Goal: Task Accomplishment & Management: Use online tool/utility

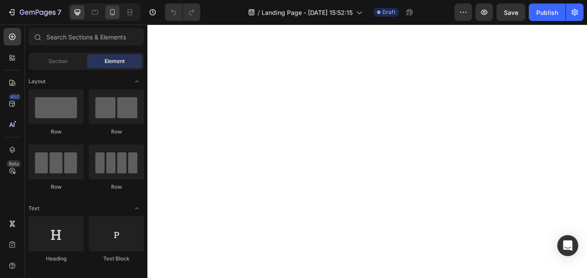
click at [112, 13] on icon at bounding box center [112, 12] width 9 height 9
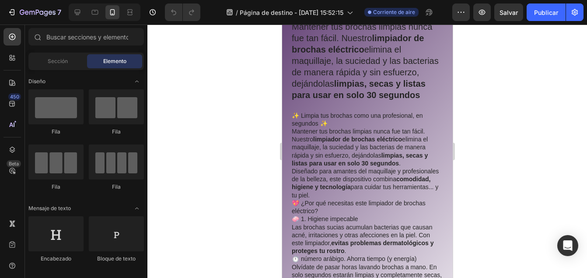
scroll to position [902, 0]
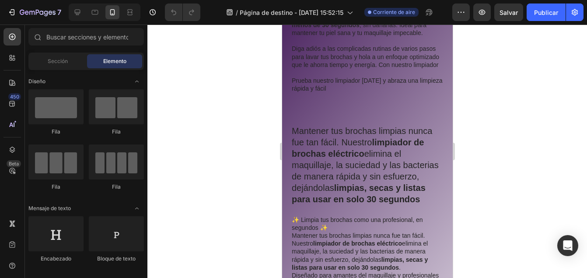
drag, startPoint x: 448, startPoint y: 45, endPoint x: 743, endPoint y: 96, distance: 299.0
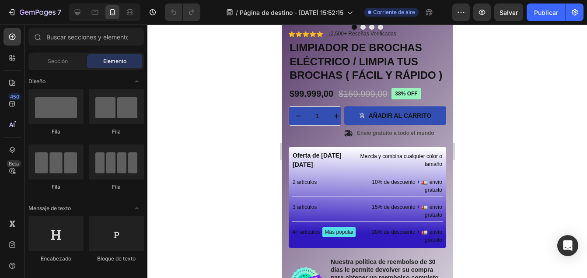
scroll to position [250, 0]
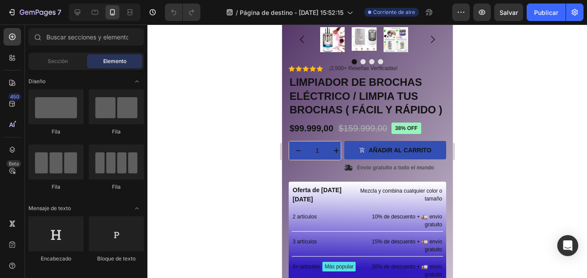
drag, startPoint x: 449, startPoint y: 39, endPoint x: 735, endPoint y: 80, distance: 289.1
click at [384, 90] on h1 "LIMPIADOR DE BROCHAS ELÉCTRICO / LIMPIA TUS BROCHAS ( FÁCIL Y RÁPIDO )" at bounding box center [367, 95] width 158 height 43
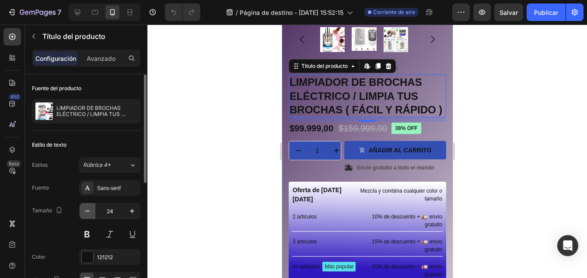
click at [91, 204] on button "button" at bounding box center [88, 211] width 16 height 16
type input "23"
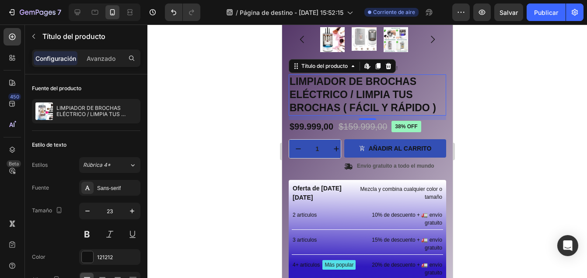
click at [235, 78] on div at bounding box center [367, 151] width 440 height 253
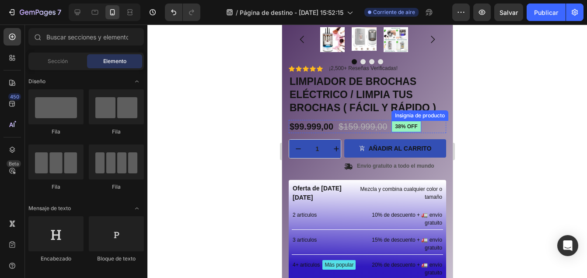
click at [400, 123] on pre "38% off" at bounding box center [405, 126] width 29 height 11
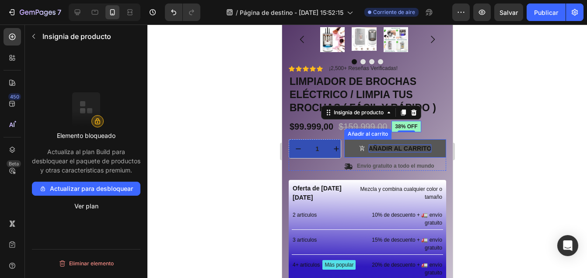
click at [373, 144] on div "Añadir al carrito" at bounding box center [400, 148] width 63 height 8
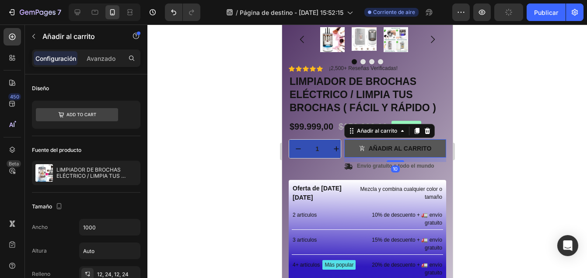
click at [380, 139] on button "Añadir al carrito" at bounding box center [395, 148] width 102 height 18
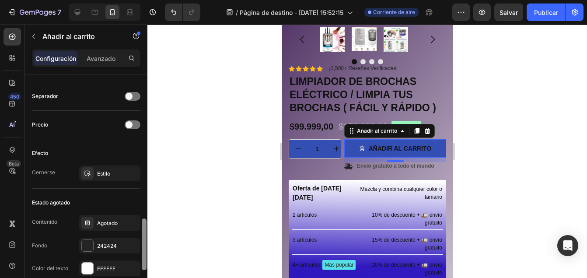
scroll to position [617, 0]
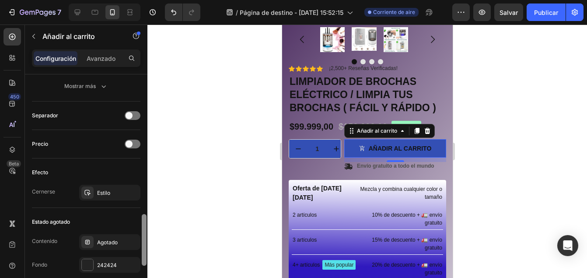
drag, startPoint x: 145, startPoint y: 105, endPoint x: 174, endPoint y: 246, distance: 143.1
click at [174, 0] on div "7 / Página de destino - 24 de septiembre, 15:52:15 Corriente de aire Preview Sa…" at bounding box center [293, 0] width 587 height 0
click at [98, 63] on p "Avanzado" at bounding box center [101, 58] width 29 height 9
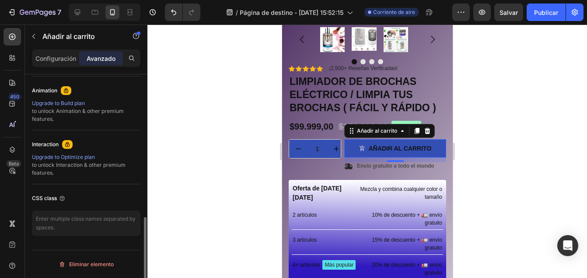
scroll to position [379, 0]
click at [88, 105] on div "Actualizar al plan de compilación" at bounding box center [86, 103] width 109 height 8
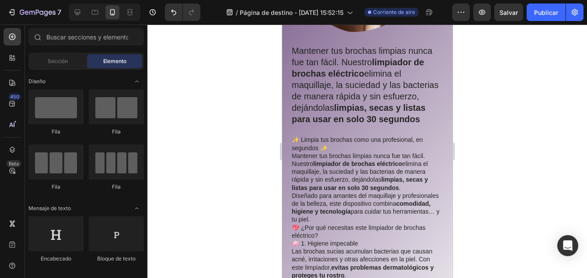
scroll to position [1258, 0]
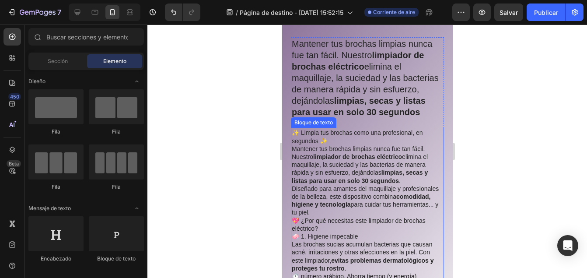
click at [330, 144] on p "✨ Limpia tus brochas como una profesional, en segundos ✨" at bounding box center [366, 137] width 151 height 16
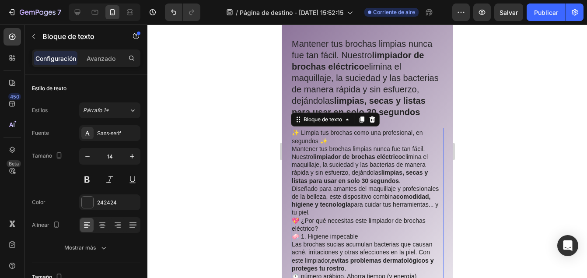
click at [330, 144] on p "✨ Limpia tus brochas como una profesional, en segundos ✨" at bounding box center [366, 137] width 151 height 16
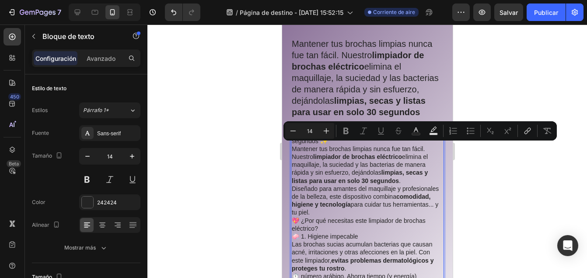
click at [326, 144] on p "✨ Limpia tus brochas como una profesional, en segundos ✨" at bounding box center [366, 137] width 151 height 16
click at [327, 144] on p "✨ Limpia tus brochas como una profesional, en segundos ✨" at bounding box center [366, 137] width 151 height 16
click at [329, 144] on p "✨ Limpia tus brochas como una profesional, en segundos ✨" at bounding box center [366, 137] width 151 height 16
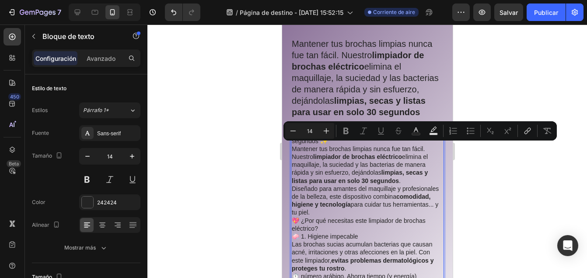
click at [329, 144] on p "✨ Limpia tus brochas como una profesional, en segundos ✨" at bounding box center [366, 137] width 151 height 16
click at [326, 144] on p "✨ Limpia tus brochas como una profesional, en segundos ✨" at bounding box center [366, 137] width 151 height 16
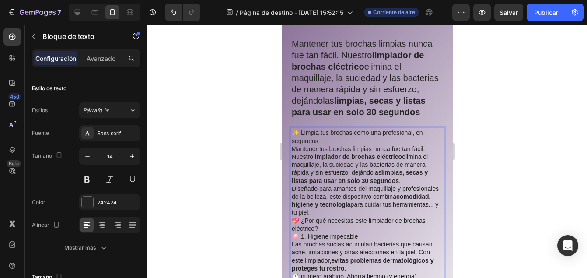
click at [402, 185] on p "Mantener tus brochas limpias nunca fue tan fácil. Nuestro limpiador de brochas …" at bounding box center [366, 165] width 151 height 40
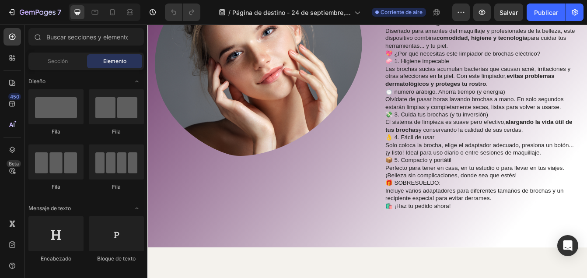
scroll to position [1041, 0]
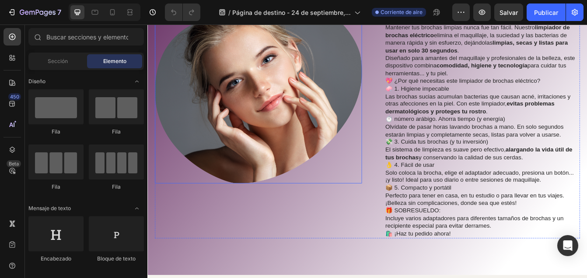
click at [365, 146] on img at bounding box center [279, 107] width 247 height 213
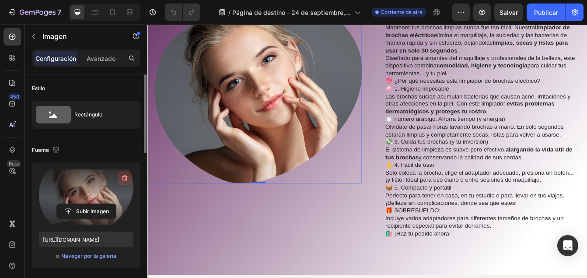
click at [126, 175] on icon "button" at bounding box center [124, 178] width 9 height 9
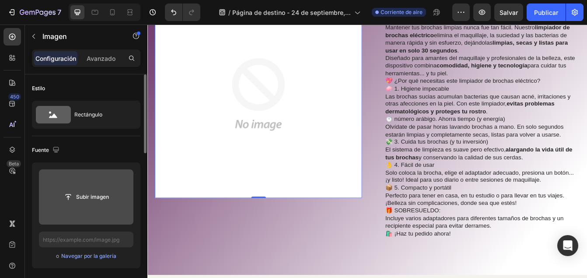
click at [98, 188] on input "file" at bounding box center [86, 196] width 95 height 55
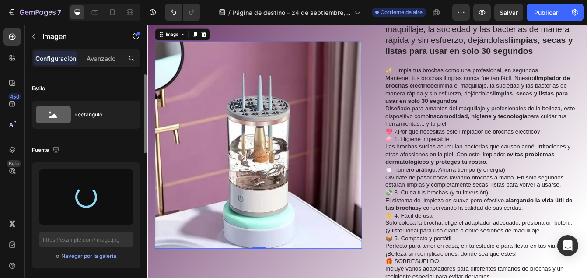
type input "https://cdn.shopify.com/s/files/1/0928/9803/4030/files/gempages_585759519590580…"
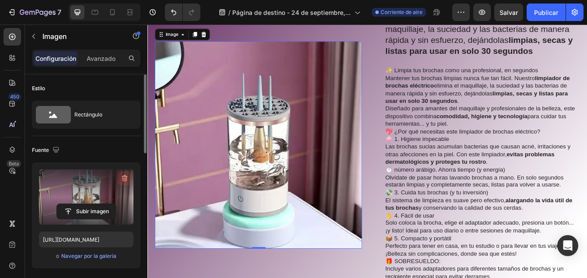
click at [124, 179] on icon "button" at bounding box center [124, 178] width 1 height 3
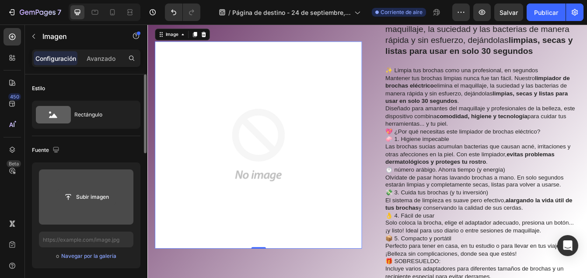
click at [92, 196] on input "file" at bounding box center [86, 197] width 59 height 15
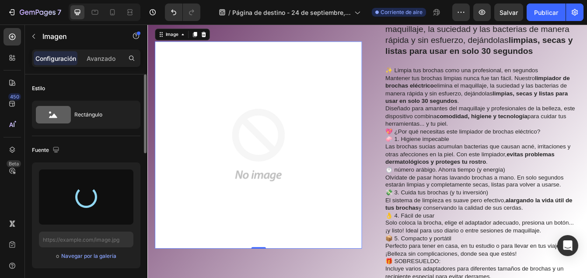
type input "https://cdn.shopify.com/s/files/1/0928/9803/4030/files/gempages_585759519590580…"
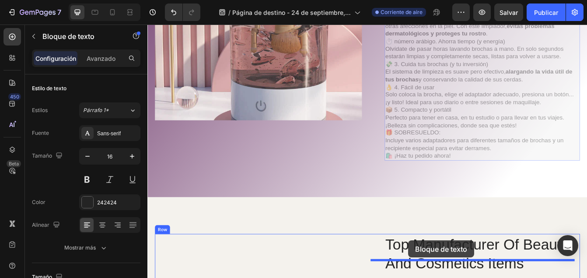
scroll to position [1226, 0]
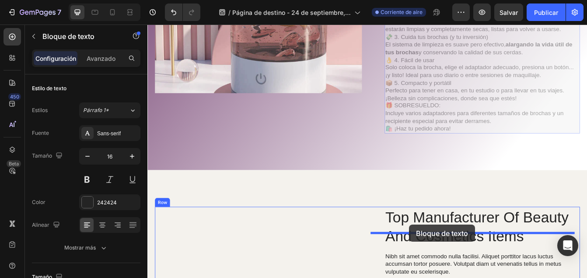
drag, startPoint x: 510, startPoint y: 310, endPoint x: 670, endPoint y: 163, distance: 217.4
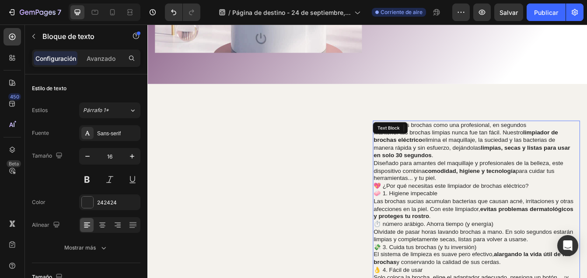
scroll to position [1329, 0]
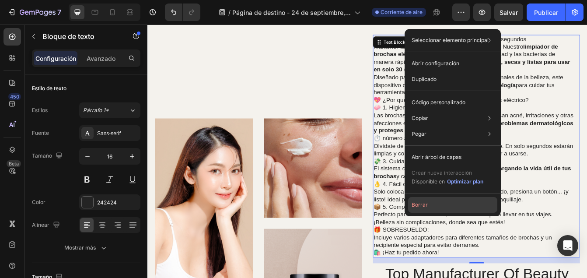
click at [432, 204] on button "Borrar" at bounding box center [452, 205] width 89 height 16
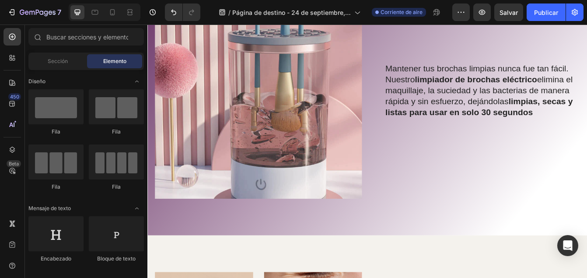
scroll to position [1068, 0]
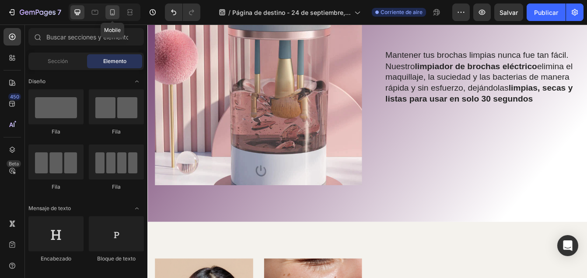
click at [114, 11] on icon at bounding box center [112, 12] width 5 height 6
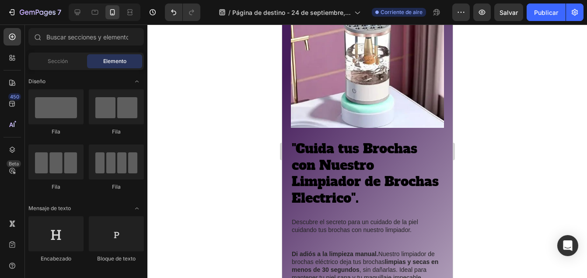
scroll to position [706, 0]
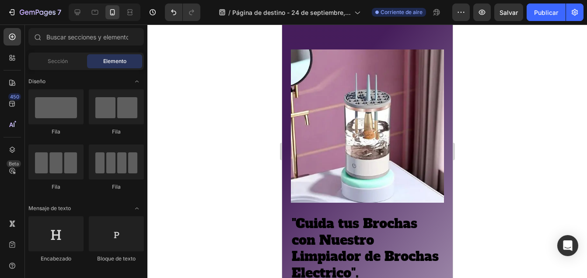
drag, startPoint x: 448, startPoint y: 121, endPoint x: 748, endPoint y: 101, distance: 300.9
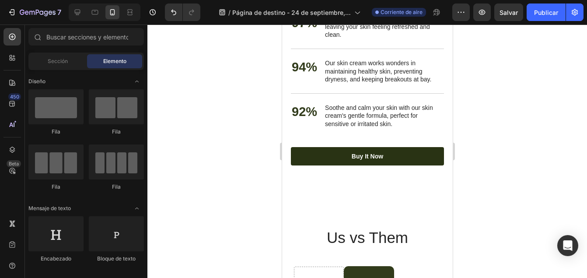
scroll to position [2312, 0]
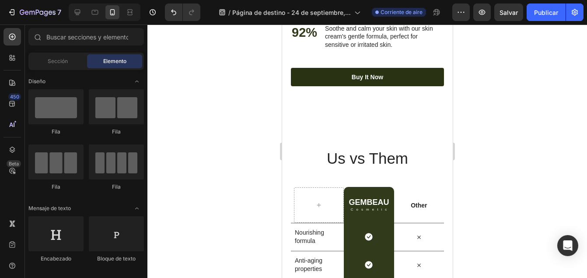
drag, startPoint x: 450, startPoint y: 78, endPoint x: 769, endPoint y: 258, distance: 366.5
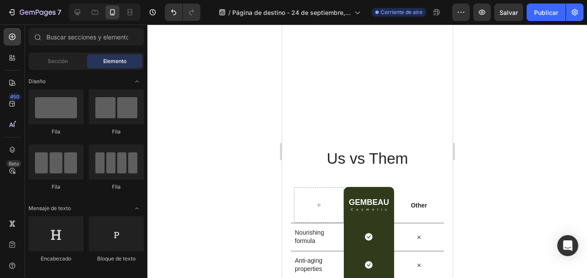
scroll to position [2663, 0]
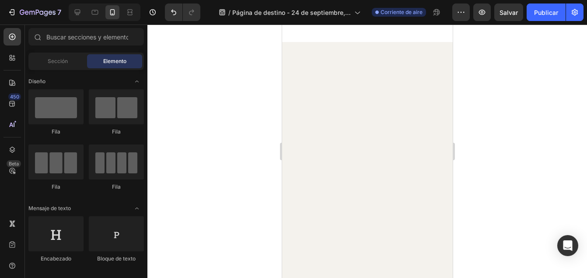
drag, startPoint x: 450, startPoint y: 220, endPoint x: 758, endPoint y: 98, distance: 330.6
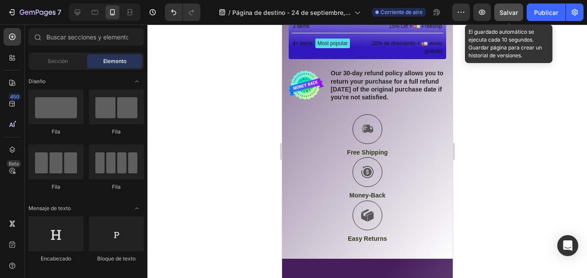
click at [512, 13] on span "Salvar" at bounding box center [509, 12] width 18 height 7
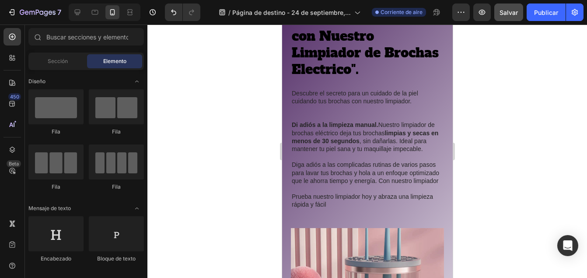
scroll to position [913, 0]
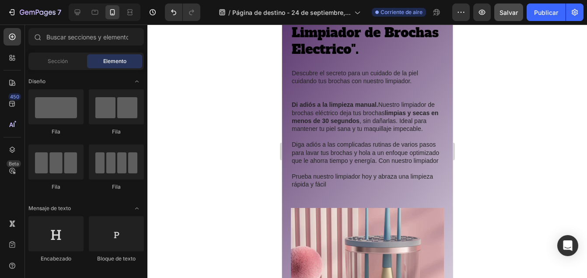
drag, startPoint x: 449, startPoint y: 76, endPoint x: 748, endPoint y: 130, distance: 303.0
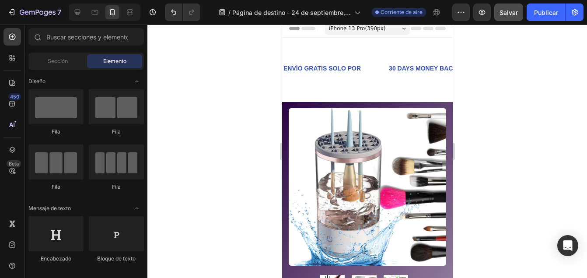
scroll to position [0, 0]
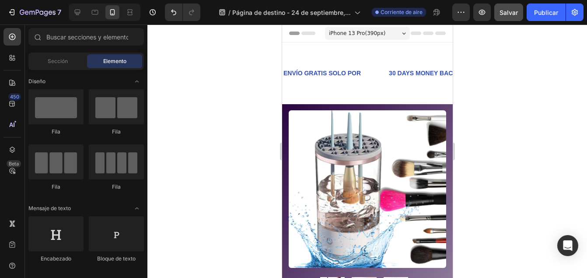
drag, startPoint x: 449, startPoint y: 63, endPoint x: 734, endPoint y: 67, distance: 285.0
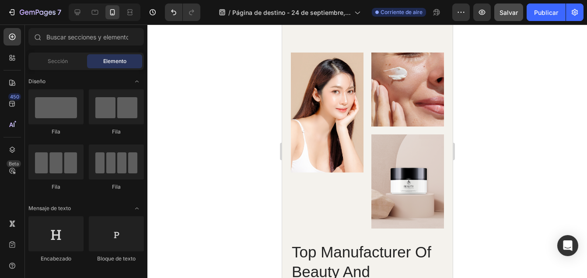
scroll to position [1396, 0]
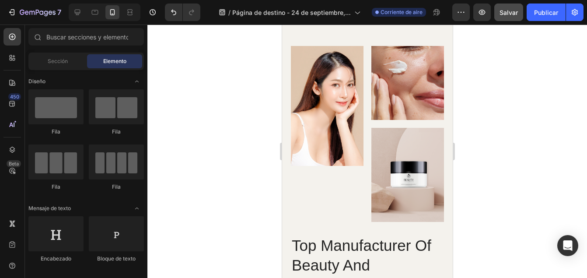
drag, startPoint x: 449, startPoint y: 46, endPoint x: 756, endPoint y: 163, distance: 327.9
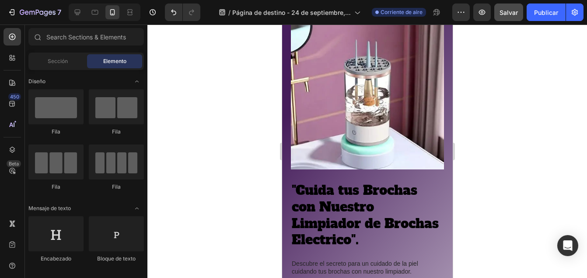
scroll to position [713, 0]
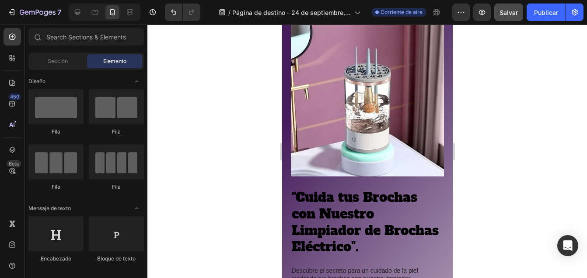
drag, startPoint x: 447, startPoint y: 143, endPoint x: 739, endPoint y: 127, distance: 292.4
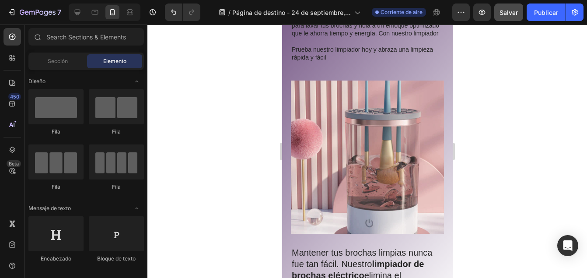
scroll to position [1065, 0]
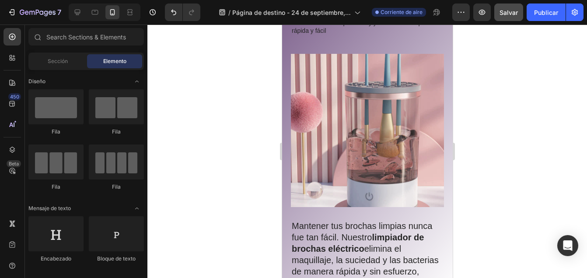
drag, startPoint x: 450, startPoint y: 104, endPoint x: 734, endPoint y: 139, distance: 286.6
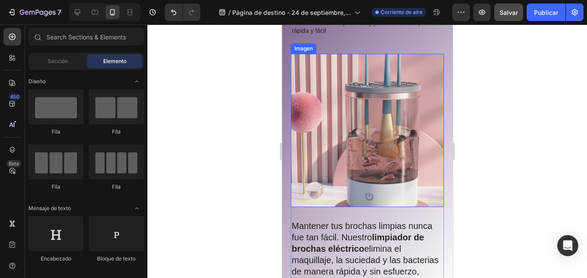
click at [413, 119] on img at bounding box center [367, 130] width 153 height 153
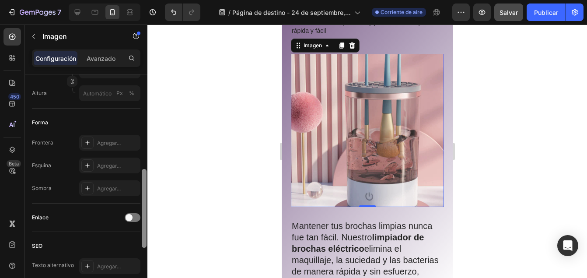
scroll to position [272, 0]
drag, startPoint x: 144, startPoint y: 112, endPoint x: 154, endPoint y: 206, distance: 94.7
click at [154, 0] on div "7 / Página de destino - 24 de septiembre, 15:52:15 Corriente de aire Preview Sa…" at bounding box center [293, 0] width 587 height 0
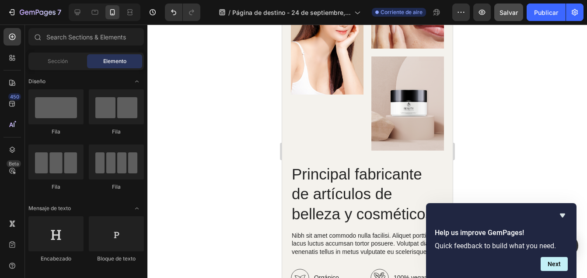
scroll to position [1434, 0]
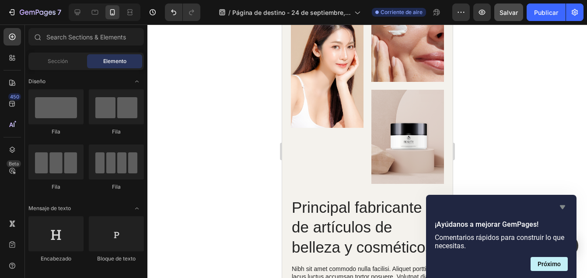
click at [563, 206] on icon "Ocultar encuesta" at bounding box center [562, 207] width 5 height 4
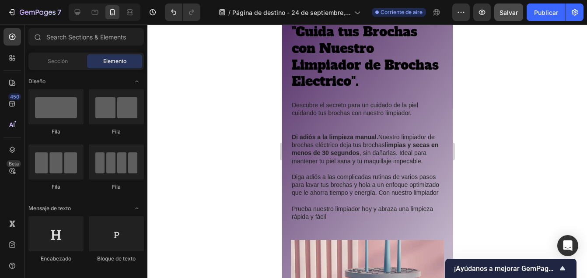
scroll to position [765, 0]
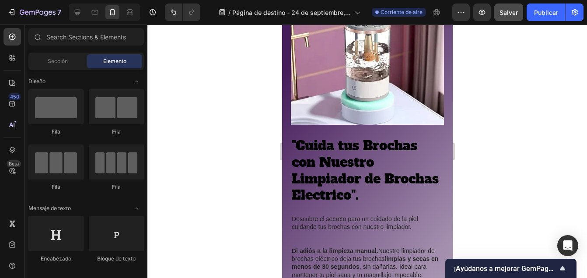
drag, startPoint x: 451, startPoint y: 143, endPoint x: 738, endPoint y: 79, distance: 294.2
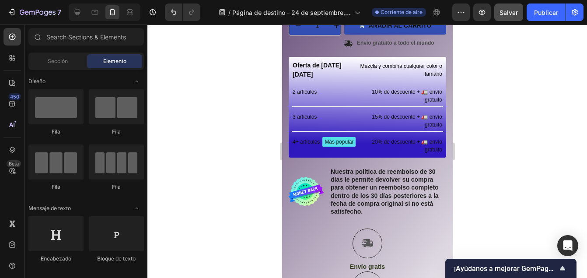
scroll to position [366, 0]
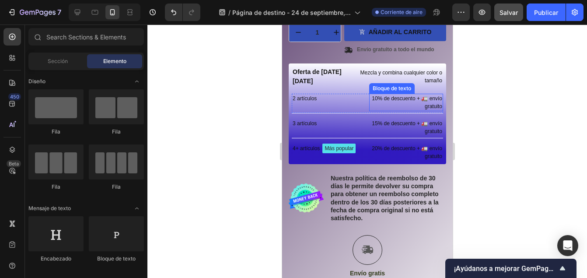
click at [384, 95] on p "10% de descuento + 🚛 envío gratuito" at bounding box center [406, 103] width 72 height 16
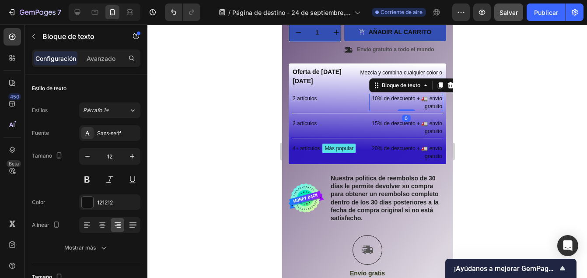
click at [384, 95] on p "10% de descuento + 🚛 envío gratuito" at bounding box center [406, 103] width 72 height 16
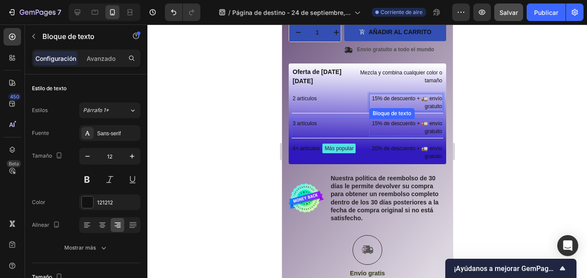
click at [383, 119] on p "15% de descuento + 🚛 envío gratuito" at bounding box center [406, 127] width 72 height 16
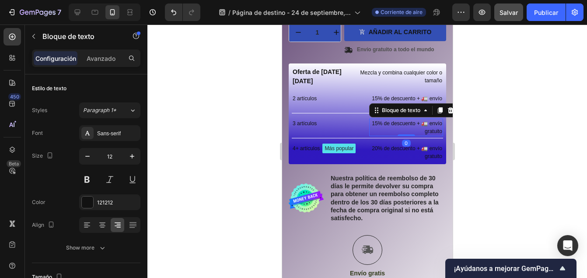
scroll to position [272, 0]
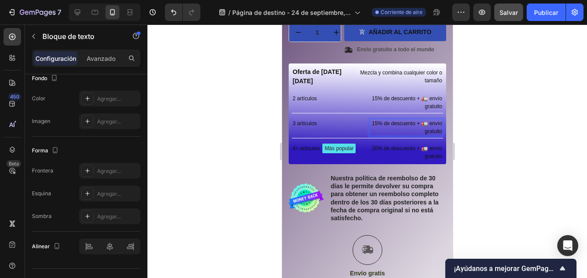
click at [383, 119] on p "15% de descuento + 🚛 envío gratuito" at bounding box center [406, 127] width 72 height 16
click at [384, 144] on p "20% de descuento + 🚛 envío gratuito" at bounding box center [406, 152] width 72 height 16
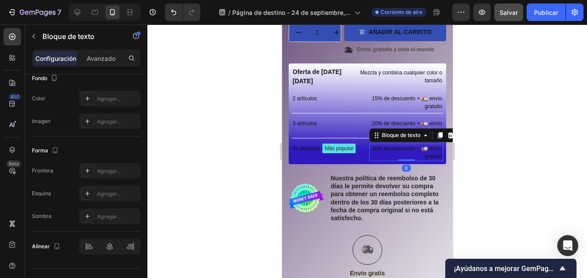
click at [384, 144] on p "20% de descuento + 🚛 envío gratuito" at bounding box center [406, 152] width 72 height 16
click at [488, 138] on div at bounding box center [367, 151] width 440 height 253
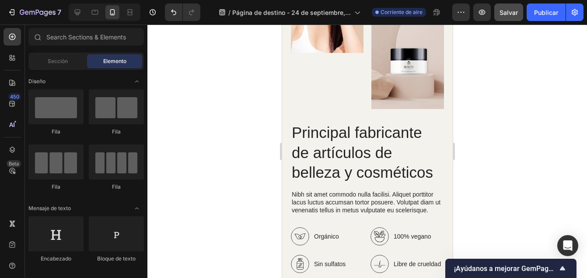
scroll to position [1548, 0]
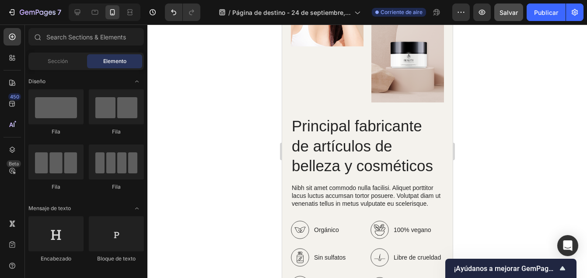
drag, startPoint x: 449, startPoint y: 68, endPoint x: 754, endPoint y: 169, distance: 321.8
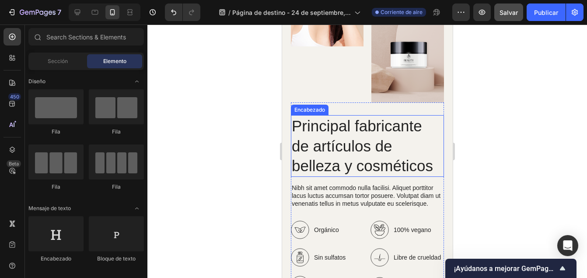
click at [434, 158] on h2 "Principal fabricante de artículos de belleza y cosméticos" at bounding box center [367, 146] width 153 height 62
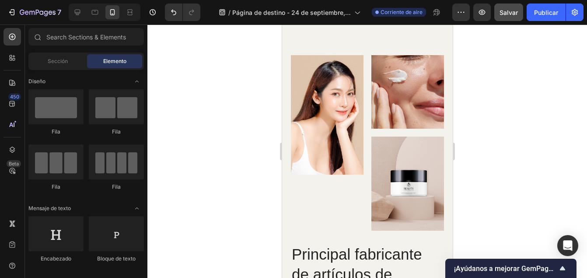
scroll to position [1393, 0]
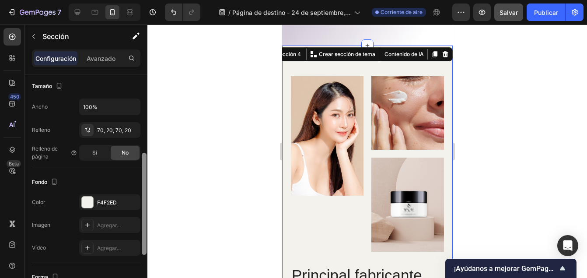
drag, startPoint x: 144, startPoint y: 95, endPoint x: 148, endPoint y: 172, distance: 76.3
click at [148, 0] on div "7 / Página de destino - 24 de septiembre, 15:52:15 Corriente de aire Preview Sa…" at bounding box center [293, 0] width 587 height 0
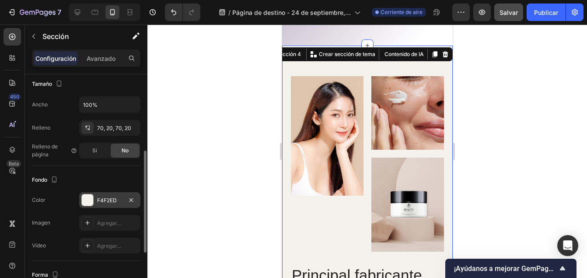
click at [94, 197] on div "F4F2ED" at bounding box center [109, 200] width 61 height 16
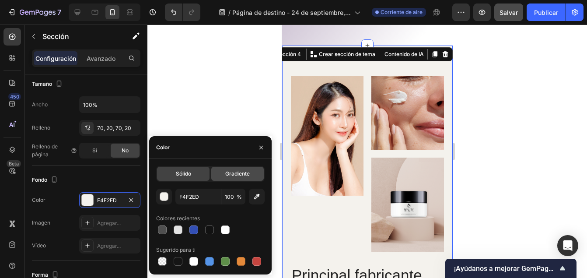
click at [243, 178] on div "Gradiente" at bounding box center [237, 174] width 53 height 14
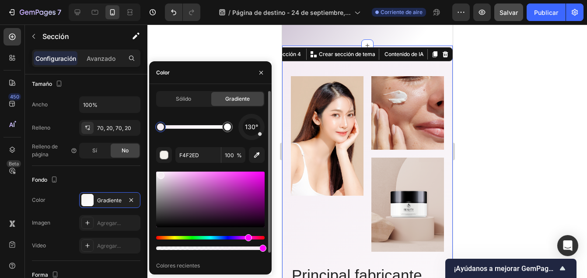
click at [247, 237] on div "Tinte" at bounding box center [210, 238] width 109 height 4
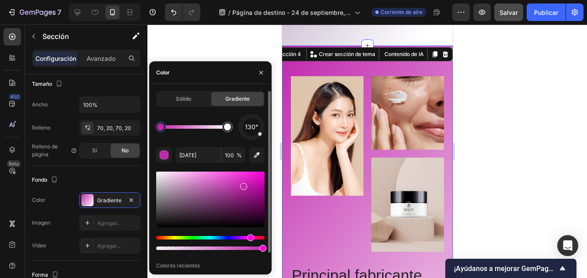
click at [247, 199] on div at bounding box center [210, 200] width 109 height 56
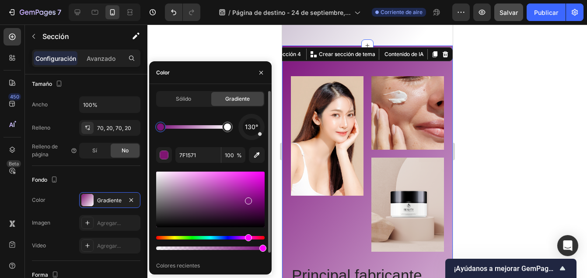
click at [247, 239] on div "Tinte" at bounding box center [248, 237] width 7 height 7
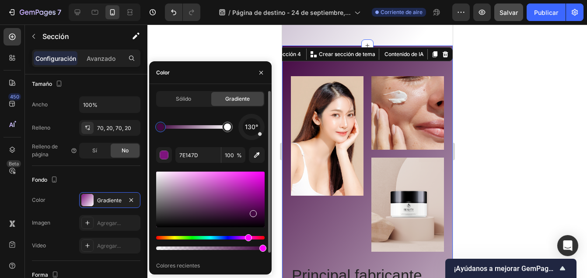
click at [253, 212] on div at bounding box center [210, 200] width 109 height 56
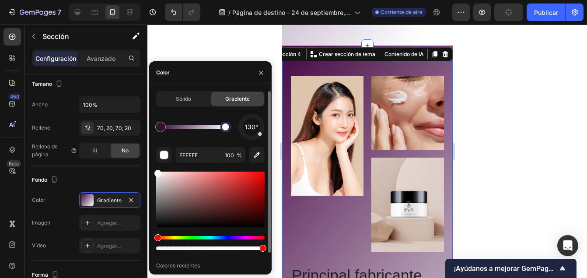
type input "440843"
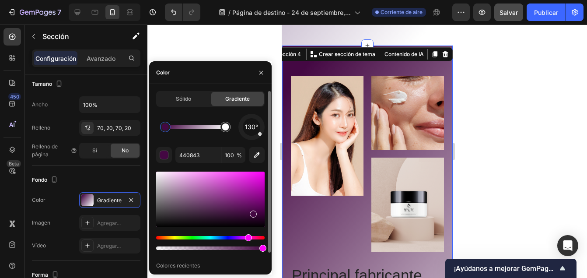
drag, startPoint x: 163, startPoint y: 126, endPoint x: 172, endPoint y: 126, distance: 8.8
click at [259, 249] on div at bounding box center [259, 248] width 7 height 7
type input "94"
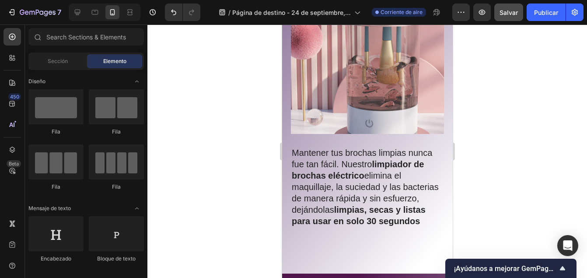
scroll to position [1003, 0]
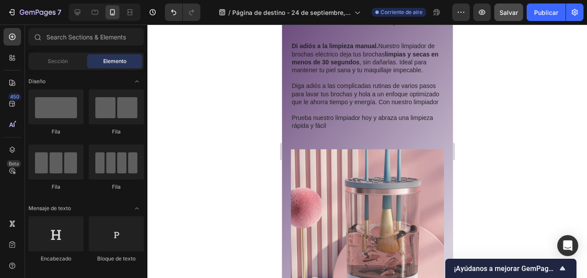
drag, startPoint x: 449, startPoint y: 131, endPoint x: 739, endPoint y: 71, distance: 295.9
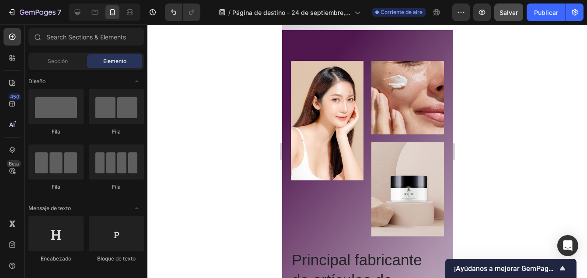
scroll to position [1394, 0]
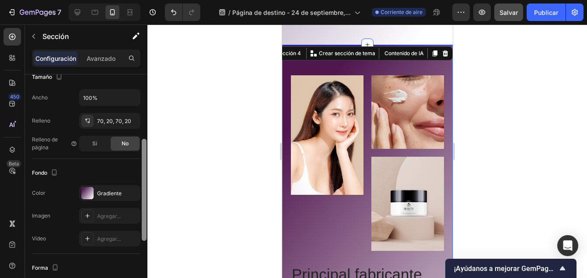
scroll to position [186, 0]
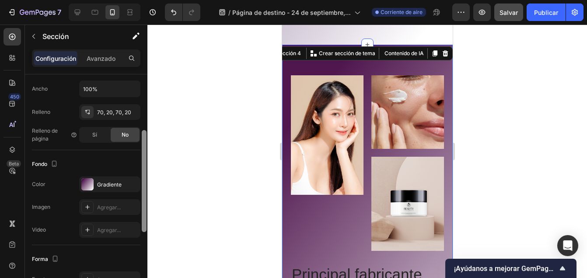
drag, startPoint x: 144, startPoint y: 101, endPoint x: 153, endPoint y: 184, distance: 83.6
click at [153, 0] on div "7 / Página de destino - 24 de septiembre, 15:52:15 Corriente de aire Preview Sa…" at bounding box center [293, 0] width 587 height 0
click at [116, 185] on div "Gradiente" at bounding box center [109, 185] width 25 height 8
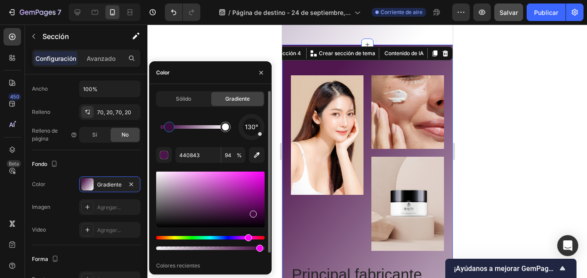
click at [256, 211] on div at bounding box center [253, 214] width 7 height 7
type input "FFFFFF"
type input "100"
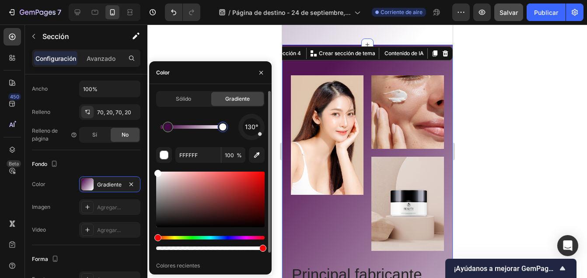
type input "490648"
type input "94"
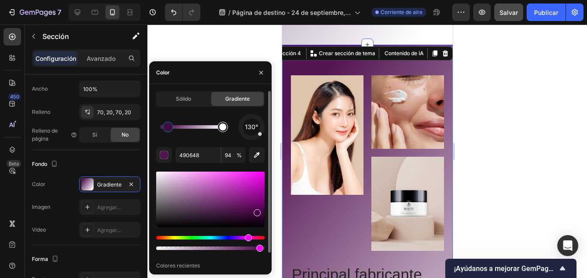
type input "FFFFFF"
type input "100"
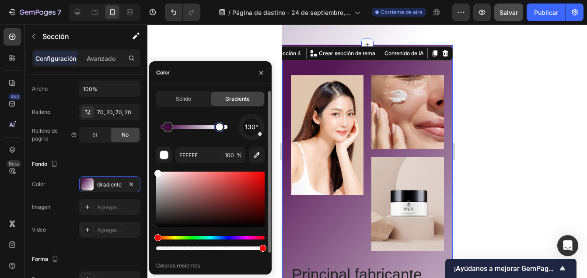
type input "490648"
type input "94"
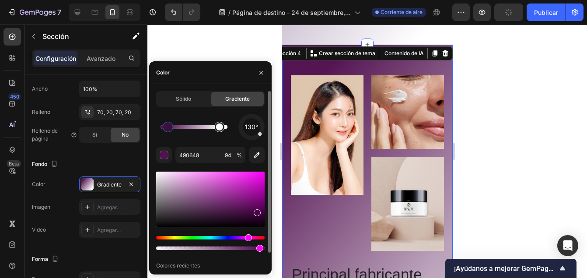
type input "FFFFFF"
type input "100"
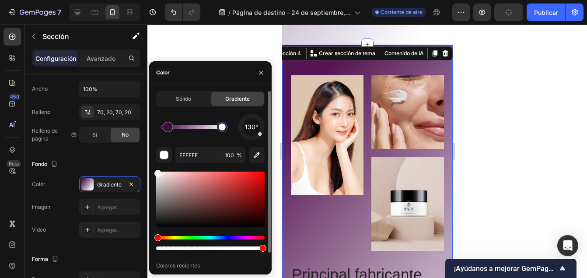
type input "490648"
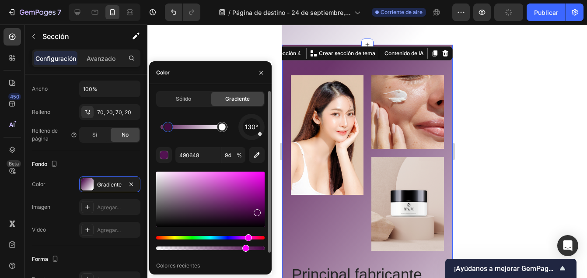
drag, startPoint x: 257, startPoint y: 247, endPoint x: 244, endPoint y: 250, distance: 13.0
click at [244, 250] on div at bounding box center [245, 248] width 7 height 7
type input "81"
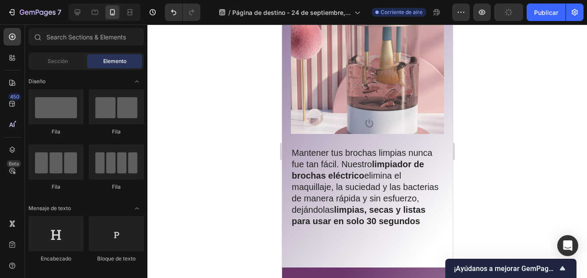
scroll to position [752, 0]
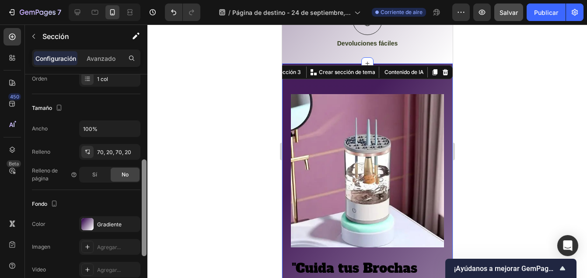
scroll to position [149, 0]
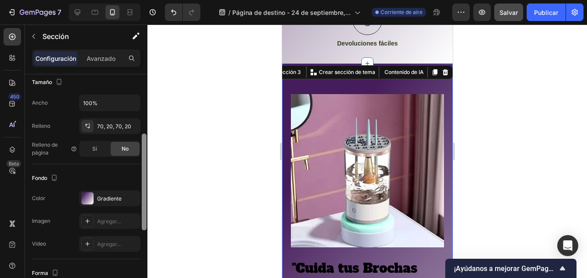
drag, startPoint x: 144, startPoint y: 102, endPoint x: 153, endPoint y: 166, distance: 64.5
click at [153, 0] on div "7 / Página de destino - 24 de septiembre, 15:52:15 Corriente de aire Preview Sa…" at bounding box center [293, 0] width 587 height 0
click at [118, 194] on div "Gradiente" at bounding box center [109, 198] width 61 height 16
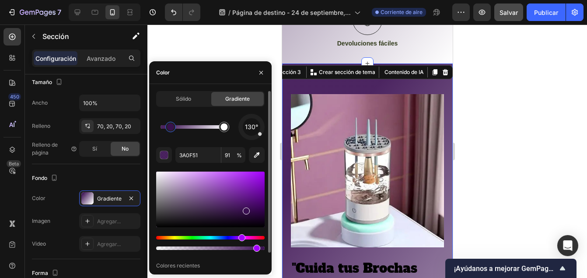
drag, startPoint x: 260, startPoint y: 248, endPoint x: 253, endPoint y: 250, distance: 6.9
drag, startPoint x: 256, startPoint y: 247, endPoint x: 250, endPoint y: 248, distance: 5.8
type input "88"
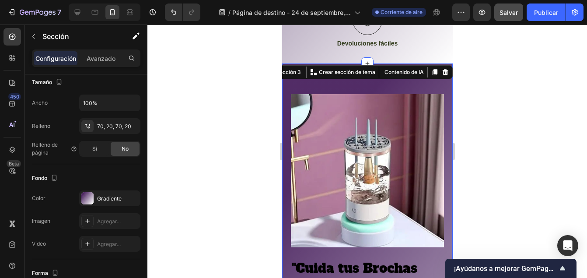
click at [474, 145] on div at bounding box center [367, 151] width 440 height 253
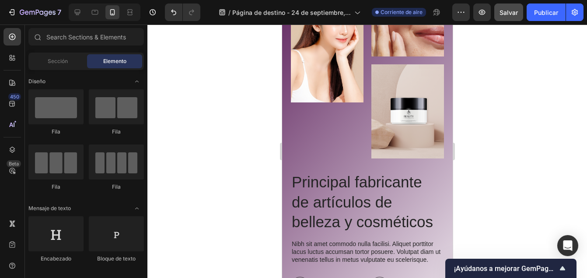
scroll to position [1506, 0]
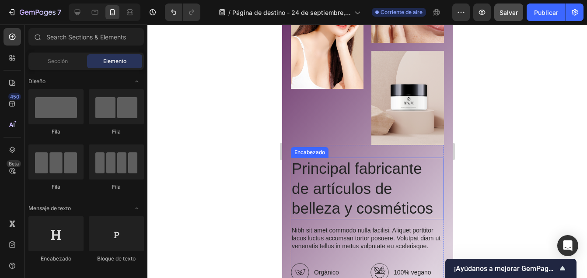
click at [426, 198] on h2 "Principal fabricante de artículos de belleza y cosméticos" at bounding box center [367, 189] width 153 height 62
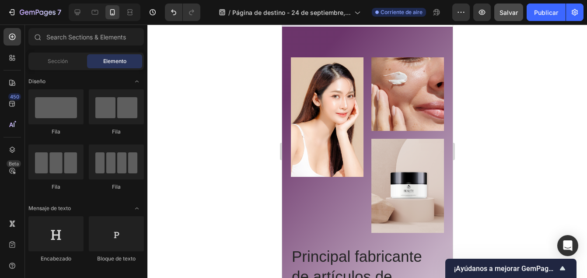
scroll to position [1405, 0]
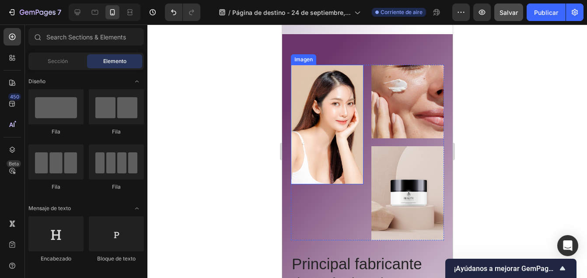
click at [334, 146] on img at bounding box center [327, 124] width 73 height 119
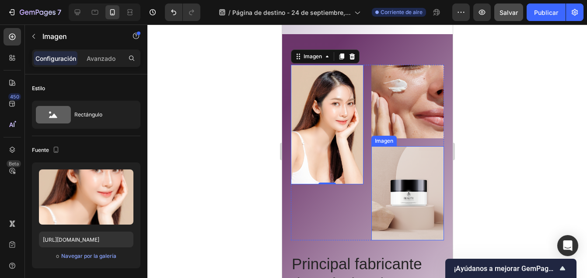
click at [419, 169] on img at bounding box center [407, 193] width 73 height 94
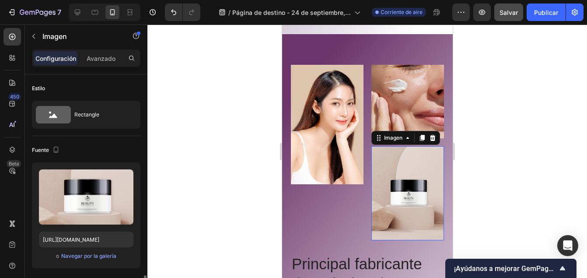
scroll to position [149, 0]
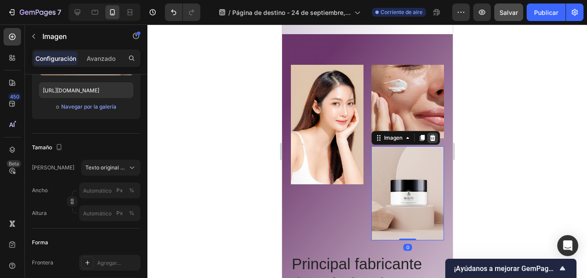
click at [430, 141] on icon at bounding box center [433, 138] width 6 height 6
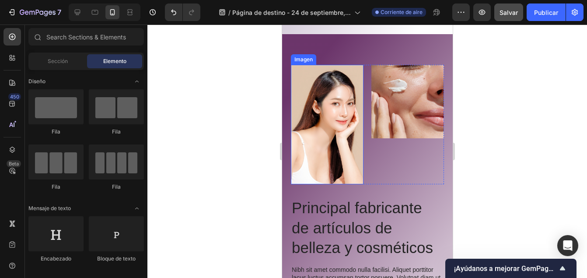
click at [330, 116] on img at bounding box center [327, 124] width 73 height 119
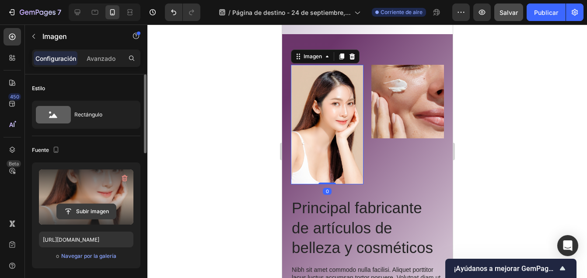
click at [89, 207] on input "file" at bounding box center [86, 211] width 59 height 15
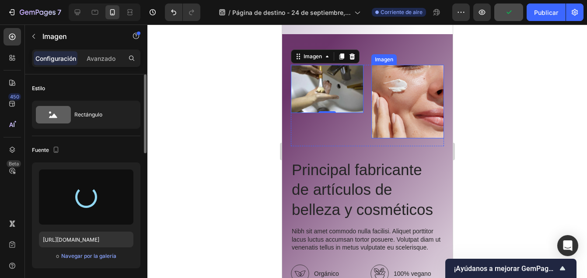
type input "https://cdn.shopify.com/s/files/1/0928/9803/4030/files/gempages_585759519590580…"
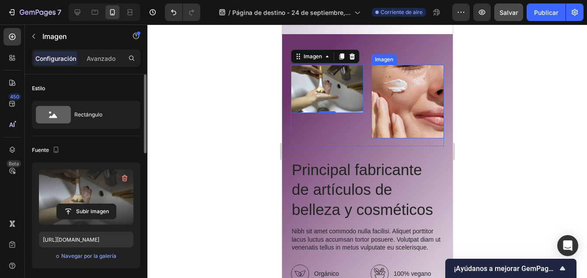
click at [402, 109] on img at bounding box center [407, 102] width 73 height 74
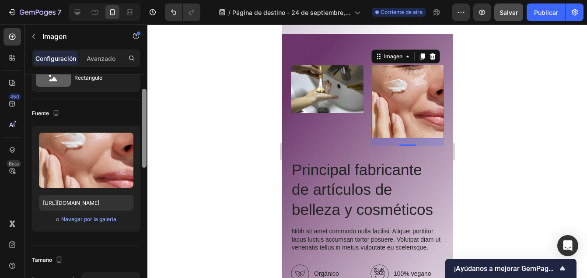
scroll to position [35, 0]
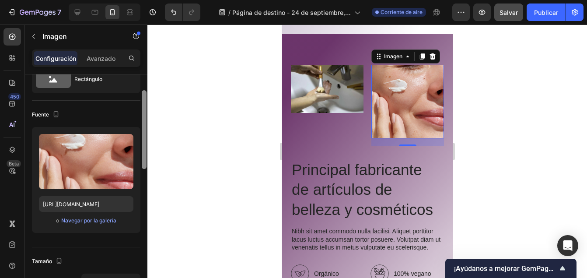
drag, startPoint x: 146, startPoint y: 141, endPoint x: 154, endPoint y: 102, distance: 40.2
click at [154, 0] on div "7 / Página de destino - 24 de septiembre, 15:52:15 Corriente de aire Preview Sa…" at bounding box center [293, 0] width 587 height 0
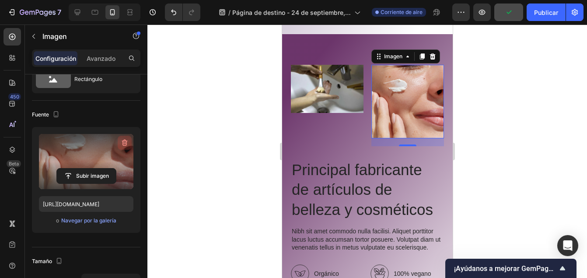
click at [126, 140] on icon "button" at bounding box center [124, 142] width 9 height 9
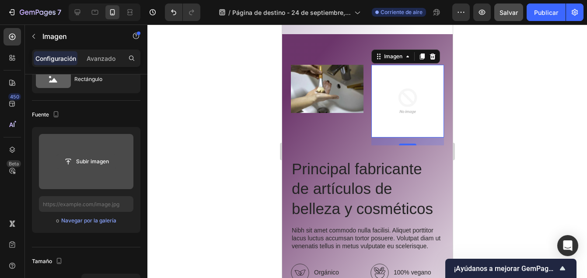
click at [94, 164] on input "file" at bounding box center [86, 161] width 59 height 15
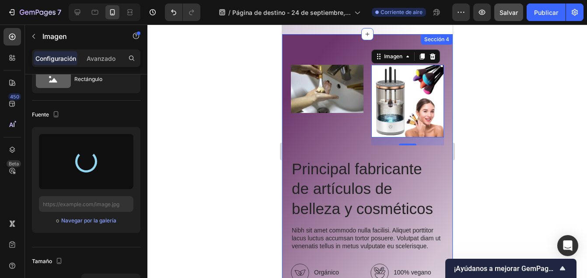
type input "https://cdn.shopify.com/s/files/1/0928/9803/4030/files/gempages_585759519590580…"
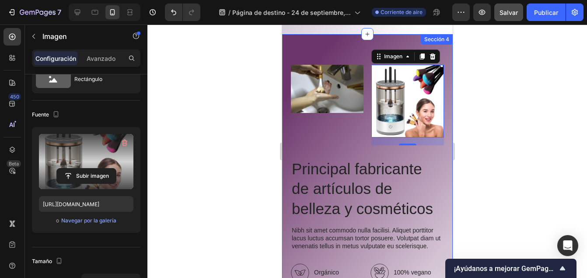
click at [486, 105] on div at bounding box center [367, 151] width 440 height 253
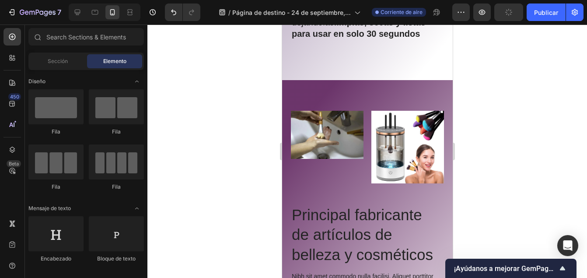
scroll to position [1385, 0]
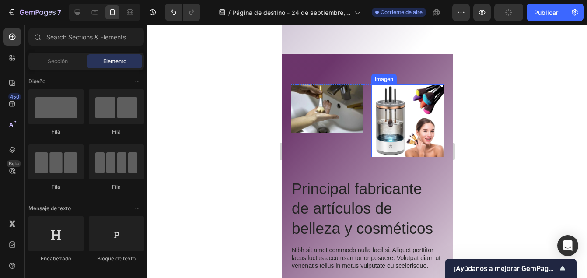
click at [415, 128] on img at bounding box center [407, 120] width 73 height 73
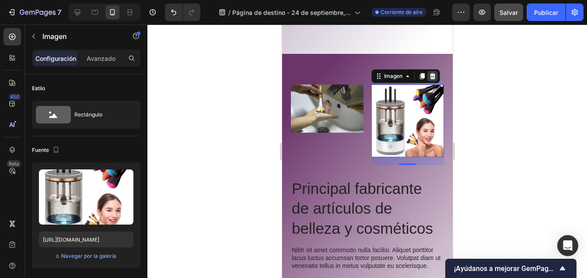
click at [430, 79] on icon at bounding box center [433, 76] width 6 height 6
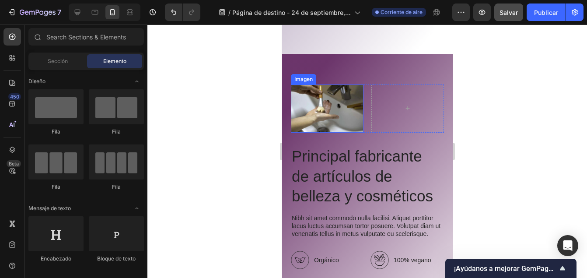
click at [316, 104] on img at bounding box center [327, 108] width 73 height 49
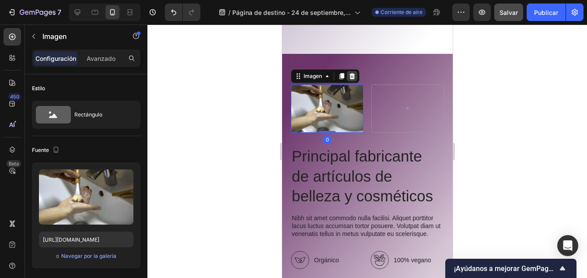
click at [355, 80] on icon at bounding box center [351, 76] width 7 height 7
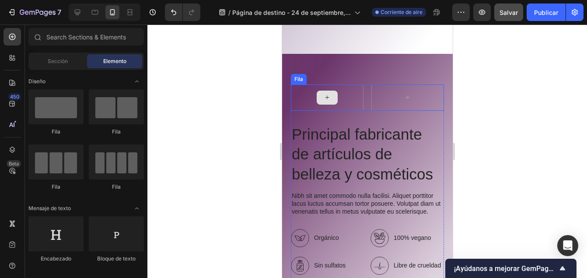
click at [310, 109] on div at bounding box center [327, 97] width 73 height 26
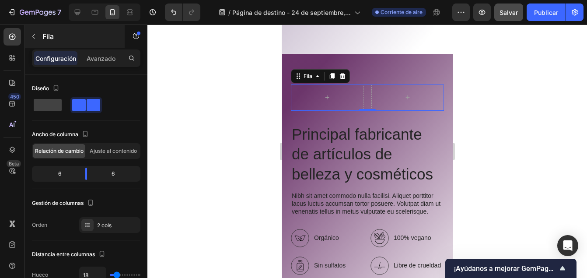
click at [37, 42] on button "button" at bounding box center [34, 36] width 14 height 14
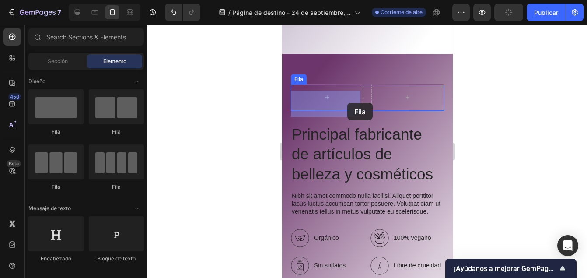
drag, startPoint x: 393, startPoint y: 140, endPoint x: 347, endPoint y: 103, distance: 59.5
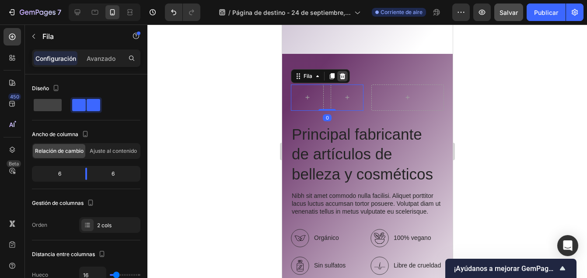
click at [340, 80] on icon at bounding box center [342, 76] width 7 height 7
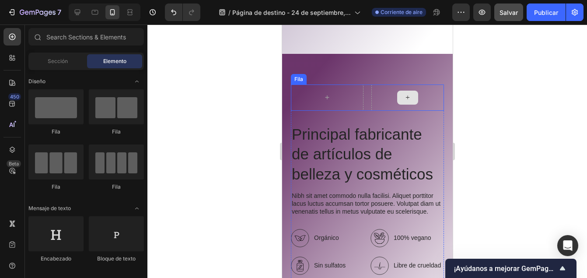
click at [390, 95] on div at bounding box center [407, 97] width 73 height 26
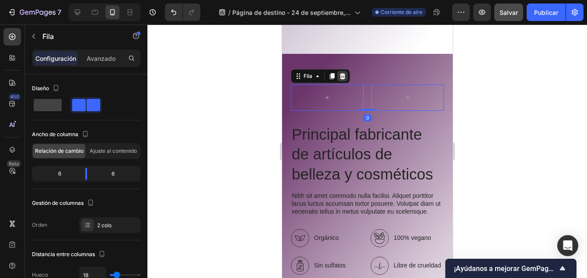
click at [343, 81] on div at bounding box center [342, 76] width 11 height 11
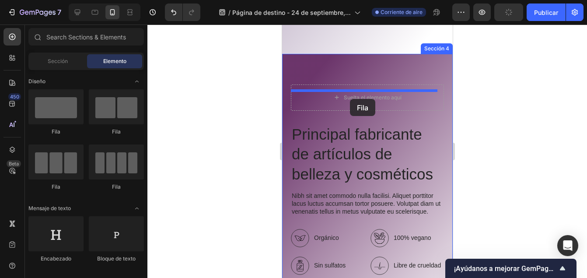
drag, startPoint x: 386, startPoint y: 132, endPoint x: 350, endPoint y: 99, distance: 49.6
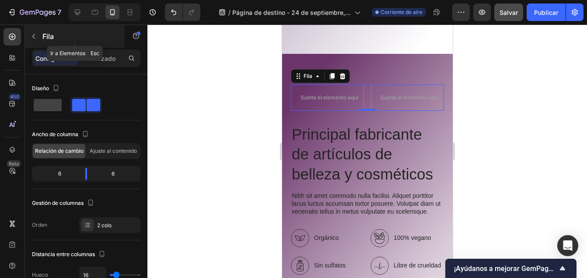
click at [38, 44] on div "Fila" at bounding box center [75, 36] width 100 height 23
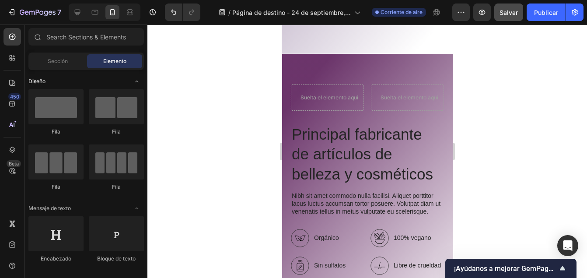
click at [137, 84] on icon "Toggle open" at bounding box center [136, 81] width 7 height 7
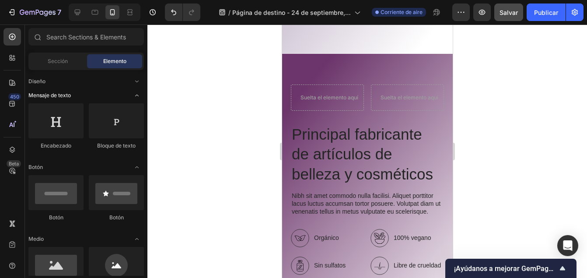
click at [136, 93] on icon "Toggle open" at bounding box center [136, 95] width 7 height 7
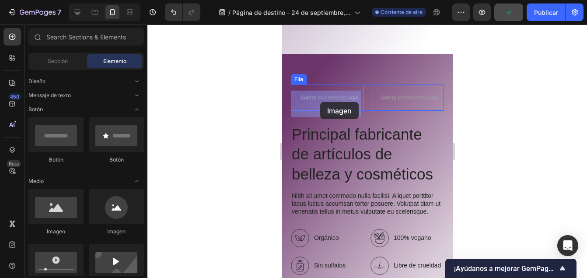
drag, startPoint x: 348, startPoint y: 239, endPoint x: 320, endPoint y: 102, distance: 139.3
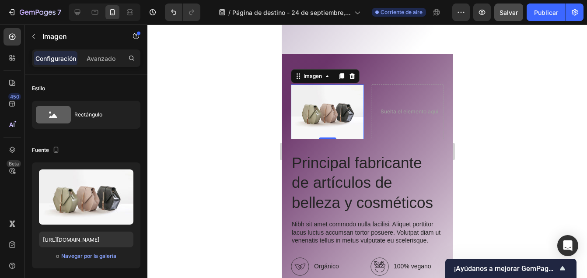
click at [324, 112] on img at bounding box center [327, 111] width 73 height 55
click at [323, 112] on img at bounding box center [327, 111] width 73 height 55
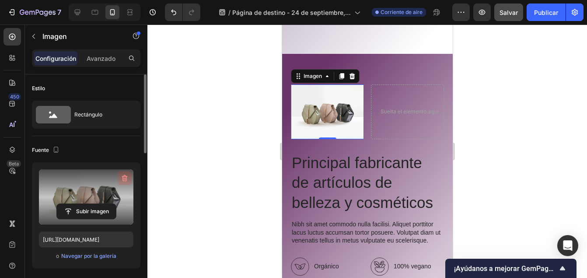
click at [129, 176] on icon "button" at bounding box center [124, 178] width 9 height 9
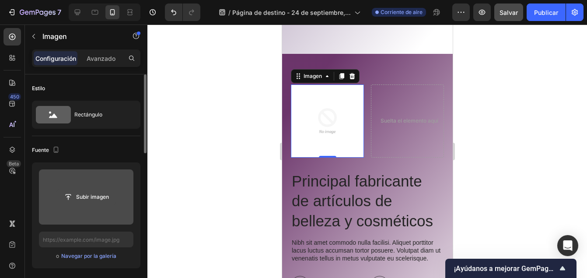
click at [84, 196] on input "file" at bounding box center [86, 197] width 59 height 15
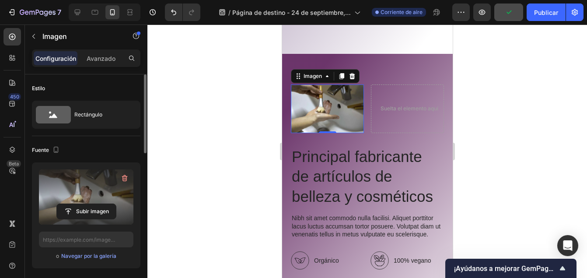
type input "https://cdn.shopify.com/s/files/1/0928/9803/4030/files/gempages_585759519590580…"
click at [387, 112] on div "Suelta el elemento aquí" at bounding box center [409, 108] width 58 height 7
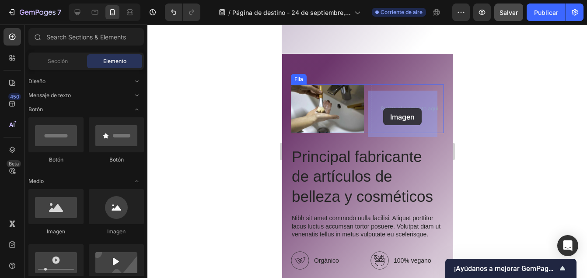
drag, startPoint x: 355, startPoint y: 235, endPoint x: 385, endPoint y: 108, distance: 130.6
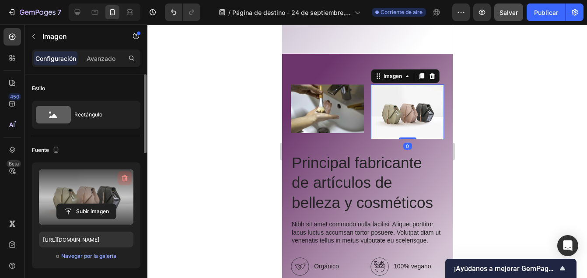
click at [126, 178] on icon "button" at bounding box center [125, 178] width 1 height 3
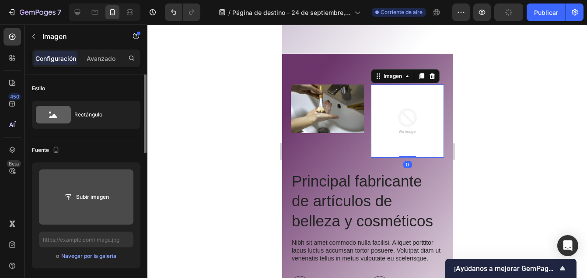
click at [106, 199] on input "file" at bounding box center [86, 197] width 59 height 15
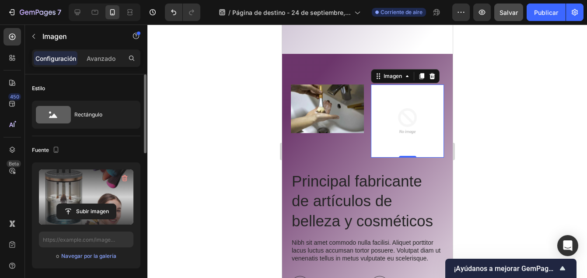
type input "https://cdn.shopify.com/s/files/1/0928/9803/4030/files/gempages_585759519590580…"
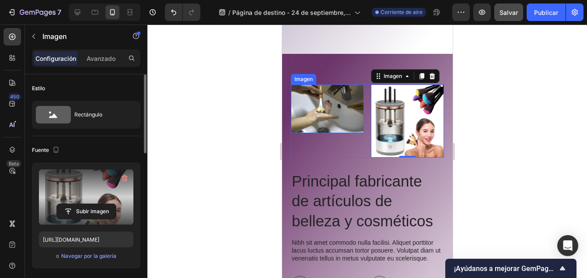
click at [240, 131] on div at bounding box center [367, 151] width 440 height 253
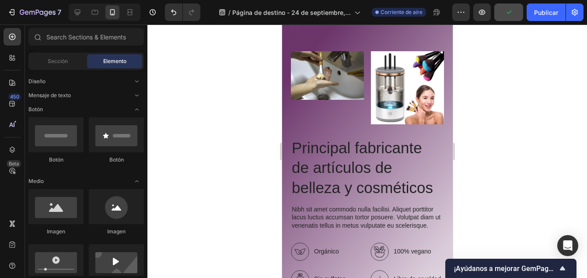
scroll to position [1418, 0]
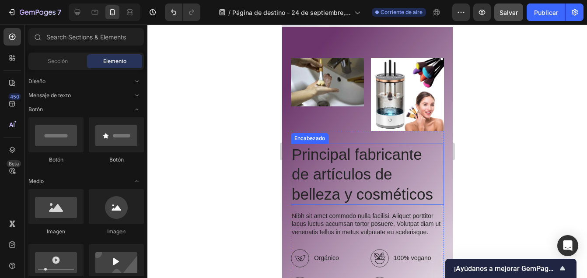
click at [408, 187] on h2 "Principal fabricante de artículos de belleza y cosméticos" at bounding box center [367, 175] width 153 height 62
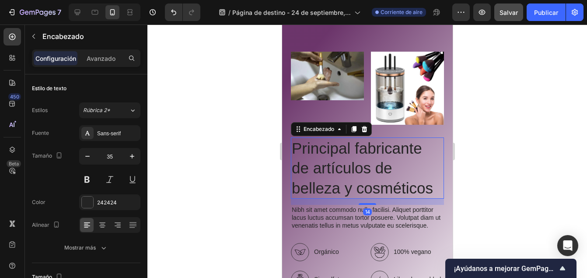
click at [413, 191] on h2 "Principal fabricante de artículos de belleza y cosméticos" at bounding box center [367, 168] width 153 height 62
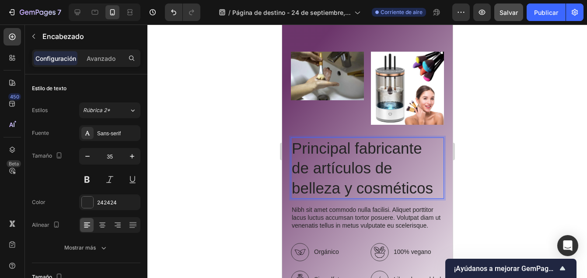
click at [429, 191] on p "Principal fabricante de artículos de belleza y cosméticos" at bounding box center [366, 168] width 151 height 60
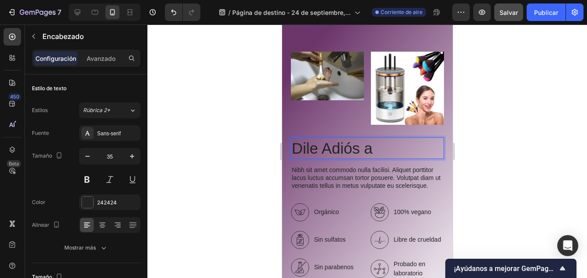
click at [376, 155] on p "Dile Adiós a" at bounding box center [366, 148] width 151 height 20
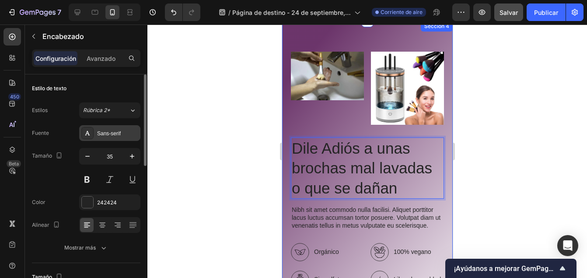
click at [123, 131] on div "Sans-serif" at bounding box center [117, 134] width 41 height 8
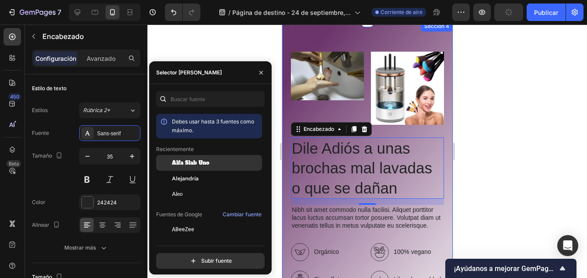
click at [189, 161] on span "Alfa Slab Uno" at bounding box center [191, 163] width 38 height 8
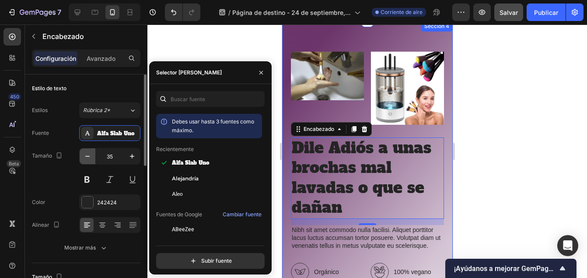
click at [86, 157] on icon "button" at bounding box center [87, 156] width 9 height 9
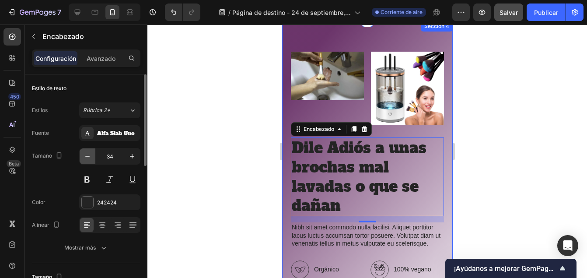
click at [86, 157] on icon "button" at bounding box center [87, 156] width 9 height 9
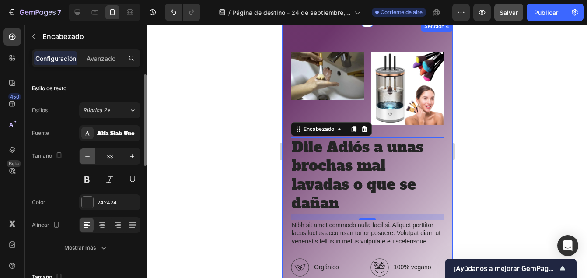
click at [86, 157] on icon "button" at bounding box center [87, 156] width 9 height 9
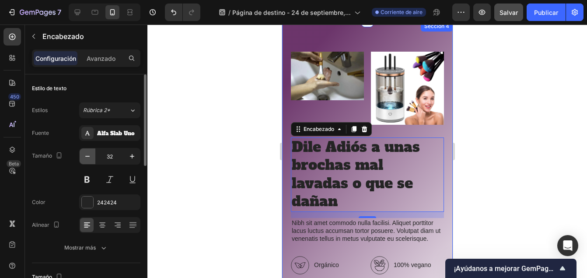
click at [86, 157] on icon "button" at bounding box center [87, 156] width 9 height 9
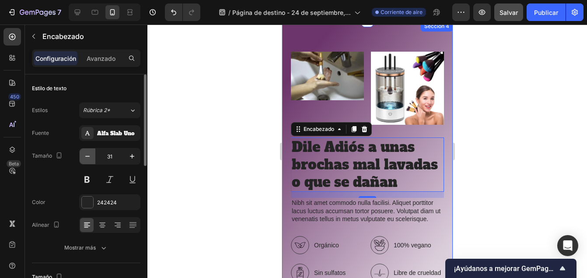
click at [86, 157] on icon "button" at bounding box center [87, 156] width 9 height 9
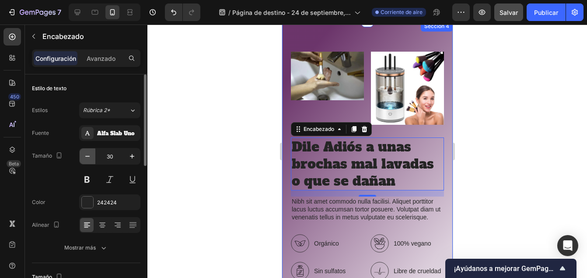
click at [86, 157] on icon "button" at bounding box center [87, 156] width 9 height 9
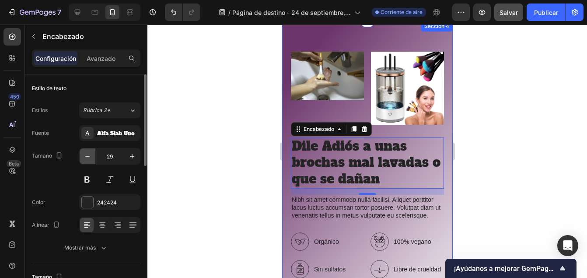
click at [86, 157] on icon "button" at bounding box center [87, 156] width 9 height 9
type input "28"
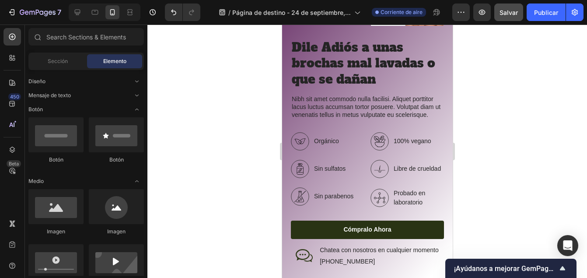
scroll to position [1562, 0]
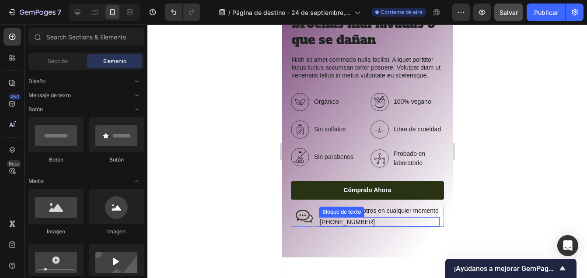
click at [370, 226] on p "+00 123 456 789" at bounding box center [379, 222] width 119 height 8
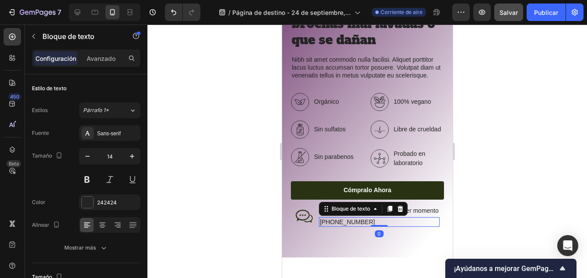
click at [370, 226] on p "+00 123 456 789" at bounding box center [379, 222] width 119 height 8
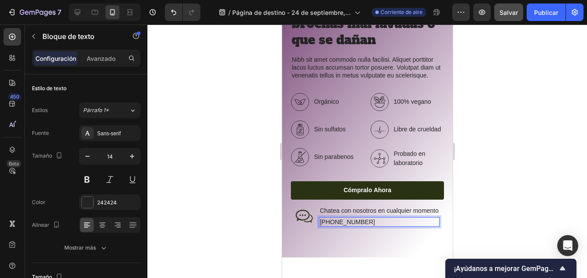
click at [325, 226] on p "+00 123 456 789" at bounding box center [379, 222] width 119 height 8
click at [328, 226] on p "+50 123 456 789" at bounding box center [379, 222] width 119 height 8
click at [337, 226] on p "+57 123 456 789" at bounding box center [379, 222] width 119 height 8
click at [348, 226] on p "+57 320 456 789" at bounding box center [379, 222] width 119 height 8
click at [348, 226] on p "+57 320 6 789" at bounding box center [379, 222] width 119 height 8
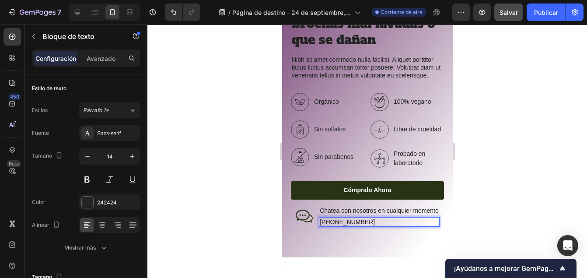
click at [345, 226] on p "+57 320 6 789" at bounding box center [379, 222] width 119 height 8
click at [358, 226] on p "+57 320 6395 789" at bounding box center [379, 222] width 119 height 8
click at [369, 226] on p "+57 320 6395 4289" at bounding box center [379, 222] width 119 height 8
click at [369, 226] on p "[PHONE_NUMBER]" at bounding box center [379, 222] width 119 height 8
click at [368, 242] on div "Imagen Imagen Fila Dile Adiós a unas brochas mal lavadas o que se dañan Encabez…" at bounding box center [367, 70] width 171 height 375
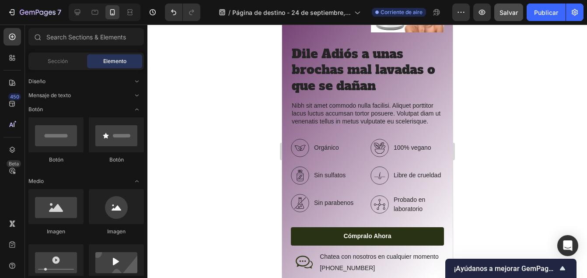
scroll to position [1496, 0]
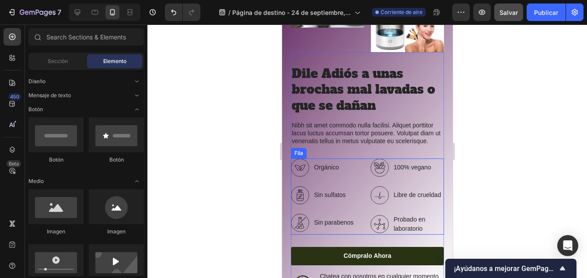
click at [361, 169] on div "Orgánico Sin sulfatos Sin parabenos Lista de artículos 100% vegano Libre de cru…" at bounding box center [367, 196] width 153 height 76
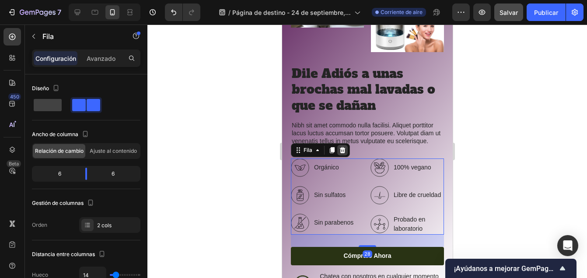
click at [343, 154] on icon at bounding box center [342, 150] width 7 height 7
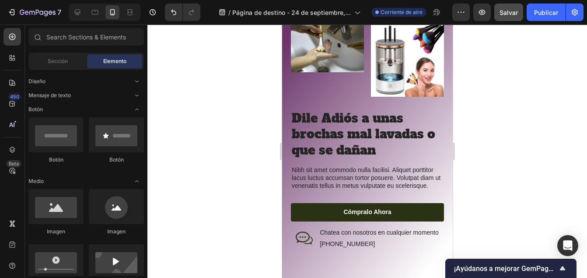
scroll to position [1477, 0]
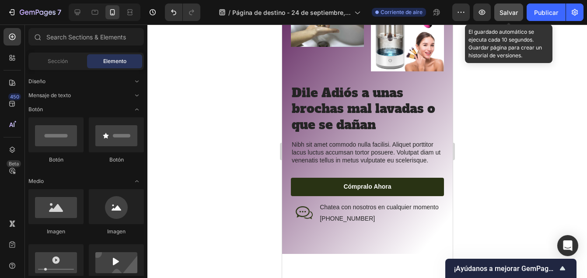
click at [505, 17] on button "Salvar" at bounding box center [509, 13] width 29 height 18
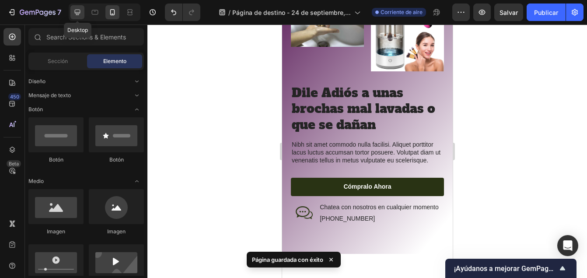
click at [80, 15] on icon at bounding box center [77, 12] width 9 height 9
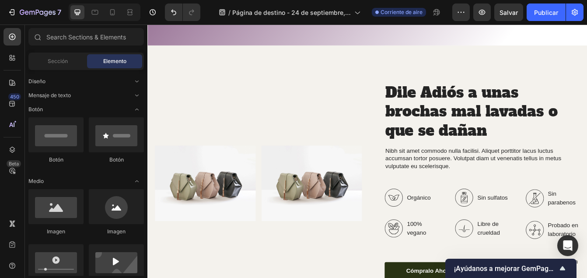
scroll to position [1153, 0]
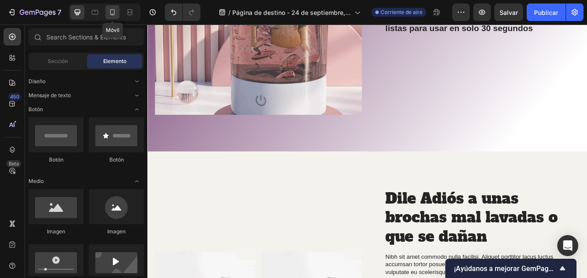
drag, startPoint x: 108, startPoint y: 14, endPoint x: 211, endPoint y: 98, distance: 133.4
click at [108, 14] on icon at bounding box center [112, 12] width 9 height 9
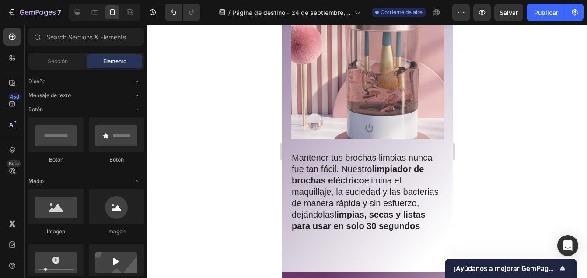
scroll to position [1083, 0]
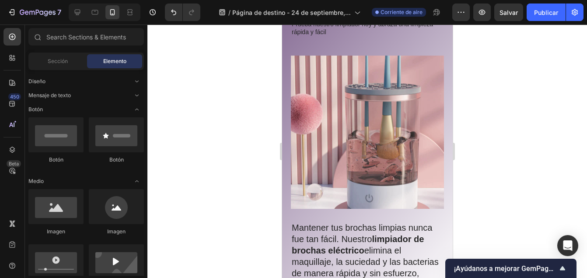
drag, startPoint x: 471, startPoint y: 127, endPoint x: 472, endPoint y: 132, distance: 4.8
click at [472, 132] on div at bounding box center [367, 151] width 440 height 253
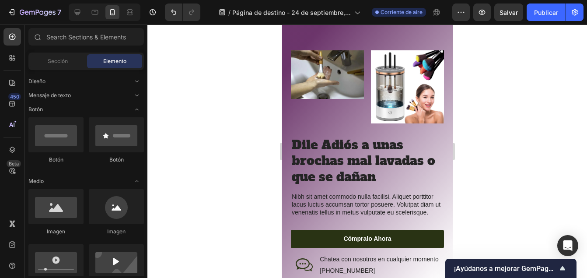
scroll to position [1464, 0]
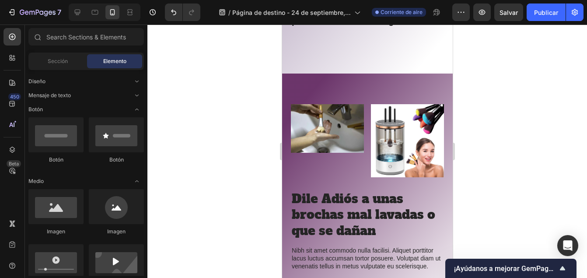
drag, startPoint x: 448, startPoint y: 126, endPoint x: 747, endPoint y: 183, distance: 304.4
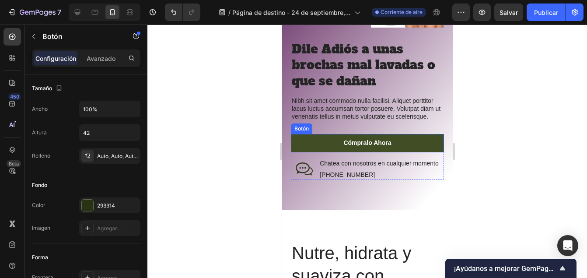
click at [415, 150] on link "Cómpralo ahora" at bounding box center [367, 143] width 153 height 18
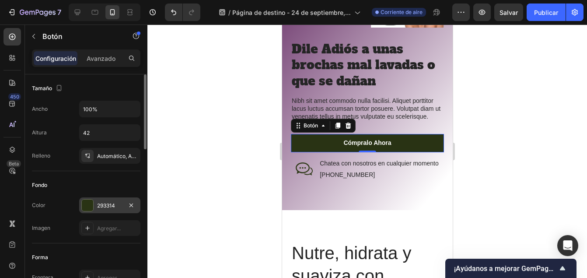
click at [84, 205] on div at bounding box center [87, 205] width 11 height 11
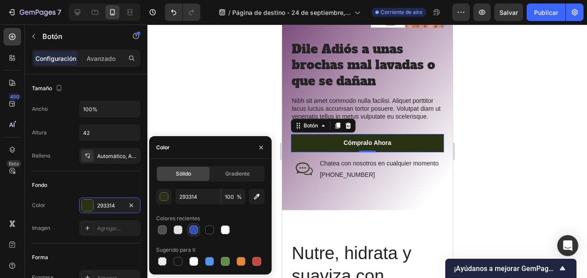
click at [192, 228] on div at bounding box center [194, 229] width 9 height 9
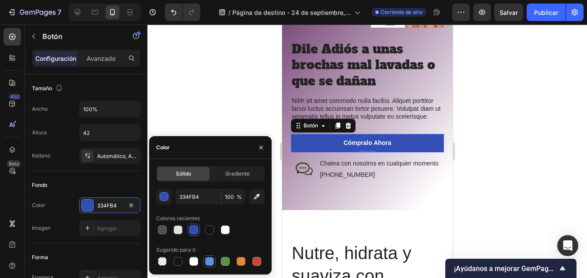
click at [211, 265] on div at bounding box center [209, 261] width 9 height 9
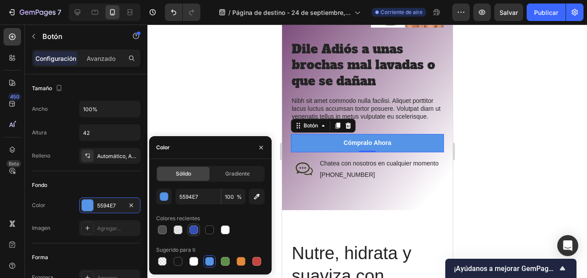
click at [193, 228] on div at bounding box center [194, 229] width 9 height 9
type input "334FB4"
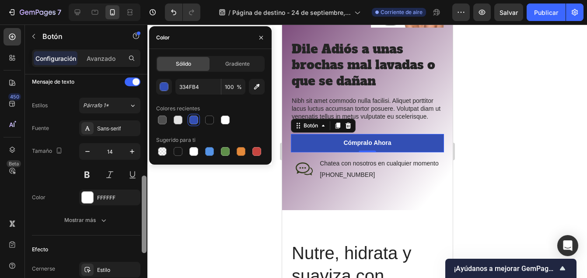
scroll to position [308, 0]
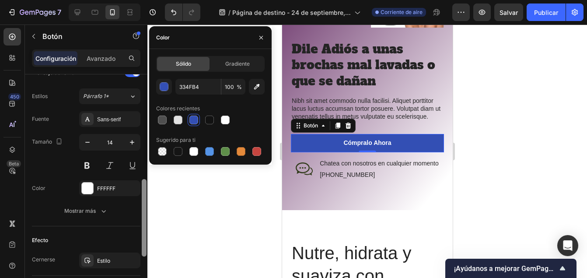
drag, startPoint x: 143, startPoint y: 134, endPoint x: 148, endPoint y: 239, distance: 104.8
click at [148, 0] on div "7 / Página de destino - 24 de septiembre, 15:52:15 Corriente de aire Preview Sa…" at bounding box center [293, 0] width 587 height 0
click at [194, 215] on div at bounding box center [367, 151] width 440 height 253
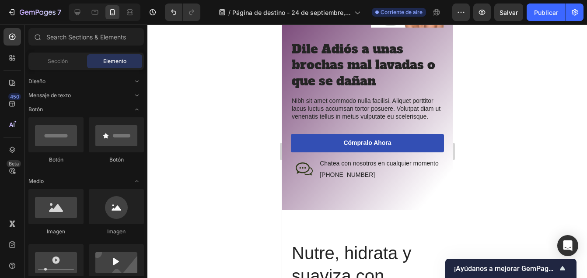
click at [194, 215] on div at bounding box center [367, 151] width 440 height 253
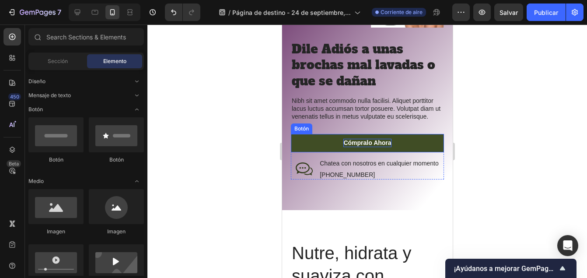
click at [361, 145] on div "Cómpralo ahora" at bounding box center [367, 143] width 48 height 8
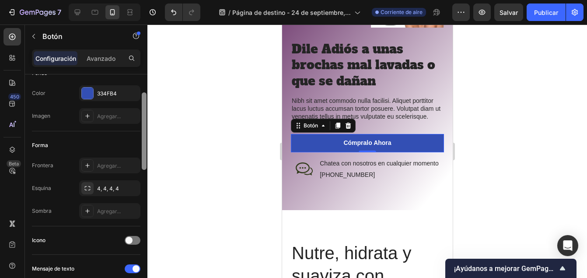
scroll to position [115, 0]
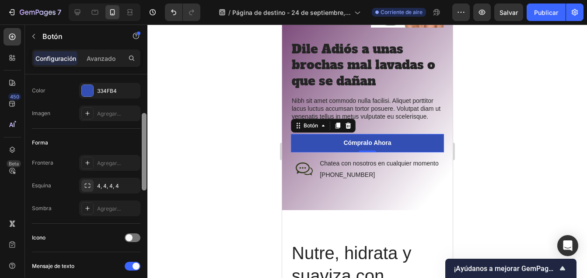
drag, startPoint x: 145, startPoint y: 133, endPoint x: 168, endPoint y: 171, distance: 43.8
click at [168, 0] on div "7 / Página de destino - 24 de septiembre, 15:52:15 Corriente de aire Preview Sa…" at bounding box center [293, 0] width 587 height 0
click at [129, 239] on span at bounding box center [129, 237] width 7 height 7
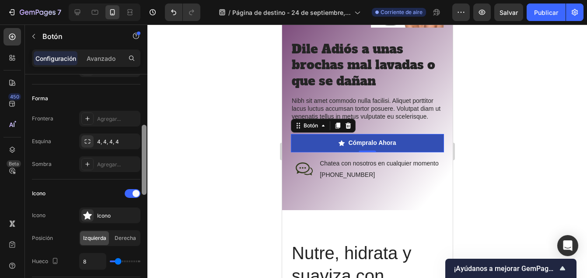
scroll to position [165, 0]
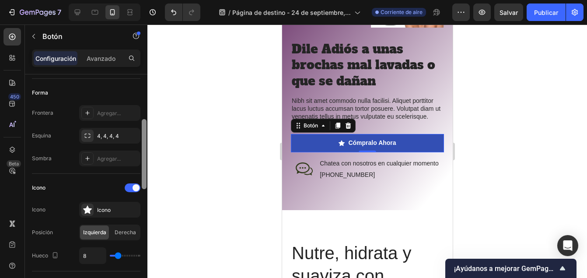
drag, startPoint x: 143, startPoint y: 165, endPoint x: 147, endPoint y: 181, distance: 15.7
click at [147, 181] on div at bounding box center [144, 184] width 7 height 228
click at [88, 207] on icon at bounding box center [87, 210] width 9 height 8
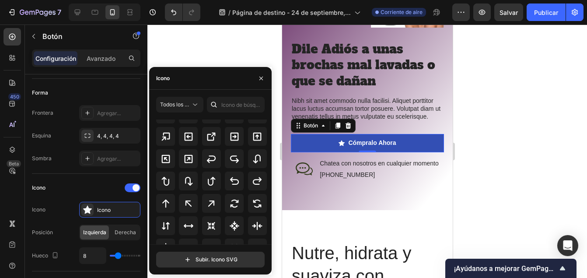
scroll to position [398, 0]
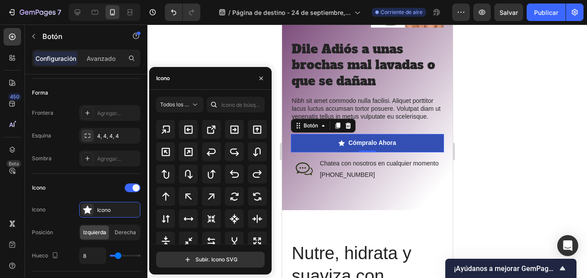
drag, startPoint x: 268, startPoint y: 219, endPoint x: 268, endPoint y: 225, distance: 5.7
click at [268, 225] on div "Todos los iconos" at bounding box center [213, 181] width 115 height 125
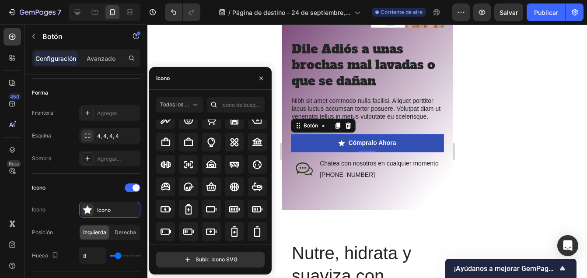
scroll to position [580, 0]
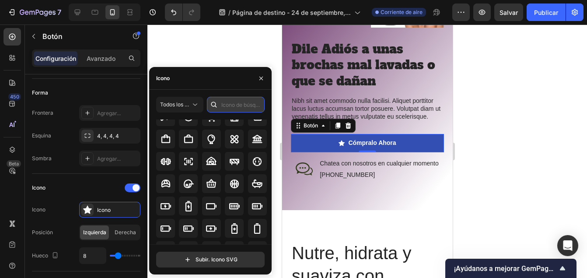
click at [242, 104] on input "text" at bounding box center [236, 105] width 58 height 16
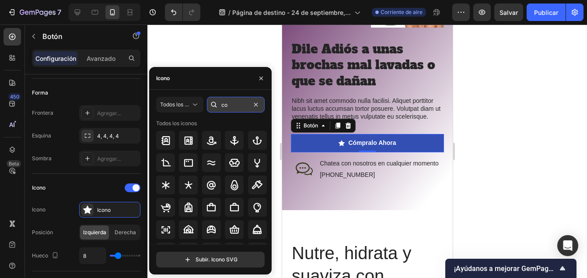
type input "c"
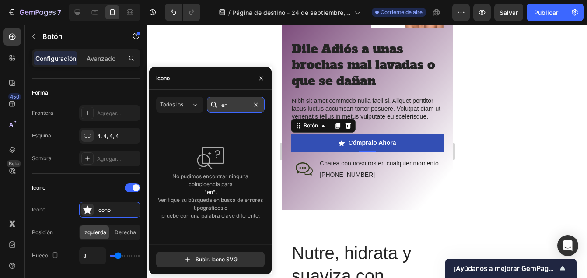
type input "e"
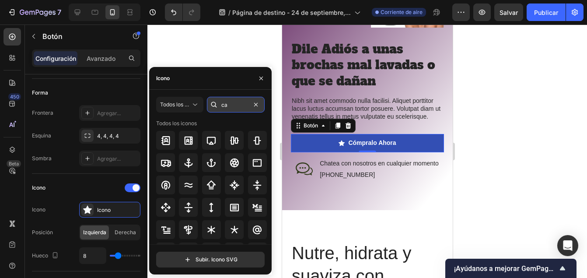
type input "c"
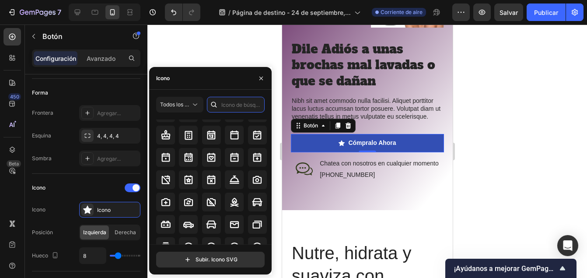
scroll to position [967, 0]
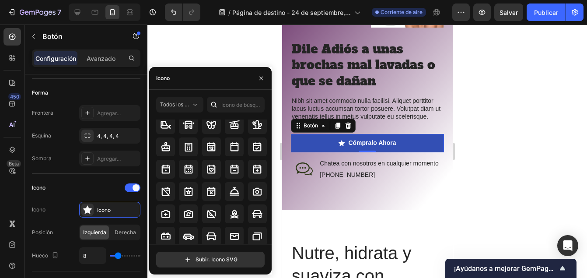
drag, startPoint x: 268, startPoint y: 230, endPoint x: 269, endPoint y: 235, distance: 4.5
click at [269, 235] on div "Todos los iconos" at bounding box center [213, 181] width 115 height 125
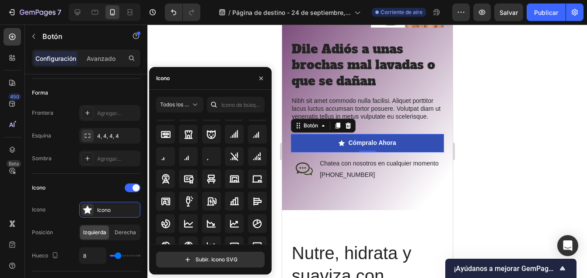
scroll to position [1170, 0]
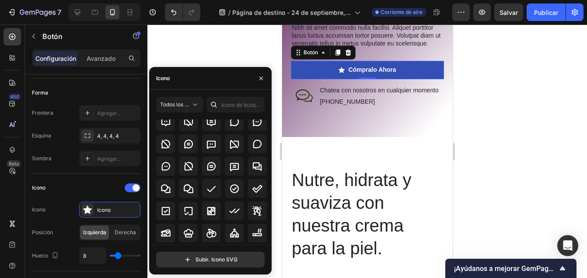
scroll to position [1296, 0]
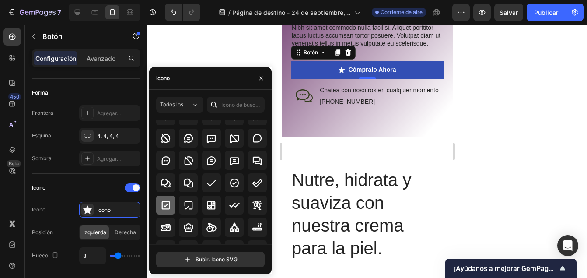
click at [166, 207] on icon at bounding box center [166, 205] width 11 height 11
click at [210, 181] on icon at bounding box center [211, 183] width 11 height 11
click at [259, 186] on icon at bounding box center [257, 183] width 11 height 11
click at [230, 204] on icon at bounding box center [234, 205] width 11 height 11
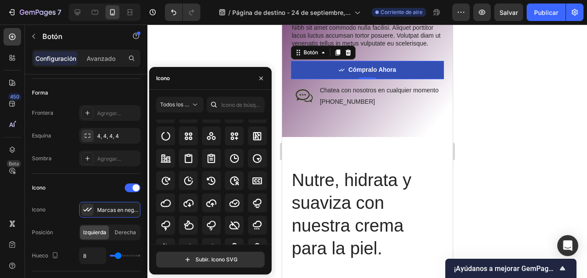
scroll to position [1415, 0]
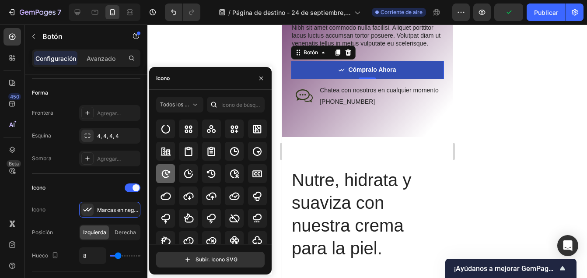
click at [172, 173] on div at bounding box center [165, 173] width 19 height 19
click at [186, 172] on icon at bounding box center [188, 174] width 11 height 11
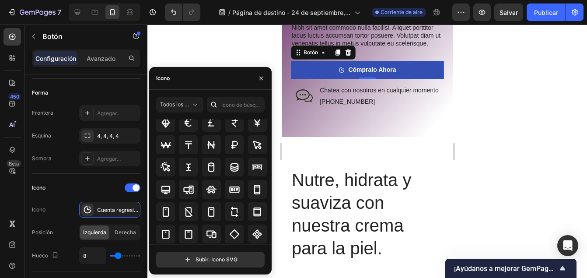
scroll to position [1732, 0]
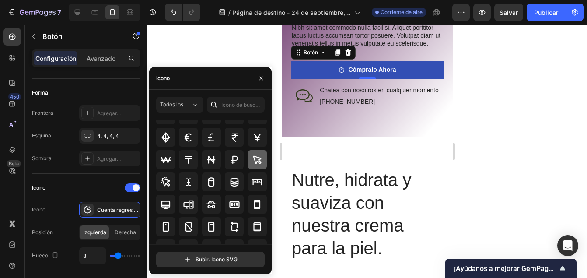
click at [256, 164] on icon at bounding box center [257, 159] width 11 height 11
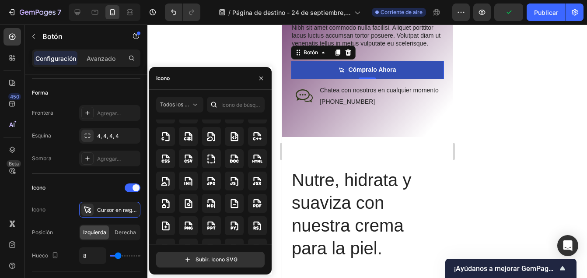
scroll to position [2173, 0]
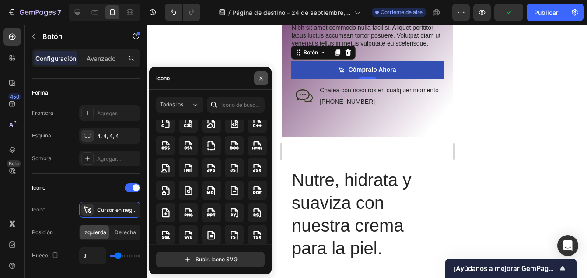
click at [263, 83] on button "button" at bounding box center [261, 78] width 14 height 14
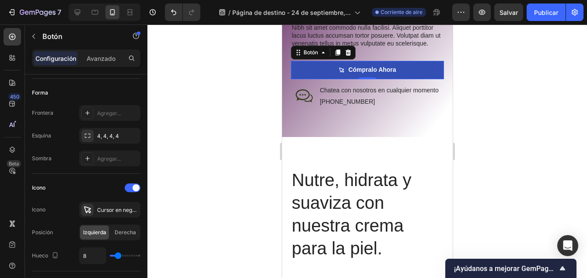
click at [249, 126] on div at bounding box center [367, 151] width 440 height 253
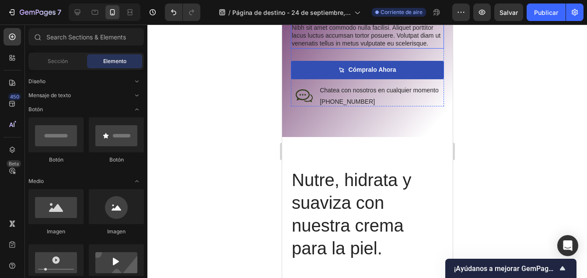
click at [394, 48] on p "Nibh sit amet commodo nulla facilisi. Aliquet porttitor lacus luctus accumsan t…" at bounding box center [366, 36] width 151 height 24
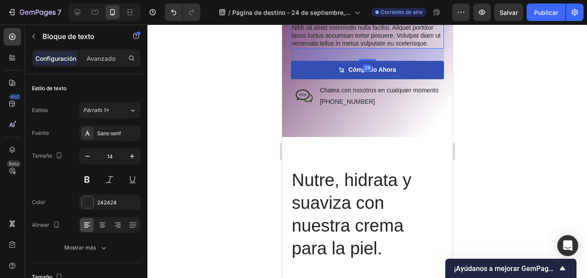
click at [342, 48] on p "Nibh sit amet commodo nulla facilisi. Aliquet porttitor lacus luctus accumsan t…" at bounding box center [366, 36] width 151 height 24
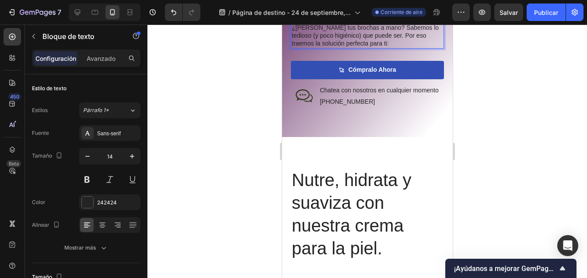
click at [416, 48] on p "¿Cansada de lavar tus brochas a mano? Sabemos lo tedioso (y poco higiénico) que…" at bounding box center [366, 36] width 151 height 24
click at [398, 48] on p "¿Cansada de lavar tus brochas a mano? Sabemos lo tedioso (y poco higiénico) que…" at bounding box center [366, 36] width 151 height 24
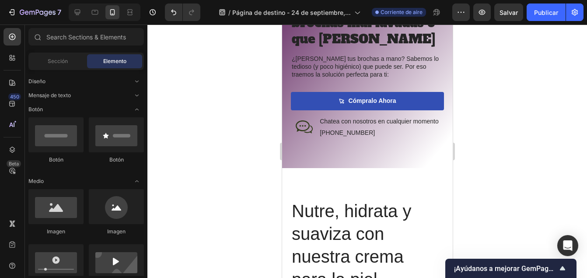
scroll to position [1482, 0]
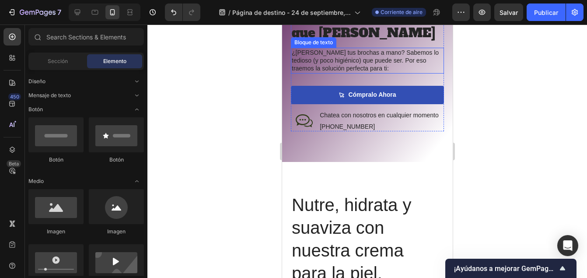
click at [402, 73] on p "¿Cansada de lavar tus brochas a mano? Sabemos lo tedioso (y poco higiénico) que…" at bounding box center [366, 61] width 151 height 24
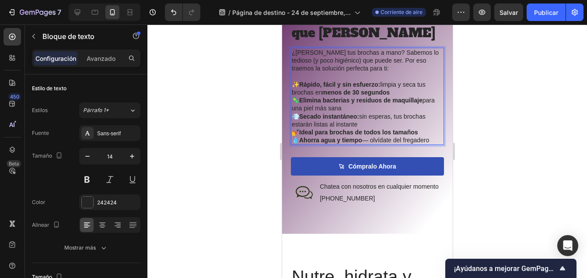
click at [301, 88] on strong "Rápido, fácil y sin esfuerzo:" at bounding box center [339, 84] width 81 height 7
click at [300, 144] on p "Rápido, fácil y sin esfuerzo: limpia y seca tus brochas en menos de 30 segundos…" at bounding box center [366, 113] width 151 height 64
click at [301, 120] on strong "Secado instantáneo:" at bounding box center [329, 116] width 60 height 7
click at [295, 104] on strong "Elimina bacterias y residuos de maquillaje" at bounding box center [355, 100] width 123 height 7
click at [300, 144] on p "-Rápido, fácil y sin esfuerzo: limpia y seca tus brochas en menos de 30 segundo…" at bounding box center [366, 113] width 151 height 64
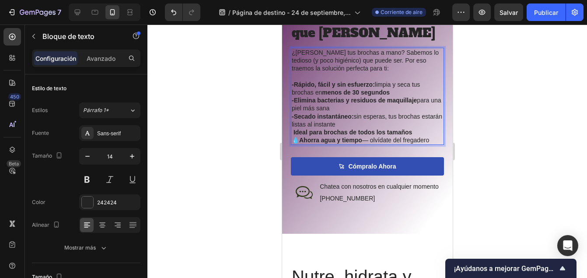
click at [294, 136] on strong "Ideal para brochas de todos los tamaños" at bounding box center [352, 132] width 119 height 7
click at [300, 144] on strong "Ahorra agua y tiempo" at bounding box center [330, 140] width 63 height 7
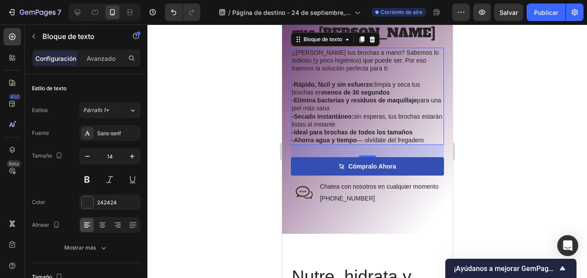
click at [474, 140] on div at bounding box center [367, 151] width 440 height 253
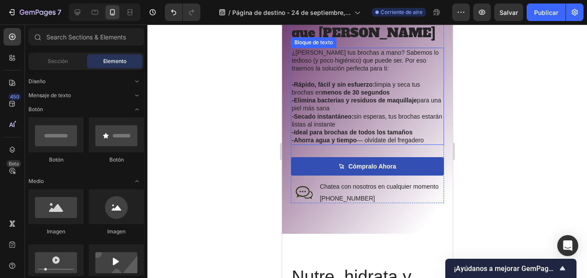
click at [390, 96] on strong "menos de 30 segundos" at bounding box center [356, 92] width 68 height 7
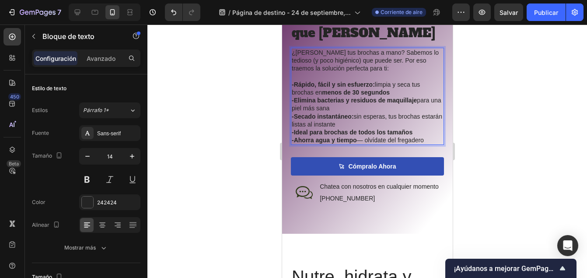
click at [390, 96] on strong "menos de 30 segundos" at bounding box center [356, 92] width 68 height 7
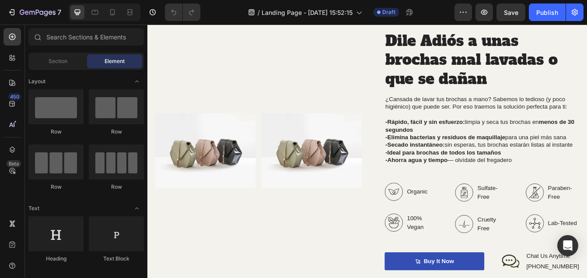
scroll to position [1338, 0]
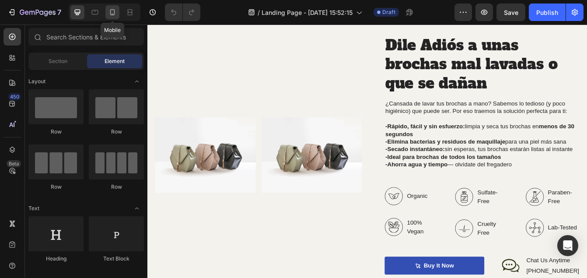
click at [111, 8] on icon at bounding box center [112, 12] width 9 height 9
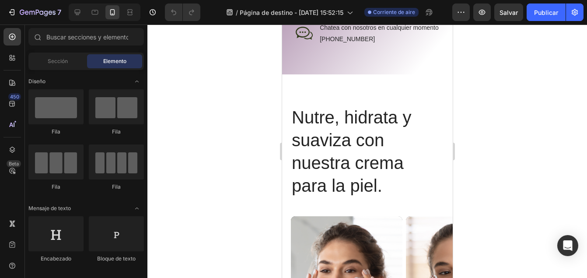
scroll to position [1629, 0]
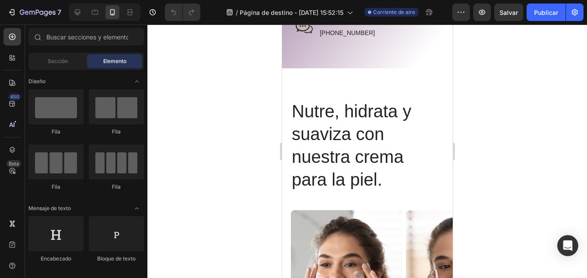
drag, startPoint x: 449, startPoint y: 145, endPoint x: 735, endPoint y: 184, distance: 288.9
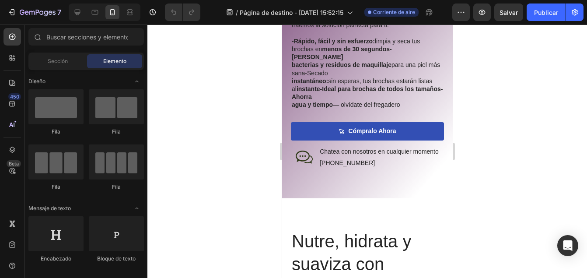
scroll to position [1461, 0]
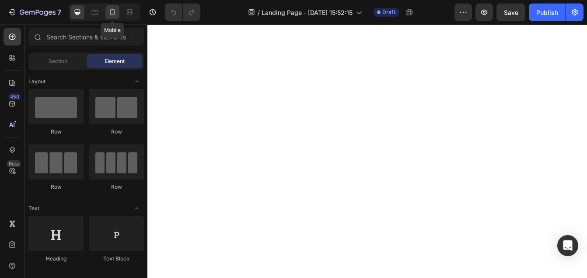
click at [112, 9] on icon at bounding box center [112, 12] width 5 height 6
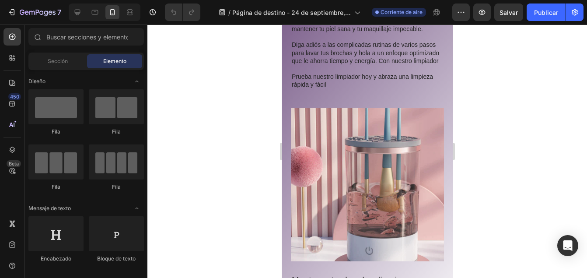
scroll to position [1050, 0]
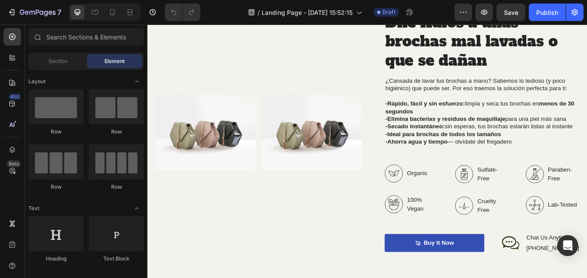
scroll to position [1402, 0]
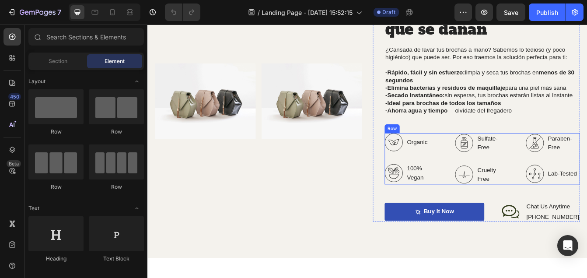
click at [586, 160] on div "Organic 100% Vegan Item List Sulfate-Free Cruelty Free Item List Paraben-Free L…" at bounding box center [547, 184] width 233 height 61
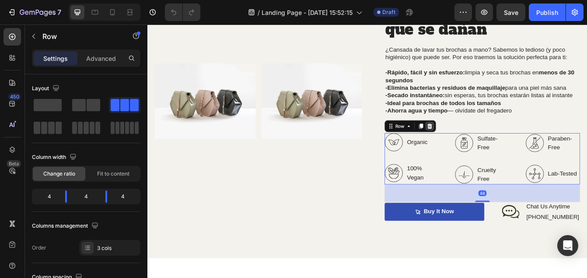
click at [483, 146] on icon at bounding box center [484, 145] width 7 height 7
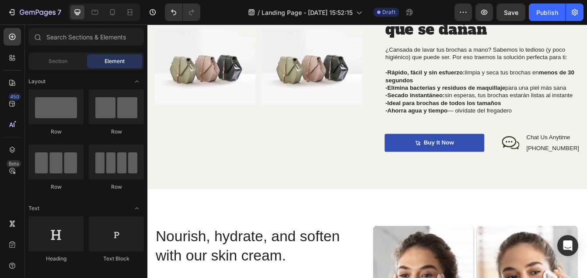
scroll to position [1361, 0]
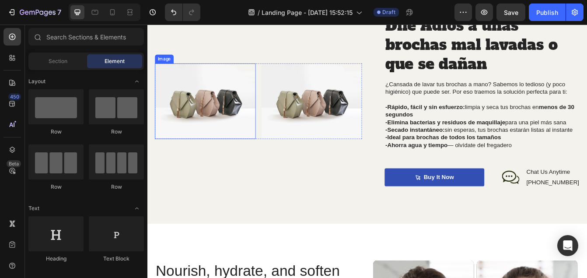
click at [241, 112] on img at bounding box center [216, 116] width 120 height 90
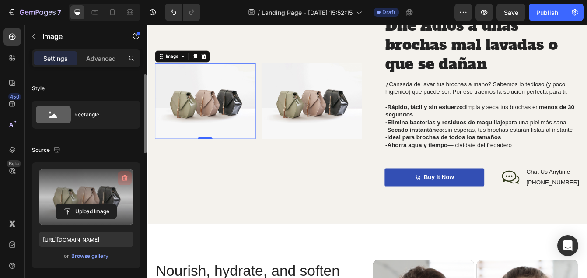
click at [123, 179] on icon "button" at bounding box center [125, 178] width 6 height 7
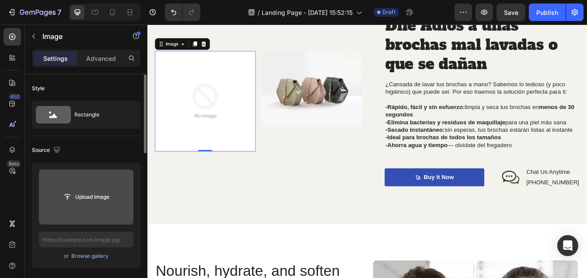
scroll to position [1346, 0]
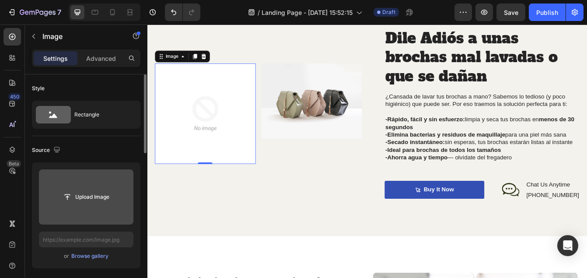
click at [112, 192] on input "file" at bounding box center [86, 197] width 60 height 15
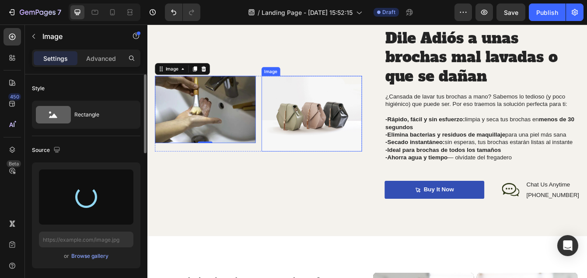
type input "https://cdn.shopify.com/s/files/1/0928/9803/4030/files/gempages_585759519590580…"
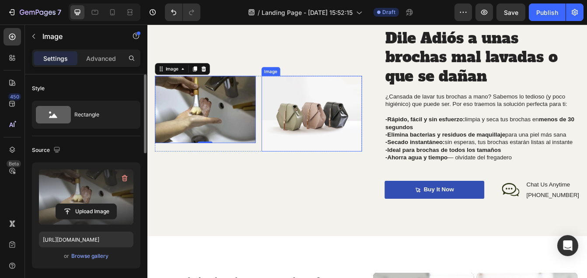
scroll to position [1361, 0]
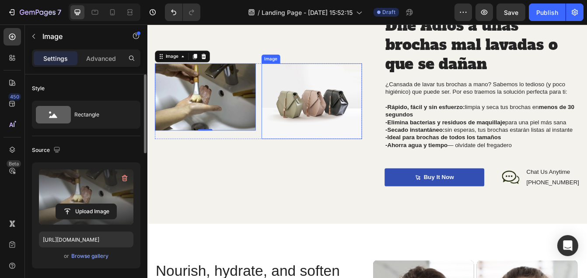
click at [325, 121] on img at bounding box center [344, 116] width 120 height 90
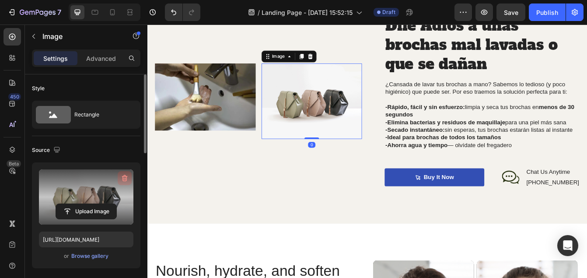
click at [123, 176] on icon "button" at bounding box center [124, 178] width 9 height 9
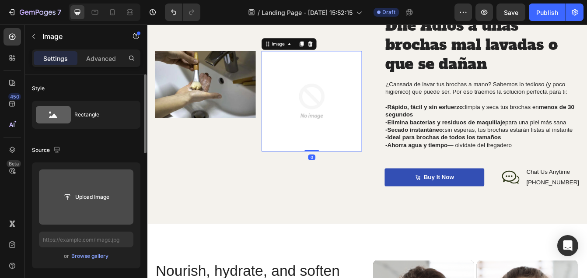
scroll to position [1346, 0]
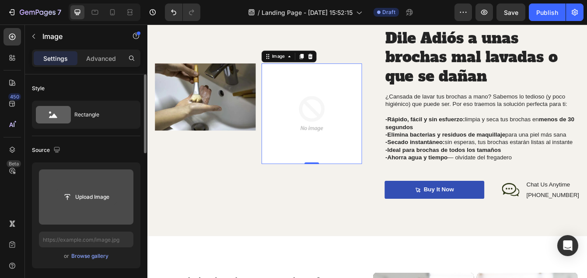
click at [116, 193] on input "file" at bounding box center [86, 197] width 60 height 15
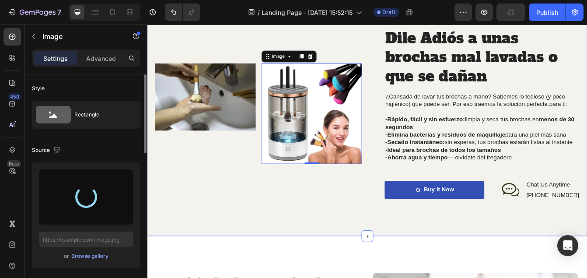
type input "https://cdn.shopify.com/s/files/1/0928/9803/4030/files/gempages_585759519590580…"
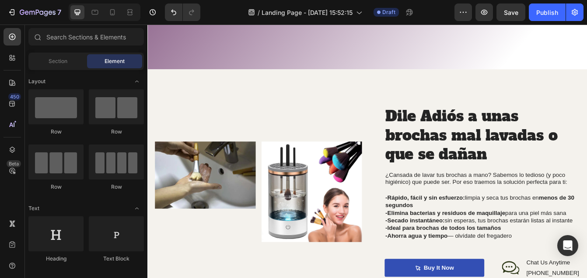
scroll to position [1248, 0]
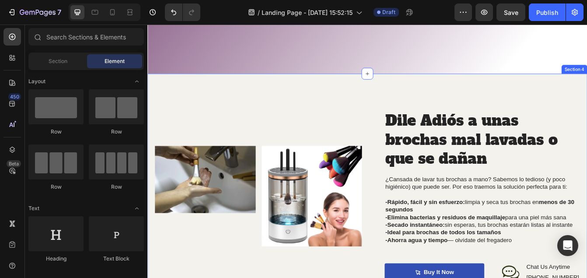
click at [357, 126] on div "Image Image Row Dile Adiós a unas brochas mal lavadas o que se dañan Heading ¿C…" at bounding box center [409, 229] width 525 height 293
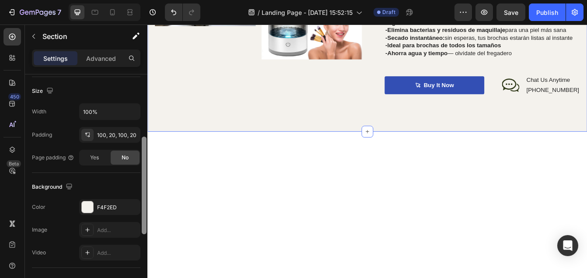
scroll to position [188, 0]
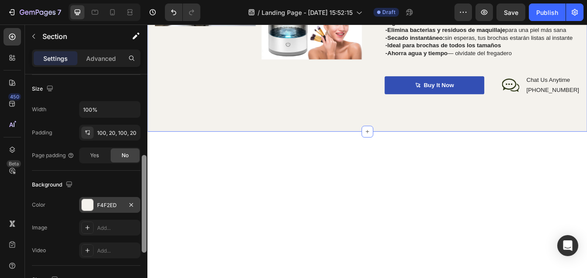
drag, startPoint x: 146, startPoint y: 106, endPoint x: 125, endPoint y: 199, distance: 94.6
click at [143, 187] on div at bounding box center [144, 204] width 5 height 98
click at [108, 202] on div "F4F2ED" at bounding box center [109, 205] width 25 height 8
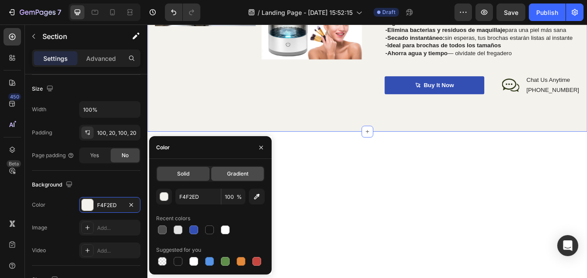
click at [222, 172] on div "Gradient" at bounding box center [237, 174] width 53 height 14
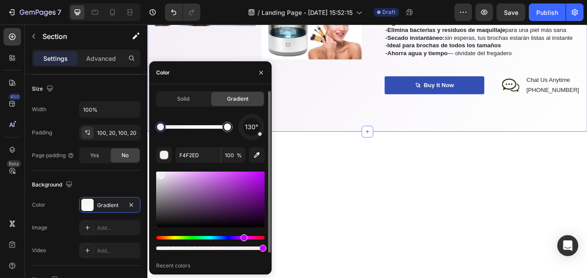
click at [243, 236] on div "Hue" at bounding box center [210, 238] width 109 height 4
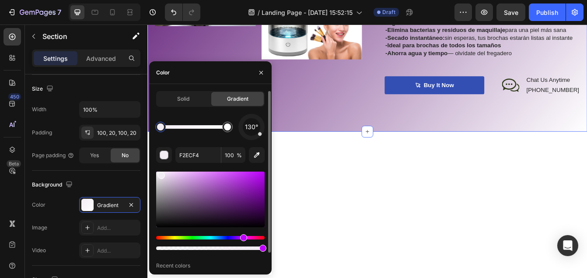
click at [249, 203] on div at bounding box center [210, 200] width 109 height 56
type input "581070"
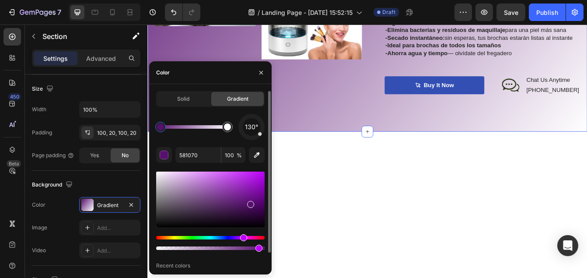
click at [257, 248] on div at bounding box center [259, 248] width 7 height 7
click at [254, 249] on div at bounding box center [255, 248] width 7 height 7
type input "90"
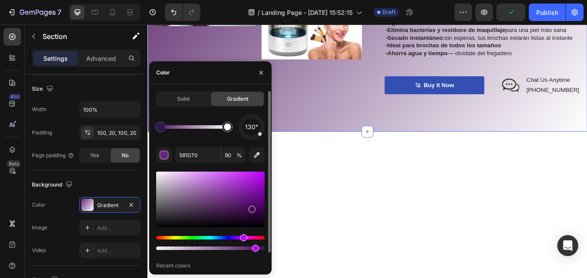
click at [251, 207] on div at bounding box center [252, 209] width 7 height 7
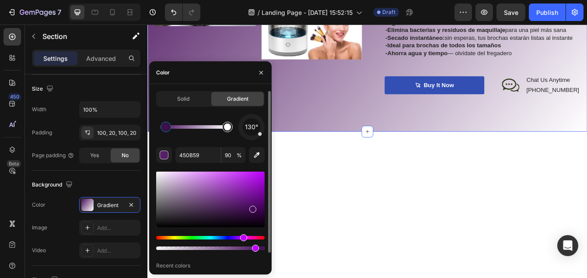
type input "FFFFFF"
type input "100"
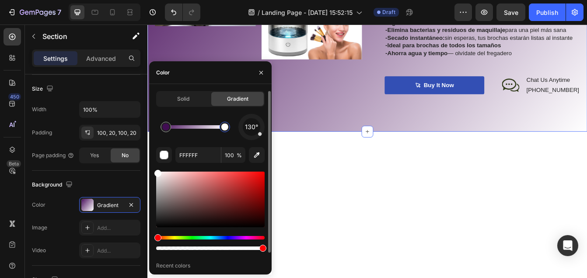
type input "450B59"
type input "90"
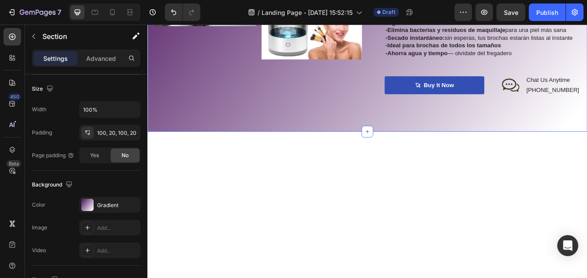
click at [375, 116] on div "Image Image Row Dile Adiós a unas brochas mal lavadas o que se dañan Heading ¿C…" at bounding box center [409, 6] width 525 height 293
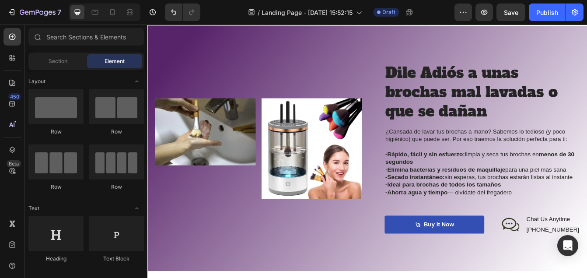
scroll to position [1315, 0]
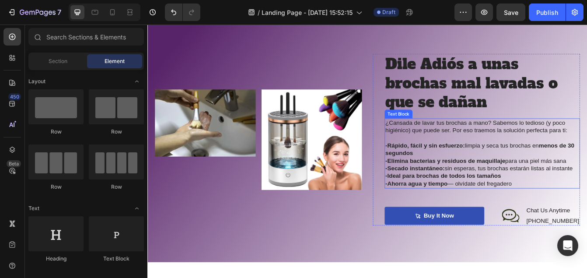
click at [582, 211] on p "-Rápido, fácil y sin esfuerzo: limpia y seca tus brochas en menos de 30 segundo…" at bounding box center [548, 192] width 232 height 55
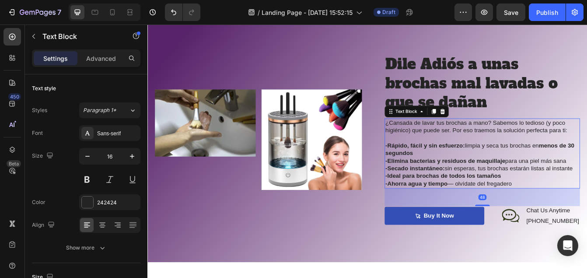
click at [582, 211] on p "-Rápido, fácil y sin esfuerzo: limpia y seca tus brochas en menos de 30 segundo…" at bounding box center [548, 192] width 232 height 55
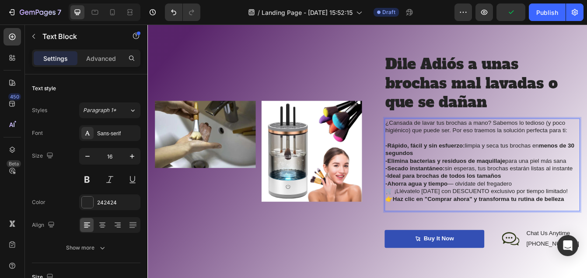
click at [582, 214] on p "-Rápido, fácil y sin esfuerzo: limpia y seca tus brochas en menos de 30 segundo…" at bounding box center [548, 192] width 232 height 55
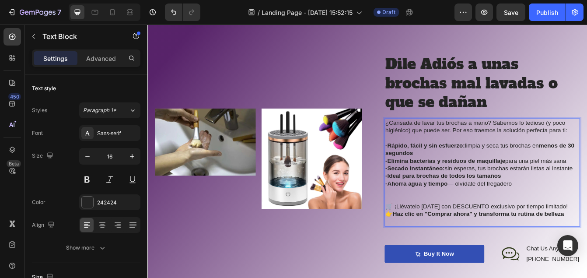
click at [438, 239] on p "🛒 ¡Llévatelo hoy con DESCUENTO exclusivo por tiempo limitado!" at bounding box center [548, 241] width 232 height 9
click at [440, 252] on strong "Haz clic en "Comprar ahora" y transforma tu rutina de belleza" at bounding box center [542, 250] width 205 height 7
click at [474, 242] on p "¡Llévatelo hoy con DESCUENTO exclusivo por tiempo limitado!" at bounding box center [548, 241] width 232 height 9
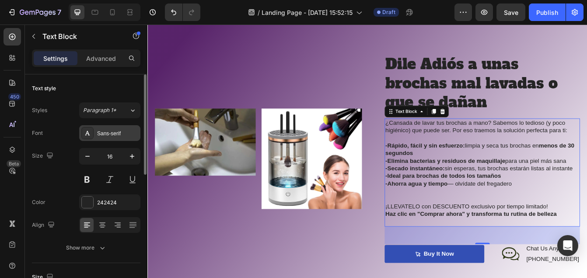
click at [110, 135] on div "Sans-serif" at bounding box center [117, 134] width 41 height 8
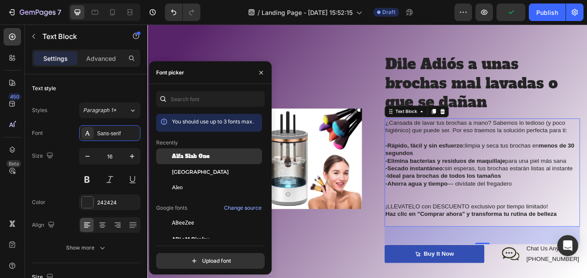
click at [196, 157] on span "Alfa Slab One" at bounding box center [191, 156] width 38 height 8
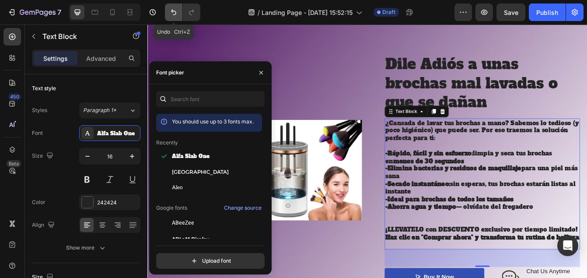
click at [175, 14] on icon "Undo/Redo" at bounding box center [173, 12] width 9 height 9
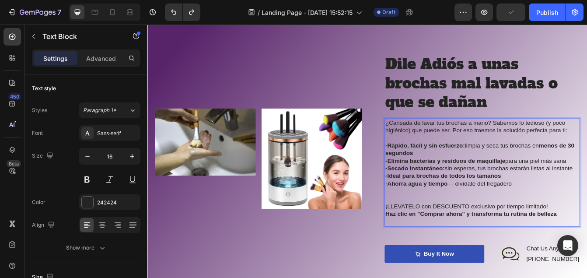
click at [475, 238] on p "¡LLEVATELO con DESCUENTO exclusivo por tiempo limitado!" at bounding box center [548, 241] width 232 height 9
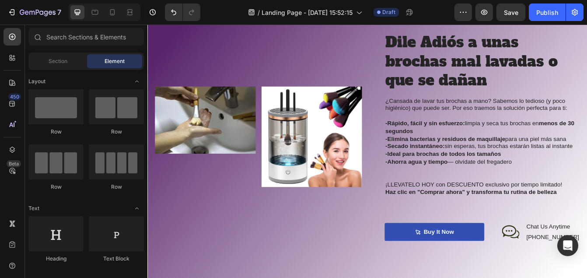
scroll to position [1362, 0]
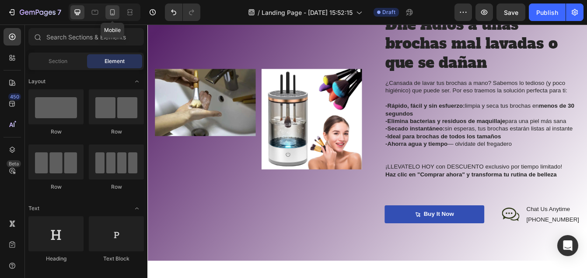
click at [115, 13] on icon at bounding box center [112, 12] width 9 height 9
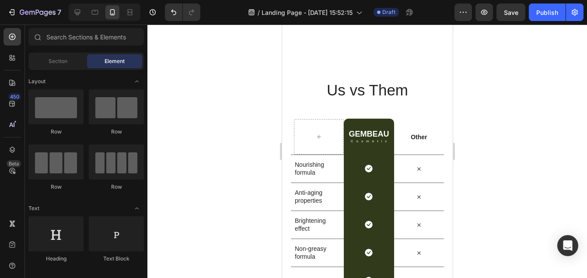
scroll to position [2394, 0]
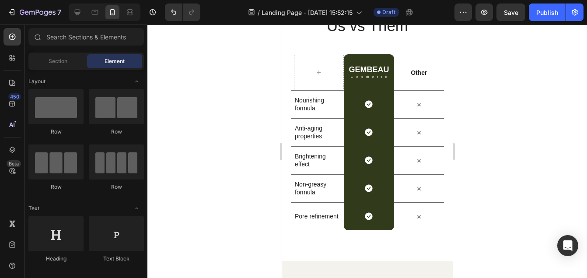
drag, startPoint x: 449, startPoint y: 145, endPoint x: 748, endPoint y: 221, distance: 308.8
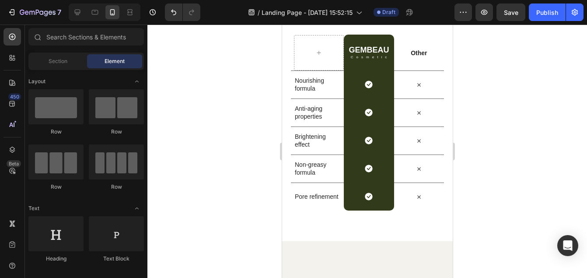
scroll to position [2113, 0]
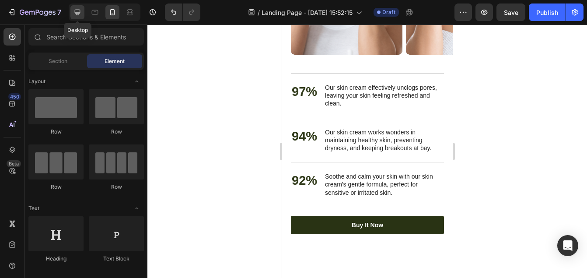
click at [76, 12] on icon at bounding box center [77, 12] width 9 height 9
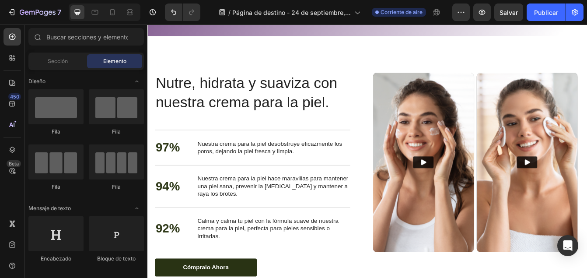
scroll to position [1799, 0]
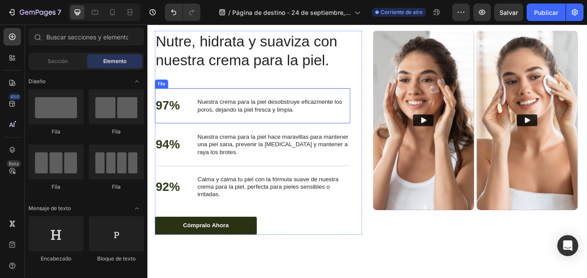
click at [362, 134] on div "97% Bloque de texto Nuestra crema para la piel desobstruye eficazmente los poro…" at bounding box center [272, 121] width 233 height 42
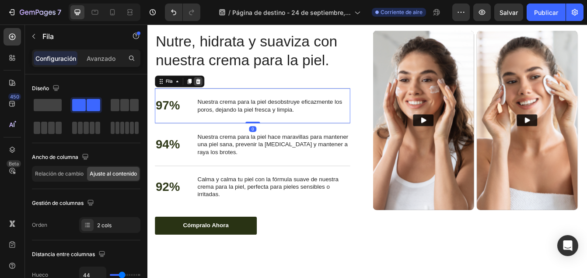
click at [210, 94] on icon at bounding box center [208, 92] width 6 height 6
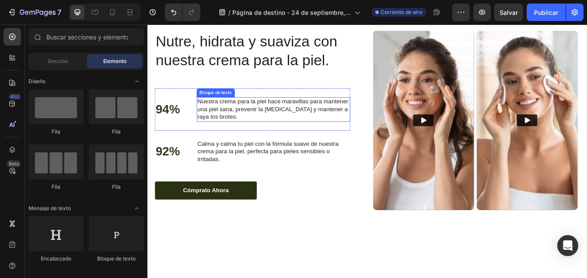
click at [364, 134] on p "Nuestra crema para la piel hace maravillas para mantener una piel sana, preveni…" at bounding box center [298, 125] width 182 height 27
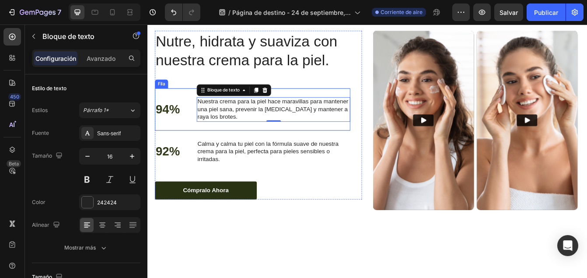
click at [376, 103] on div "94% Bloque de texto Nuestra crema para la piel hace maravillas para mantener un…" at bounding box center [272, 125] width 233 height 50
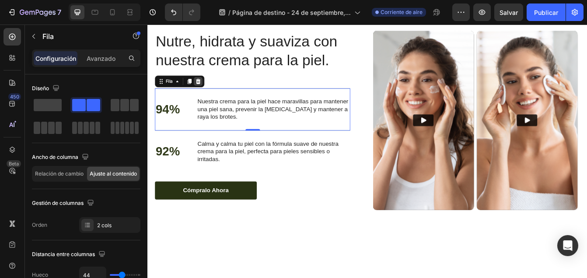
click at [208, 94] on icon at bounding box center [208, 92] width 6 height 6
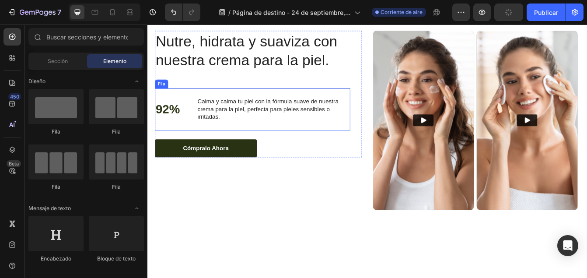
click at [256, 109] on div "92% Bloque de texto Calma y calma tu piel con la fórmula suave de nuestra crema…" at bounding box center [272, 125] width 233 height 50
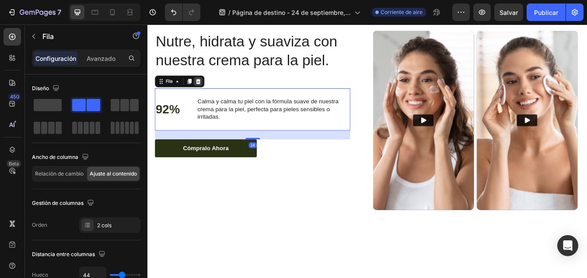
click at [208, 95] on icon at bounding box center [208, 92] width 6 height 6
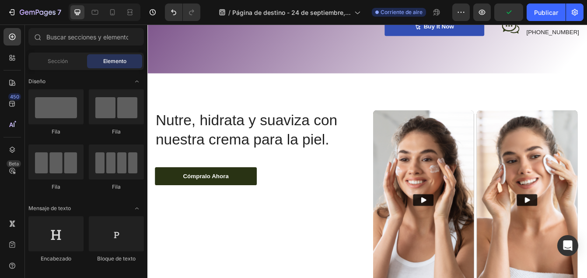
scroll to position [1700, 0]
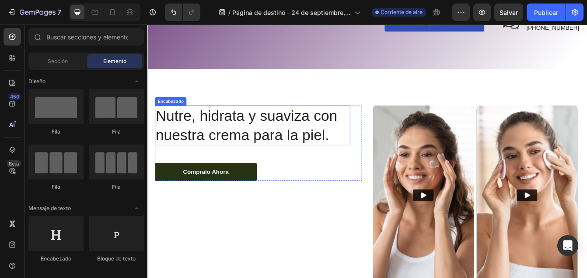
click at [363, 158] on h2 "Nutre, hidrata y suaviza con nuestra crema para la piel." at bounding box center [272, 144] width 233 height 47
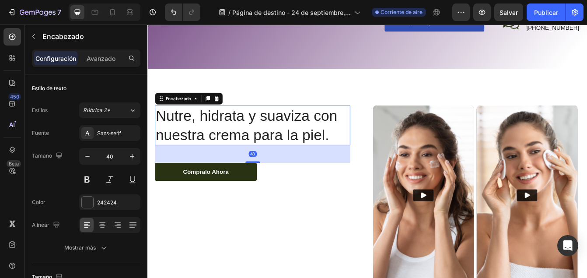
click at [363, 158] on h2 "Nutre, hidrata y suaviza con nuestra crema para la piel." at bounding box center [272, 144] width 233 height 47
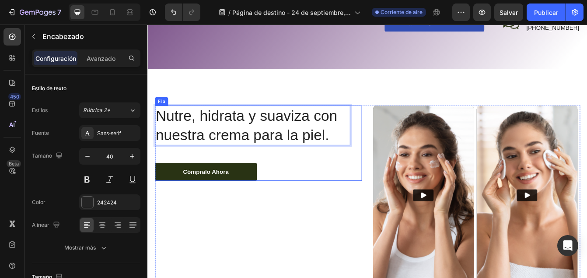
click at [273, 172] on div "Nutre, hidrata y suaviza con nuestra crema para la piel. Encabezado 48 Cómpralo…" at bounding box center [272, 166] width 233 height 90
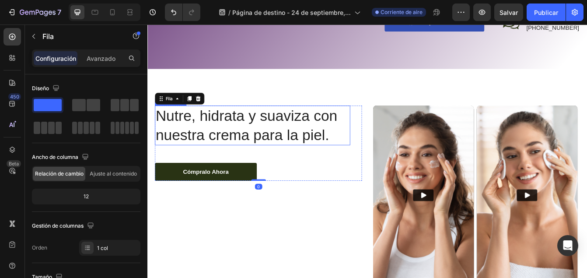
click at [374, 159] on p "Nutre, hidrata y suaviza con nuestra crema para la piel." at bounding box center [273, 145] width 232 height 46
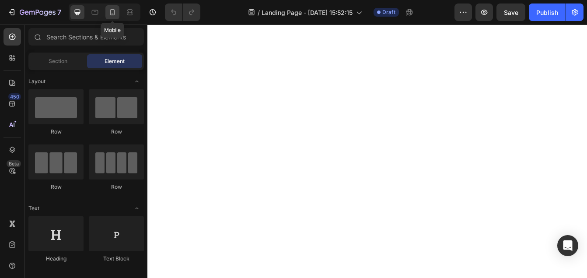
click at [112, 14] on icon at bounding box center [112, 12] width 9 height 9
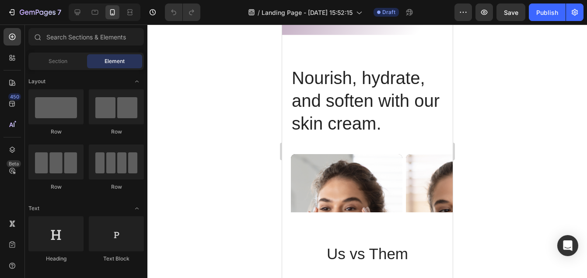
scroll to position [1731, 0]
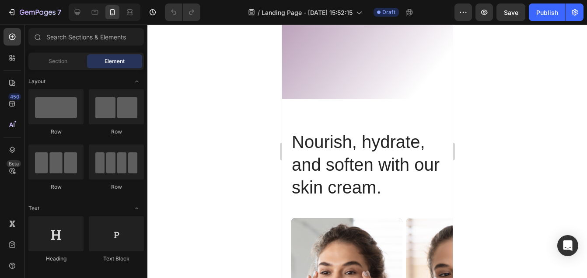
drag, startPoint x: 449, startPoint y: 45, endPoint x: 740, endPoint y: 222, distance: 340.4
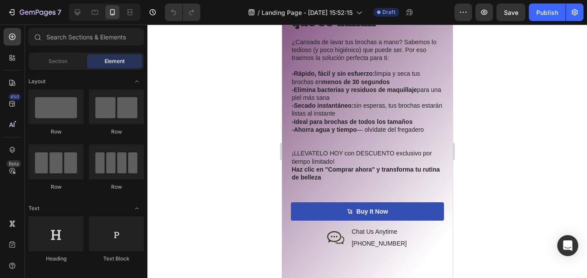
scroll to position [1561, 0]
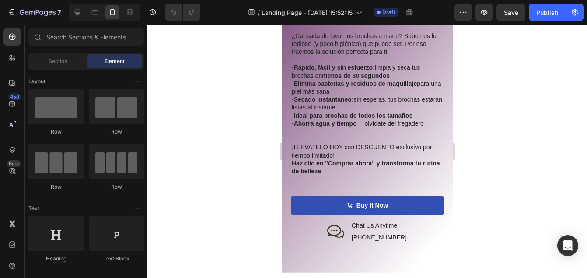
drag, startPoint x: 449, startPoint y: 43, endPoint x: 757, endPoint y: 178, distance: 336.1
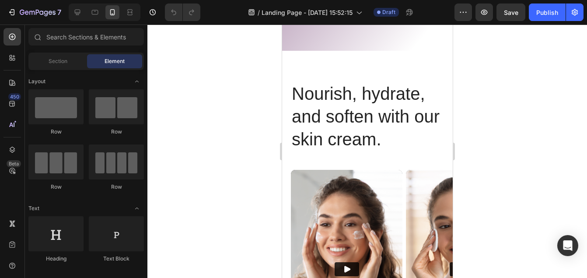
scroll to position [1700, 0]
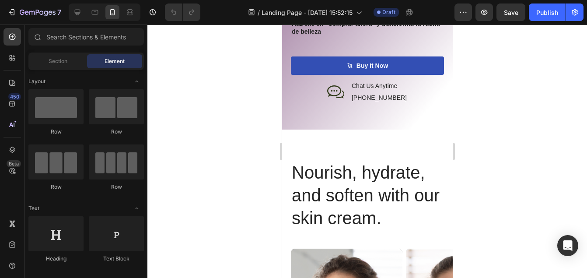
drag, startPoint x: 449, startPoint y: 176, endPoint x: 736, endPoint y: 191, distance: 287.5
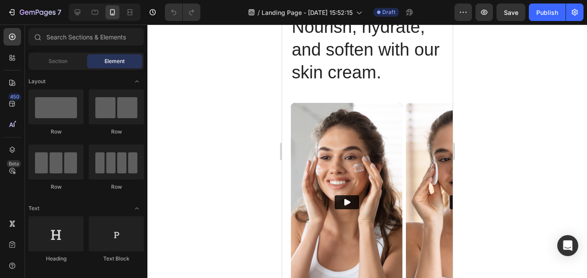
scroll to position [1870, 0]
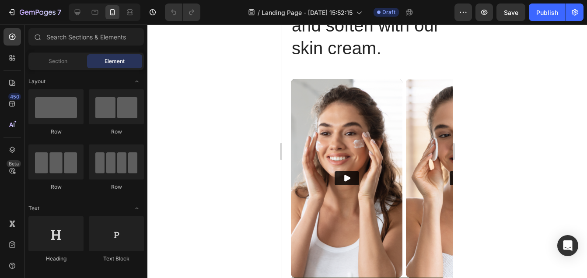
drag, startPoint x: 449, startPoint y: 164, endPoint x: 736, endPoint y: 201, distance: 289.9
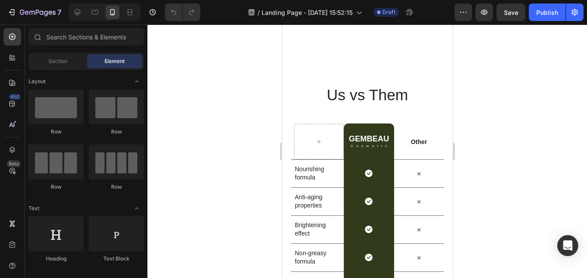
scroll to position [2168, 0]
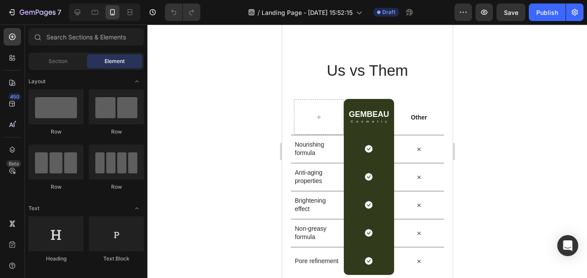
drag, startPoint x: 168, startPoint y: 174, endPoint x: 469, endPoint y: 184, distance: 300.9
click at [469, 184] on div at bounding box center [367, 151] width 440 height 253
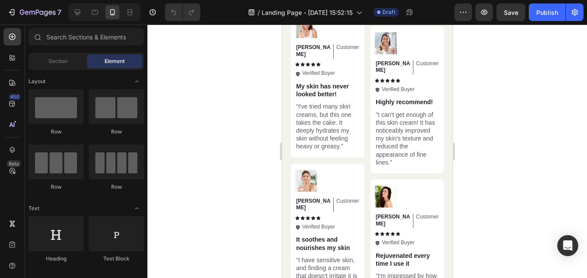
scroll to position [2733, 0]
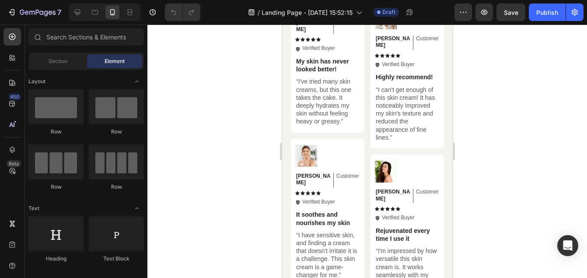
drag, startPoint x: 449, startPoint y: 193, endPoint x: 747, endPoint y: 216, distance: 298.1
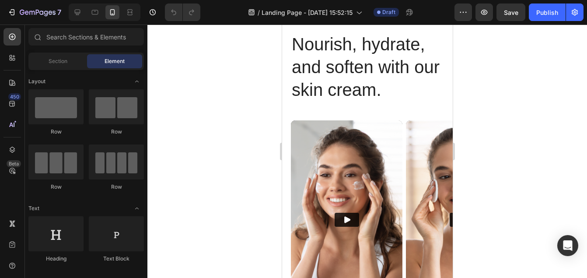
scroll to position [1741, 0]
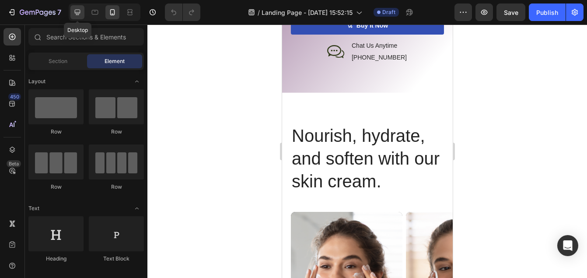
click at [80, 13] on icon at bounding box center [78, 13] width 6 height 6
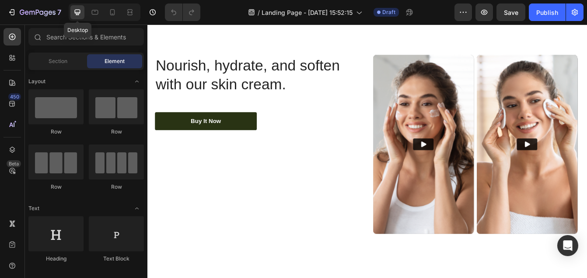
scroll to position [1724, 0]
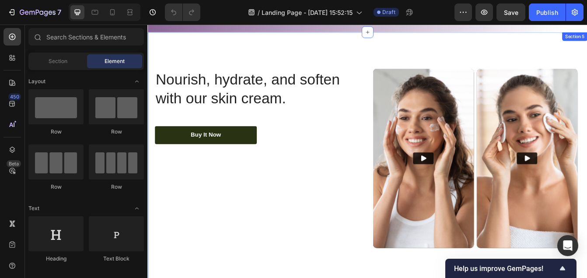
click at [206, 57] on div "Nourish, hydrate, and soften with our skin cream. Heading Nourish, hydrate, and…" at bounding box center [409, 184] width 525 height 301
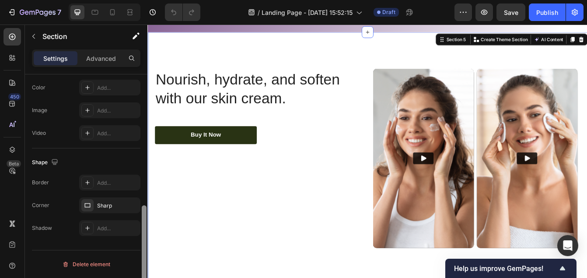
scroll to position [290, 0]
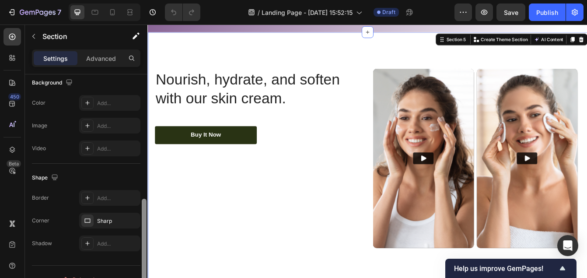
drag, startPoint x: 292, startPoint y: 127, endPoint x: 153, endPoint y: 231, distance: 173.5
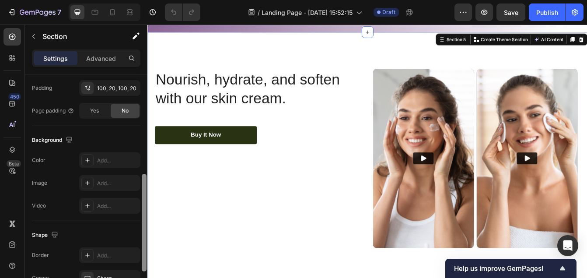
drag, startPoint x: 293, startPoint y: 235, endPoint x: 152, endPoint y: 222, distance: 141.6
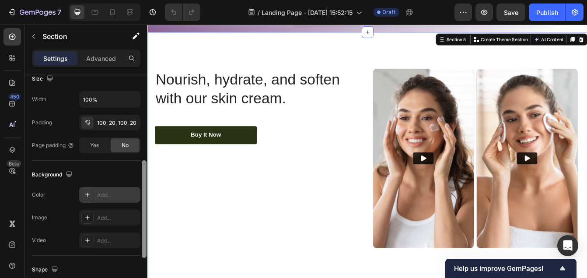
scroll to position [199, 0]
click at [109, 188] on div "Add..." at bounding box center [109, 194] width 61 height 16
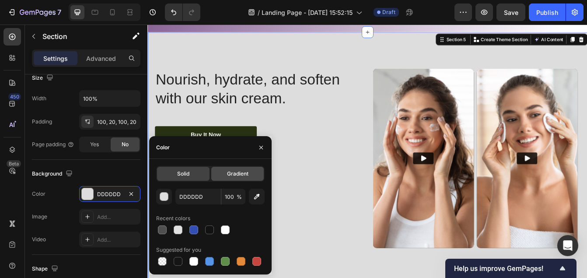
click at [225, 174] on div "Gradient" at bounding box center [237, 174] width 53 height 14
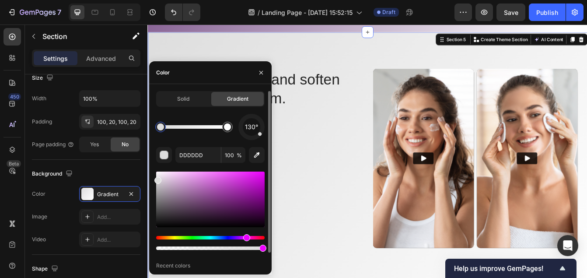
click at [246, 237] on div "Hue" at bounding box center [210, 238] width 109 height 4
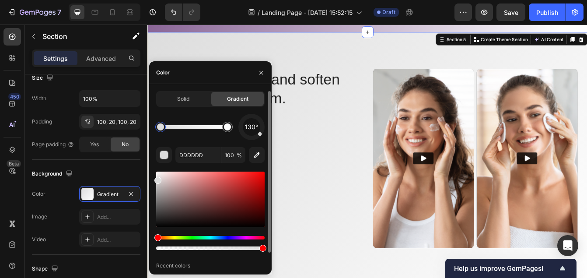
click at [249, 235] on div at bounding box center [210, 211] width 109 height 82
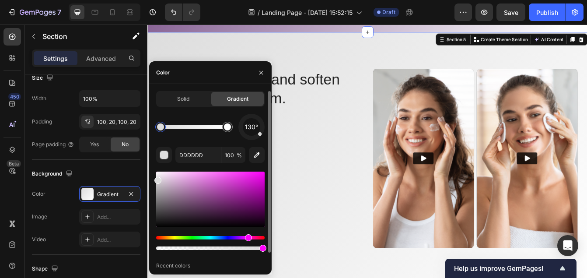
click at [247, 236] on div "Hue" at bounding box center [210, 238] width 109 height 4
click at [253, 214] on div at bounding box center [210, 200] width 109 height 56
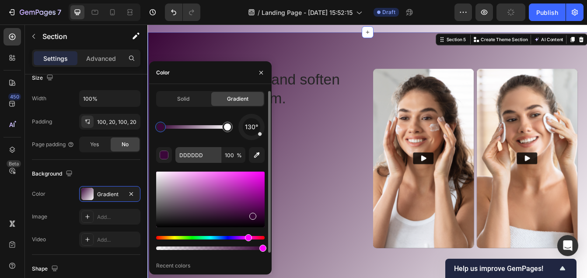
type input "3A0739"
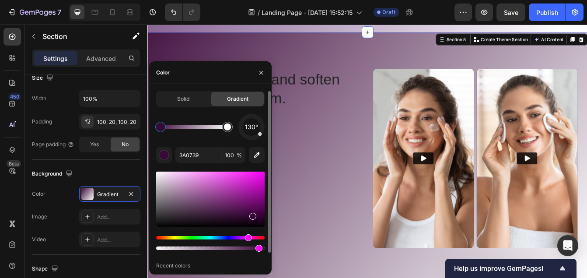
drag, startPoint x: 262, startPoint y: 247, endPoint x: 257, endPoint y: 249, distance: 5.0
click at [257, 249] on div at bounding box center [259, 248] width 7 height 7
type input "93"
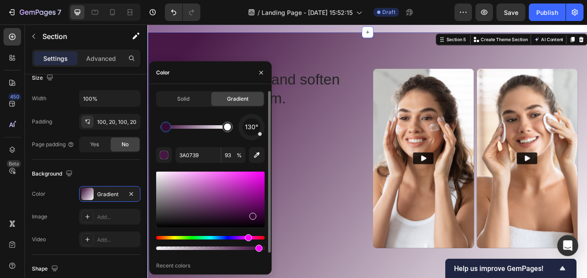
drag, startPoint x: 164, startPoint y: 132, endPoint x: 170, endPoint y: 132, distance: 5.7
click at [167, 131] on div at bounding box center [167, 127] width 11 height 11
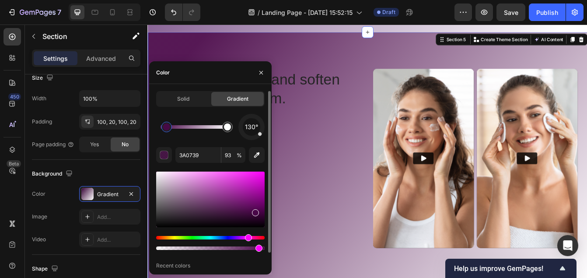
type input "490748"
drag, startPoint x: 254, startPoint y: 215, endPoint x: 255, endPoint y: 210, distance: 5.4
type input "91"
click at [345, 233] on div "Nourish, hydrate, and soften with our skin cream. Heading Buy It Now Button Row" at bounding box center [279, 184] width 247 height 214
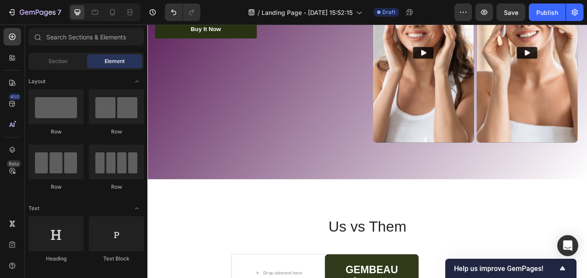
scroll to position [1742, 0]
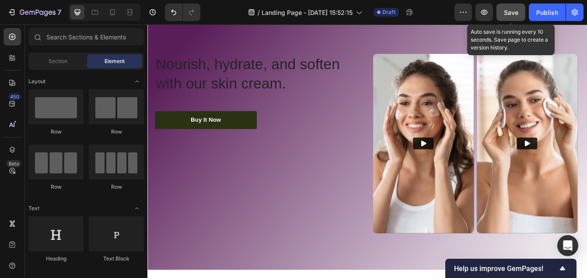
click at [506, 15] on span "Save" at bounding box center [511, 12] width 14 height 7
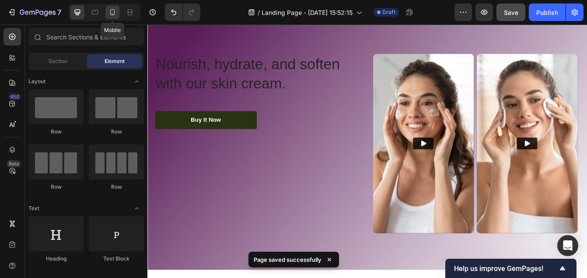
click at [113, 16] on icon at bounding box center [112, 12] width 9 height 9
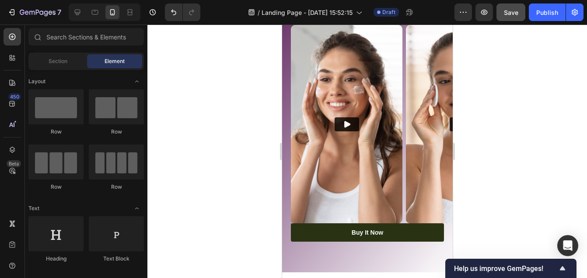
scroll to position [1913, 0]
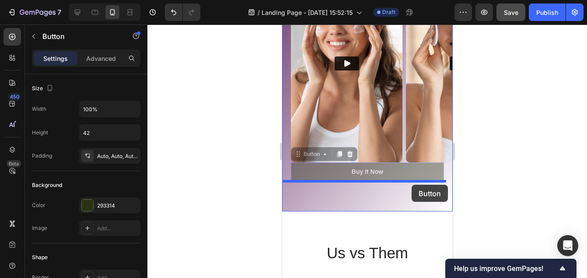
drag, startPoint x: 412, startPoint y: 176, endPoint x: 411, endPoint y: 185, distance: 9.2
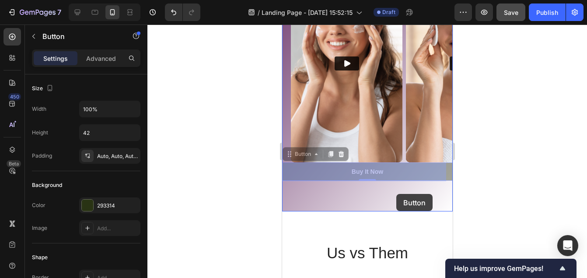
drag, startPoint x: 399, startPoint y: 175, endPoint x: 396, endPoint y: 194, distance: 19.5
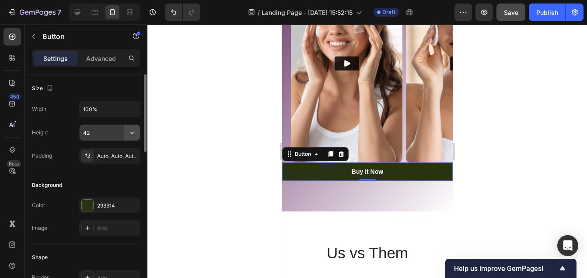
click at [133, 134] on icon "button" at bounding box center [132, 132] width 9 height 9
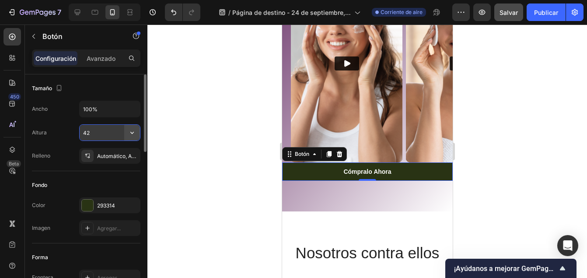
click at [130, 140] on button "button" at bounding box center [132, 133] width 16 height 16
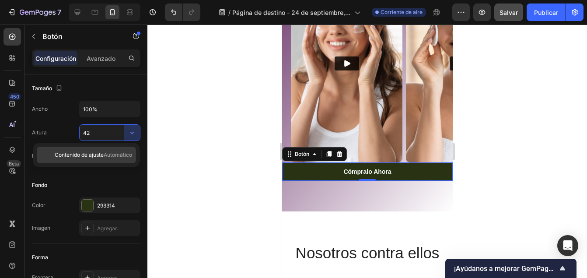
click at [116, 155] on span "Automático" at bounding box center [118, 155] width 28 height 8
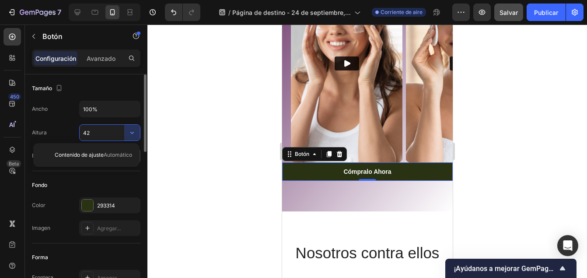
type input "Auto"
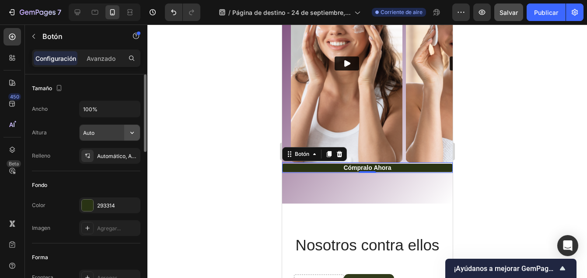
click at [132, 134] on icon "button" at bounding box center [132, 132] width 9 height 9
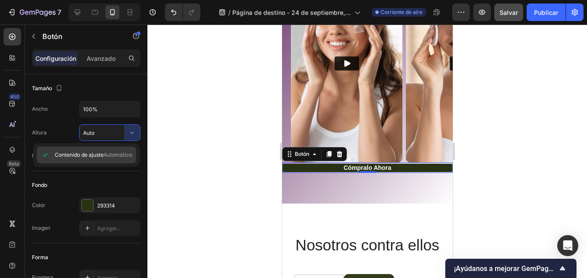
click at [102, 159] on div "Contenido de ajuste Automático" at bounding box center [86, 155] width 99 height 17
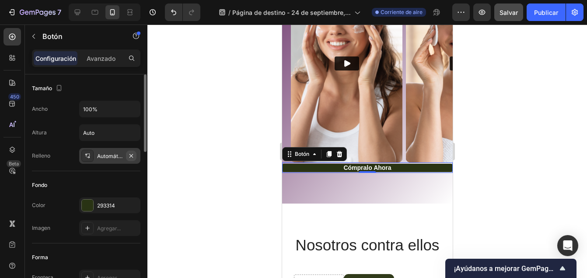
click at [130, 154] on icon "button" at bounding box center [132, 156] width 4 height 4
click at [98, 135] on input "Auto" at bounding box center [110, 133] width 60 height 16
click at [133, 134] on icon "button" at bounding box center [132, 132] width 9 height 9
click at [108, 138] on input "Auto" at bounding box center [110, 133] width 60 height 16
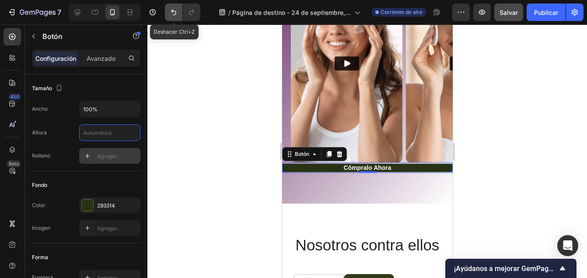
click at [167, 21] on button "Deshacer/Rehacer" at bounding box center [174, 13] width 18 height 18
type input "Auto"
click at [167, 21] on button "Deshacer/Rehacer" at bounding box center [174, 13] width 18 height 18
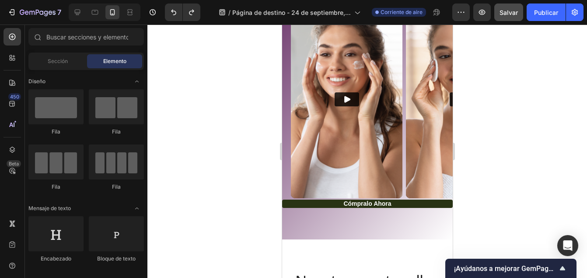
scroll to position [1937, 0]
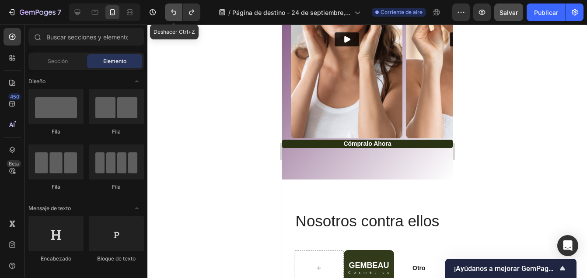
click at [170, 14] on icon "Deshacer/Rehacer" at bounding box center [173, 12] width 9 height 9
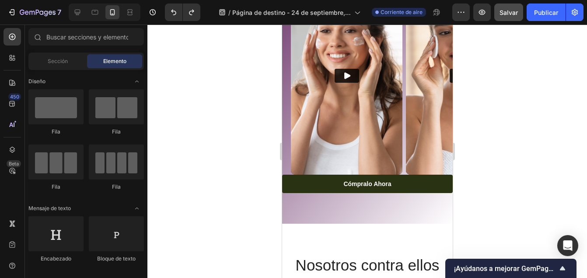
scroll to position [1913, 0]
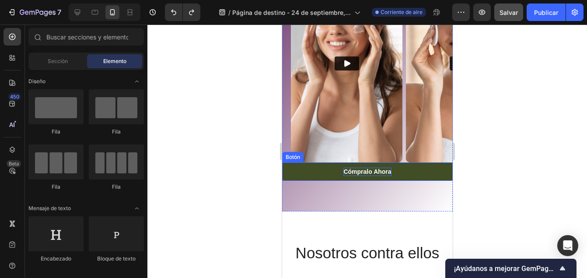
click at [366, 172] on div "Cómpralo ahora" at bounding box center [367, 172] width 48 height 8
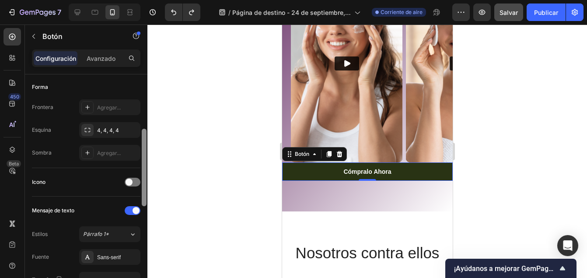
scroll to position [172, 0]
drag, startPoint x: 144, startPoint y: 126, endPoint x: 151, endPoint y: 183, distance: 56.9
click at [151, 0] on div "7 / Página de destino - [DATE] 15:52:15 Corriente de aire Preview Salvar Public…" at bounding box center [293, 0] width 587 height 0
click at [129, 180] on span at bounding box center [129, 180] width 7 height 7
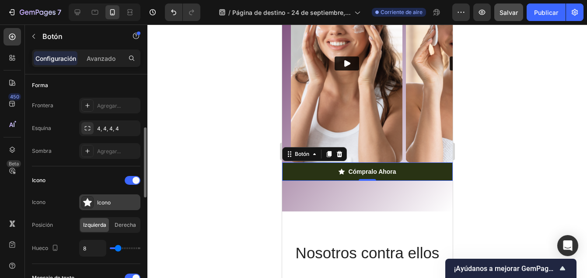
click at [124, 208] on div "Icono" at bounding box center [109, 202] width 61 height 16
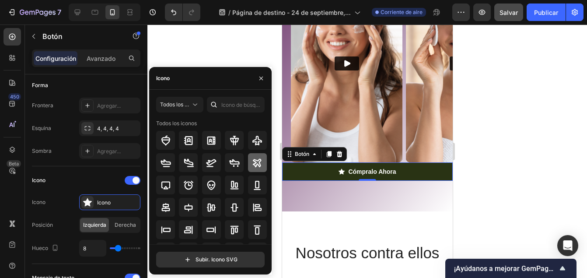
click at [260, 160] on icon at bounding box center [257, 163] width 11 height 11
click at [209, 162] on icon at bounding box center [211, 163] width 11 height 11
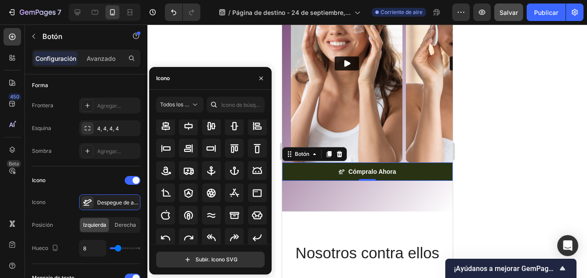
scroll to position [103, 0]
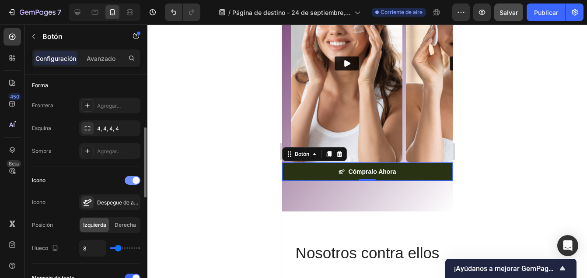
click at [138, 182] on span at bounding box center [136, 180] width 7 height 7
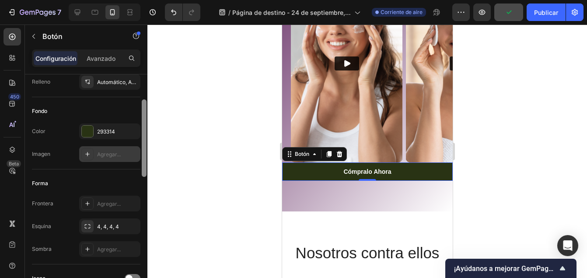
drag, startPoint x: 146, startPoint y: 193, endPoint x: 131, endPoint y: 151, distance: 45.0
click at [141, 159] on div at bounding box center [144, 188] width 7 height 228
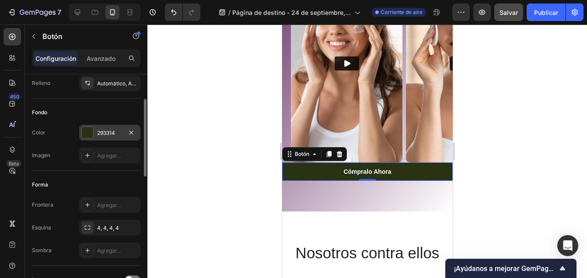
click at [103, 134] on div "293314" at bounding box center [109, 133] width 25 height 8
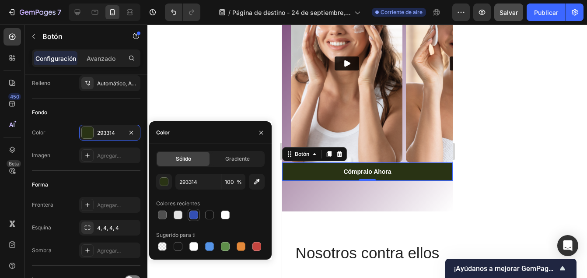
click at [198, 214] on div at bounding box center [194, 215] width 9 height 9
type input "334FB4"
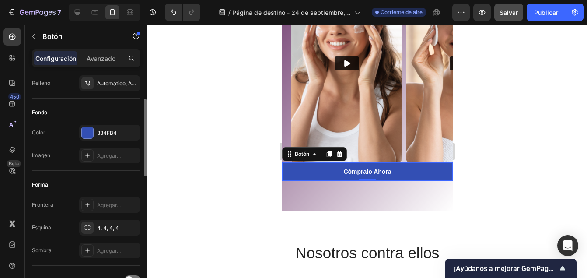
click at [129, 113] on div "Fondo" at bounding box center [86, 112] width 109 height 14
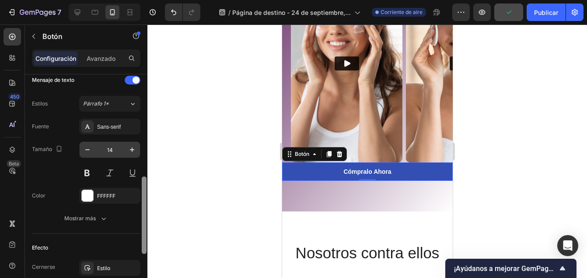
drag, startPoint x: 145, startPoint y: 112, endPoint x: 130, endPoint y: 160, distance: 50.7
click at [147, 0] on div "7 / Página de destino - 24 de septiembre, 15:52:15 Corriente de aire Preview Pu…" at bounding box center [293, 0] width 587 height 0
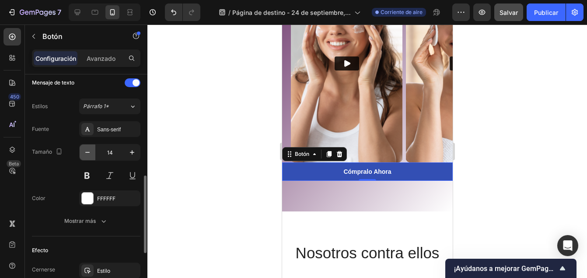
click at [88, 150] on icon "button" at bounding box center [87, 152] width 9 height 9
click at [132, 156] on icon "button" at bounding box center [132, 152] width 9 height 9
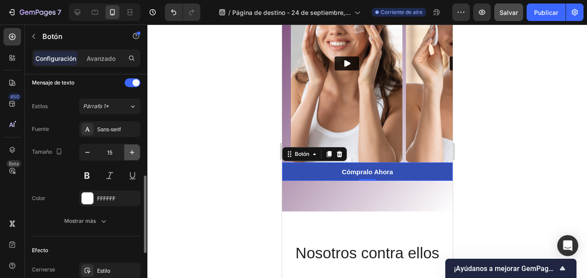
click at [132, 156] on icon "button" at bounding box center [132, 152] width 9 height 9
click at [92, 150] on button "button" at bounding box center [88, 152] width 16 height 16
type input "15"
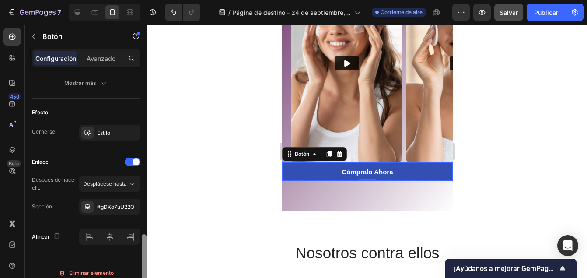
scroll to position [445, 0]
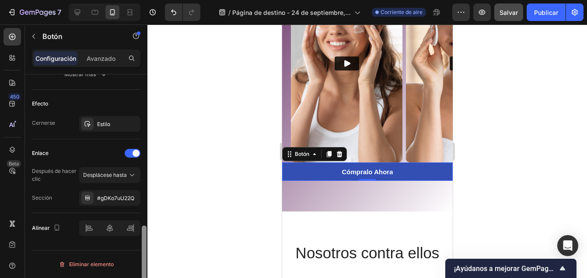
drag, startPoint x: 144, startPoint y: 183, endPoint x: 152, endPoint y: 236, distance: 53.6
click at [152, 0] on div "7 / Página de destino - 24 de septiembre, 15:52:15 Corriente de aire Preview Sa…" at bounding box center [293, 0] width 587 height 0
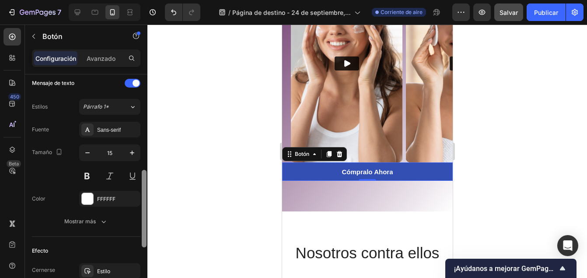
scroll to position [302, 0]
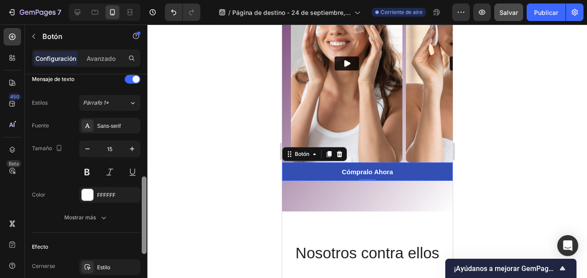
drag, startPoint x: 142, startPoint y: 242, endPoint x: 140, endPoint y: 193, distance: 48.6
click at [140, 193] on div "Tamaño Ancho 100% Altura 42 Relleno Automático, Automático, Automático, Automát…" at bounding box center [86, 188] width 123 height 228
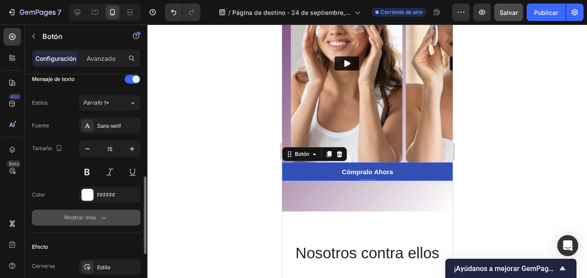
click at [91, 225] on button "Mostrar más" at bounding box center [86, 218] width 109 height 16
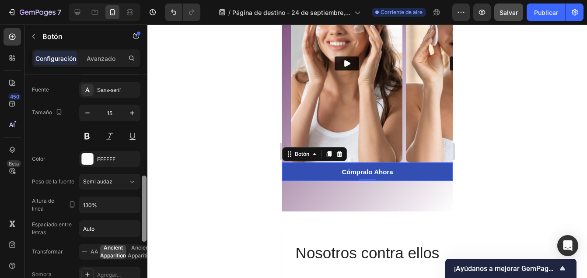
scroll to position [340, 0]
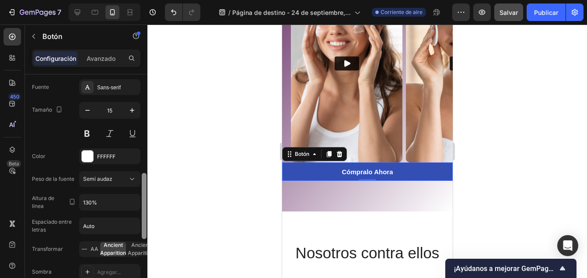
drag, startPoint x: 144, startPoint y: 224, endPoint x: 140, endPoint y: 237, distance: 13.8
click at [140, 237] on div "Tamaño Ancho 100% Altura 42 Relleno Automático, Automático, Automático, Automát…" at bounding box center [86, 188] width 123 height 228
click at [134, 204] on icon "button" at bounding box center [132, 202] width 9 height 9
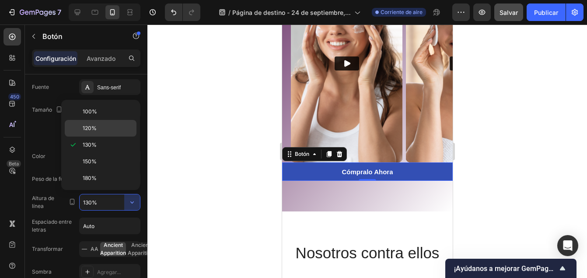
click at [98, 133] on div "120%" at bounding box center [101, 128] width 72 height 17
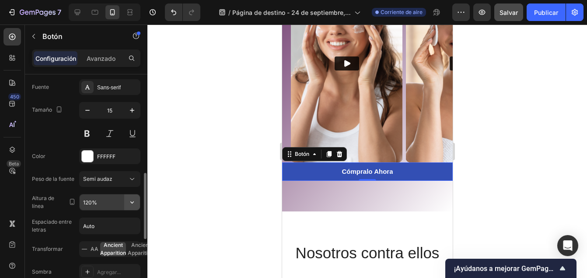
click at [126, 201] on button "button" at bounding box center [132, 202] width 16 height 16
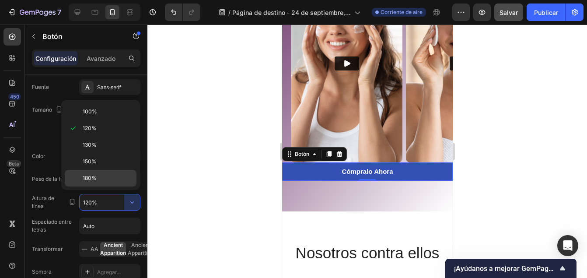
click at [99, 176] on p "180%" at bounding box center [108, 178] width 50 height 8
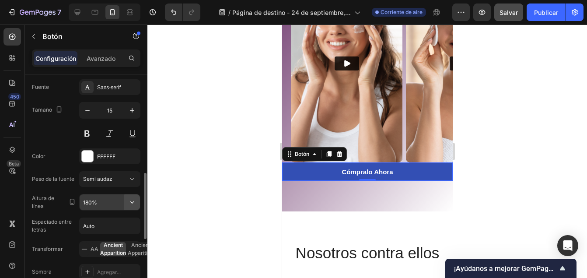
click at [131, 201] on icon "button" at bounding box center [132, 202] width 9 height 9
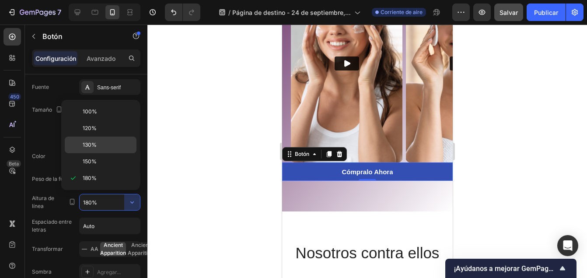
click at [96, 148] on span "130%" at bounding box center [90, 145] width 14 height 8
type input "130%"
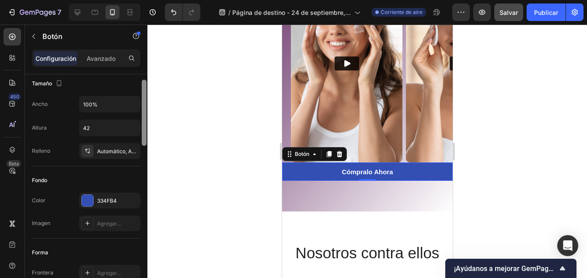
scroll to position [0, 0]
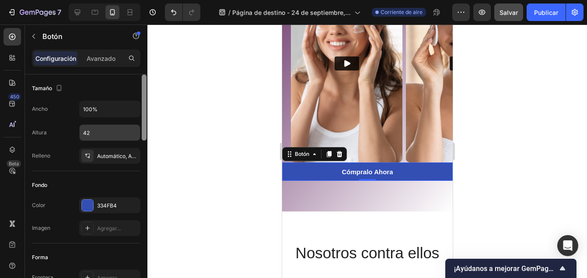
click at [132, 107] on div "Tamaño Ancho 100% Altura 42 Relleno Automático, Automático, Automático, Automát…" at bounding box center [86, 188] width 123 height 228
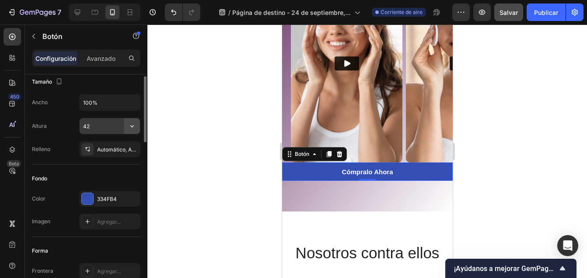
click at [132, 127] on icon "button" at bounding box center [132, 126] width 4 height 2
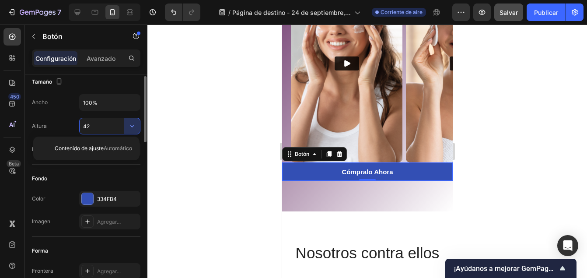
click at [107, 127] on input "42" at bounding box center [110, 126] width 60 height 16
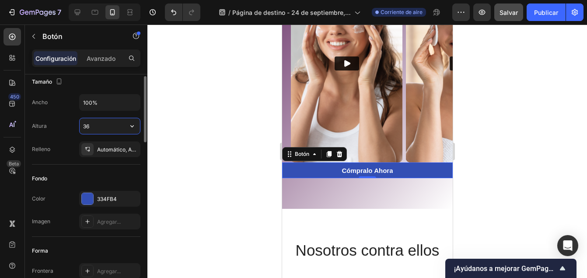
type input "3"
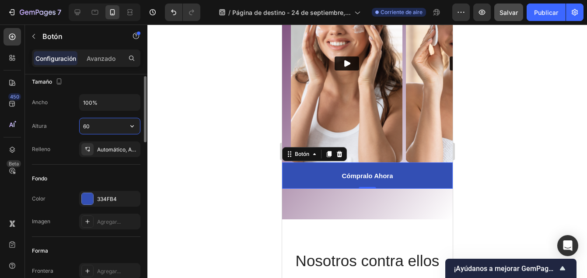
type input "6"
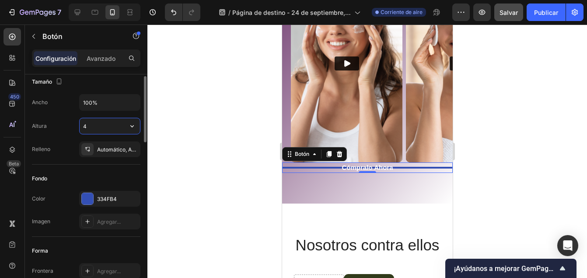
type input "40"
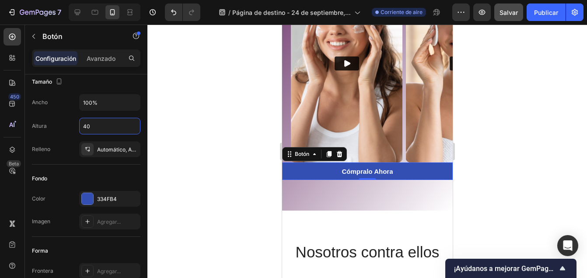
click at [191, 137] on div at bounding box center [367, 151] width 440 height 253
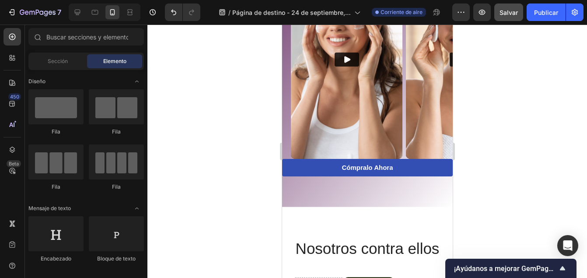
scroll to position [2005, 0]
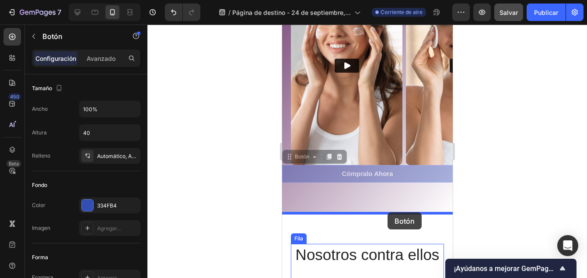
drag, startPoint x: 428, startPoint y: 175, endPoint x: 387, endPoint y: 213, distance: 55.8
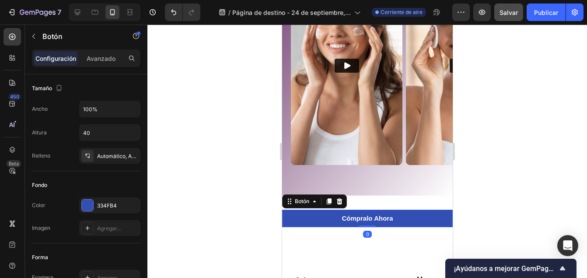
click at [481, 179] on div at bounding box center [367, 151] width 440 height 253
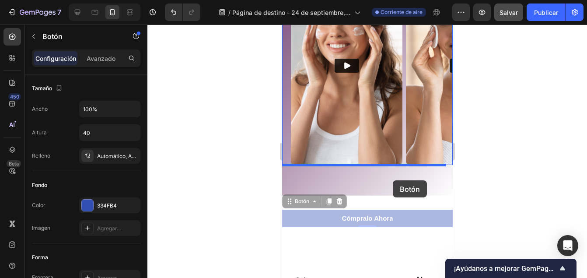
drag, startPoint x: 405, startPoint y: 214, endPoint x: 393, endPoint y: 180, distance: 36.0
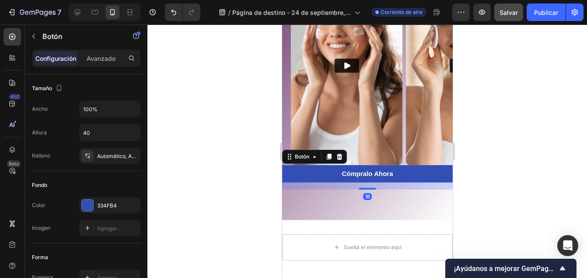
click at [482, 169] on div at bounding box center [367, 151] width 440 height 253
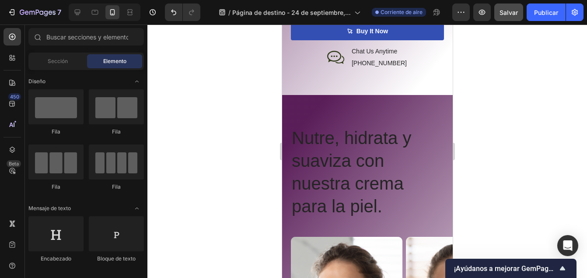
scroll to position [1741, 0]
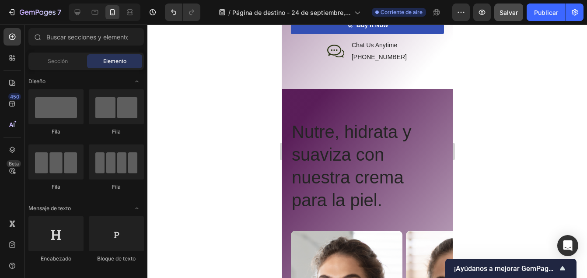
drag, startPoint x: 449, startPoint y: 183, endPoint x: 741, endPoint y: 189, distance: 292.0
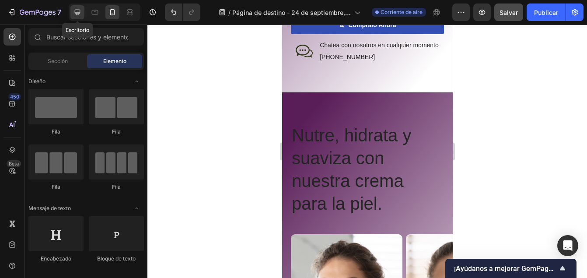
click at [72, 6] on div at bounding box center [77, 12] width 14 height 14
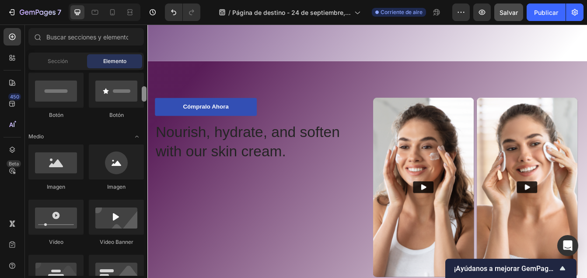
scroll to position [239, 0]
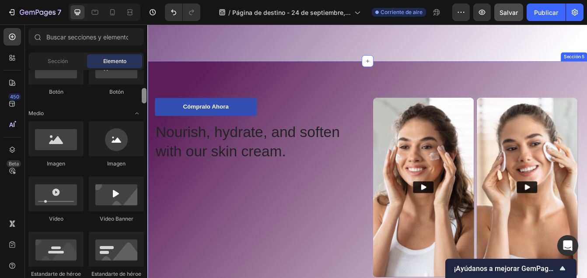
drag, startPoint x: 292, startPoint y: 105, endPoint x: 295, endPoint y: 126, distance: 21.6
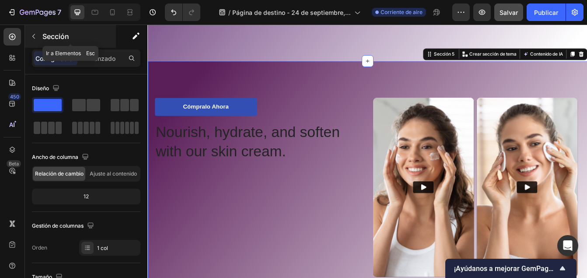
click at [39, 37] on button "button" at bounding box center [34, 36] width 14 height 14
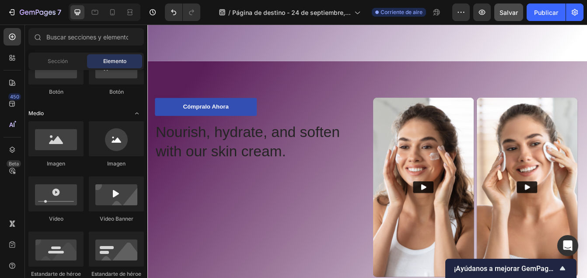
click at [137, 115] on icon "Alternar abierto" at bounding box center [136, 113] width 7 height 7
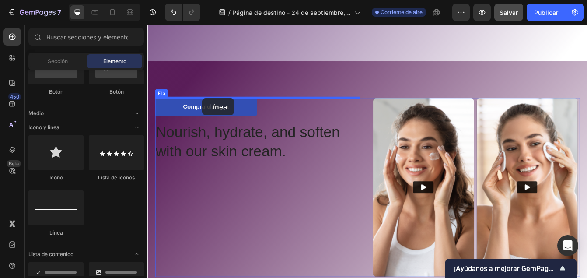
drag, startPoint x: 215, startPoint y: 232, endPoint x: 213, endPoint y: 112, distance: 119.5
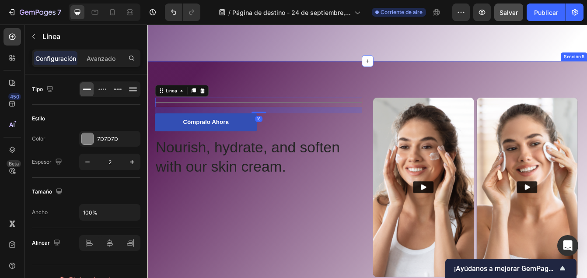
click at [240, 73] on div "Nutre, hidrata y suaviza con nuestra crema para la piel. Encabezado Title Línea…" at bounding box center [409, 218] width 525 height 301
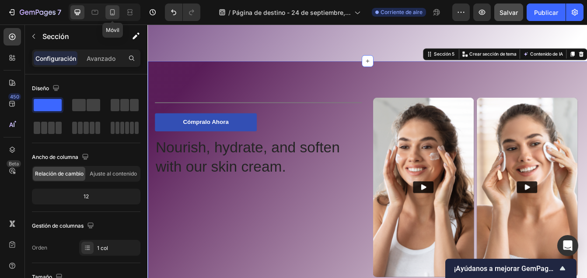
click at [112, 18] on div at bounding box center [112, 12] width 14 height 14
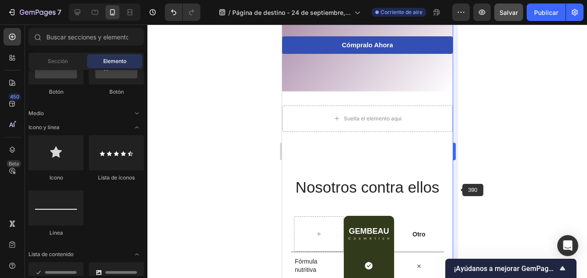
scroll to position [2140, 0]
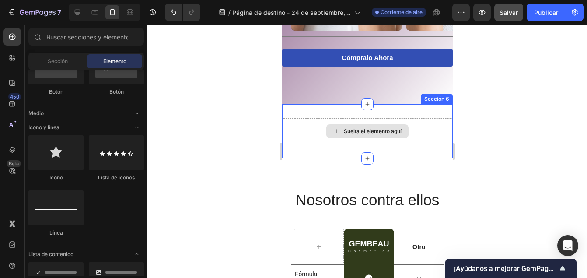
click at [411, 140] on div "Suelta el elemento aquí" at bounding box center [367, 131] width 171 height 26
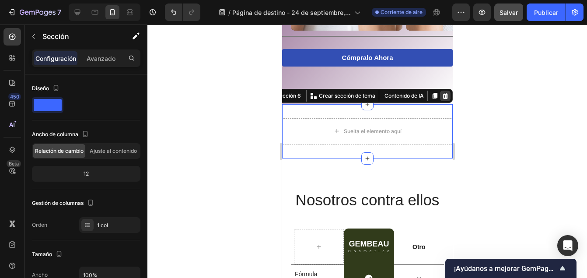
click at [442, 92] on icon at bounding box center [445, 95] width 7 height 7
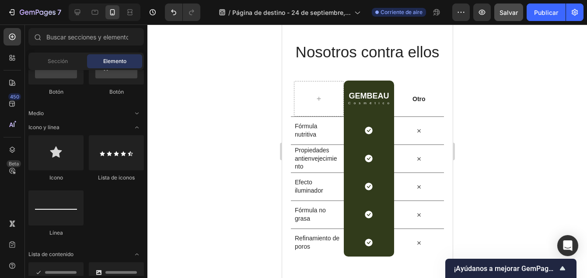
scroll to position [2240, 0]
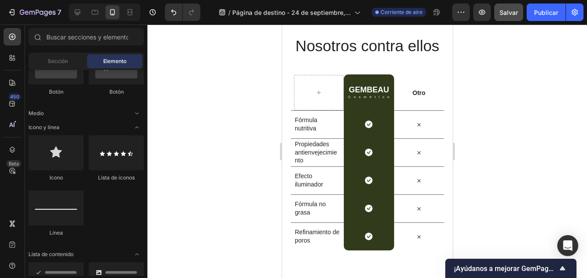
click at [371, 85] on h2 "GEMBEAU" at bounding box center [368, 90] width 49 height 10
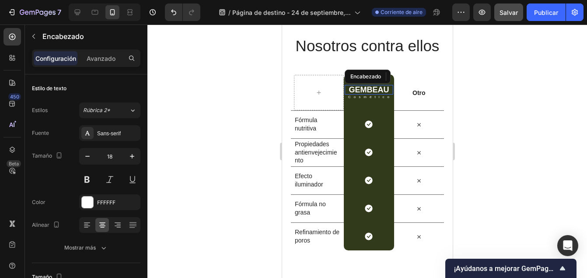
scroll to position [2265, 0]
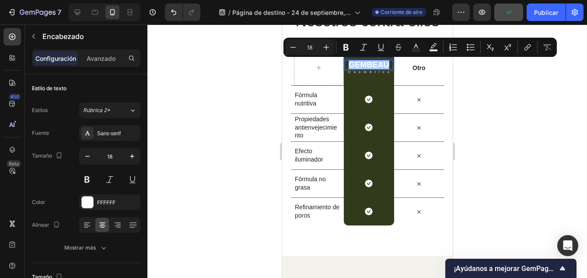
click at [498, 89] on div at bounding box center [367, 151] width 440 height 253
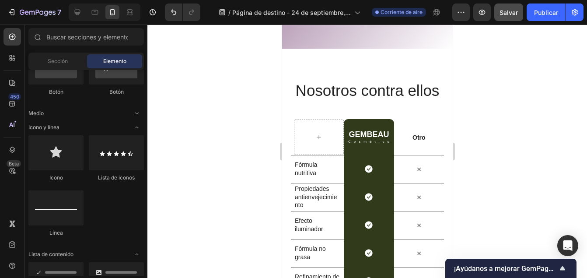
scroll to position [2201, 0]
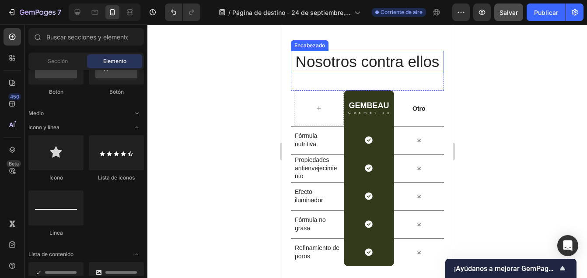
click at [354, 58] on h2 "Nosotros contra ellos" at bounding box center [367, 62] width 153 height 22
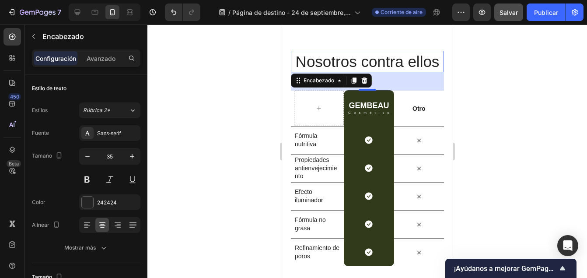
click at [354, 58] on h2 "Nosotros contra ellos" at bounding box center [367, 62] width 153 height 22
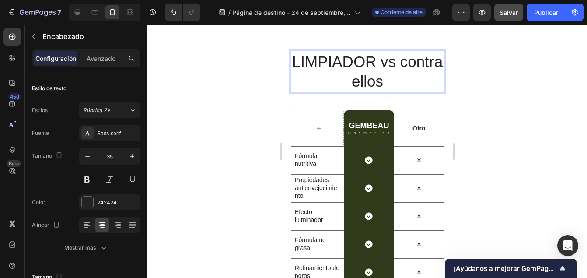
click at [402, 84] on p "LIMPIADOR vs contra ellos" at bounding box center [366, 72] width 151 height 40
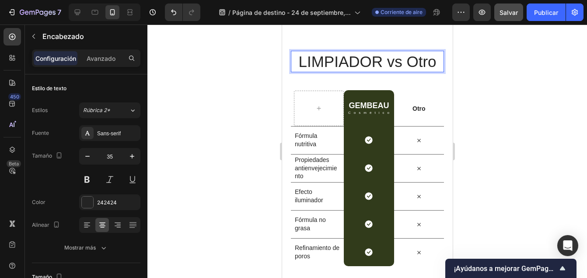
click at [377, 62] on p "LIMPIADOR vs Otro" at bounding box center [366, 62] width 151 height 20
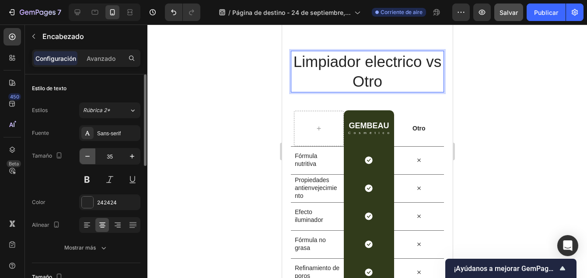
click at [88, 157] on icon "button" at bounding box center [87, 156] width 9 height 9
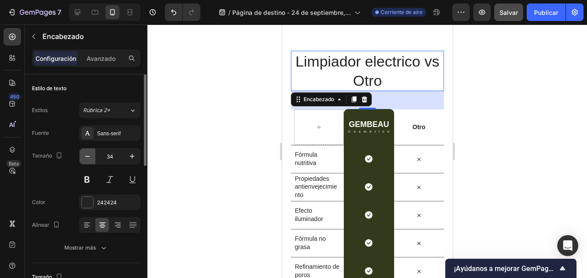
click at [88, 157] on icon "button" at bounding box center [87, 156] width 9 height 9
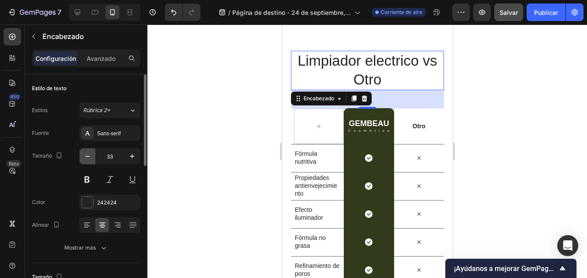
click at [88, 157] on icon "button" at bounding box center [87, 156] width 9 height 9
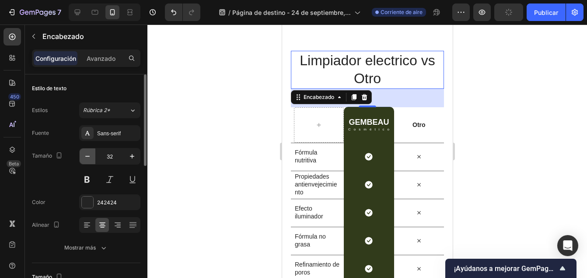
click at [88, 157] on icon "button" at bounding box center [87, 156] width 9 height 9
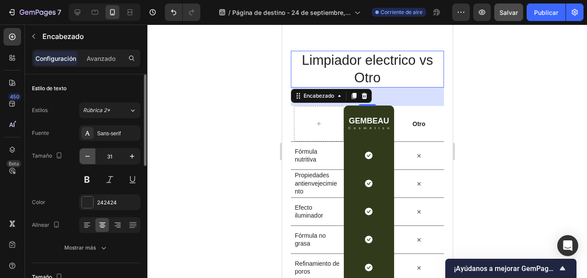
click at [88, 157] on icon "button" at bounding box center [87, 156] width 9 height 9
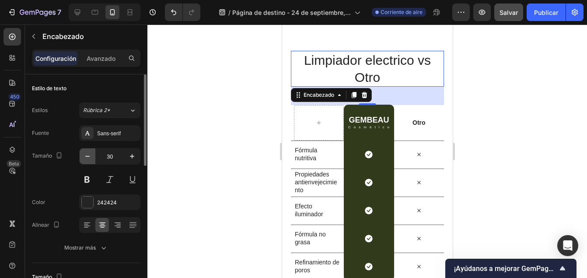
click at [88, 157] on icon "button" at bounding box center [87, 156] width 9 height 9
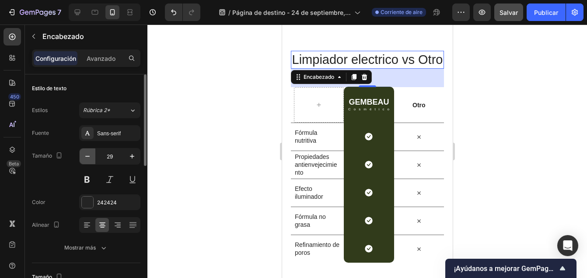
click at [88, 157] on icon "button" at bounding box center [87, 156] width 9 height 9
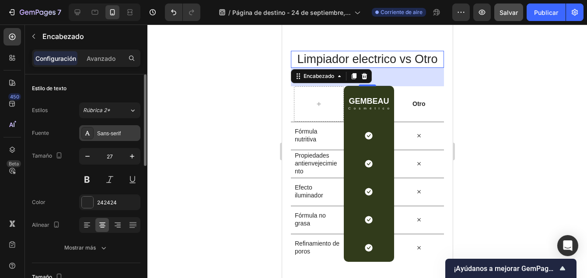
click at [103, 136] on div "Sans-serif" at bounding box center [117, 134] width 41 height 8
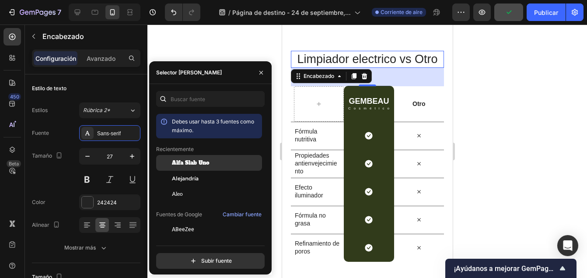
click at [177, 159] on span "Alfa Slab Uno" at bounding box center [191, 163] width 38 height 8
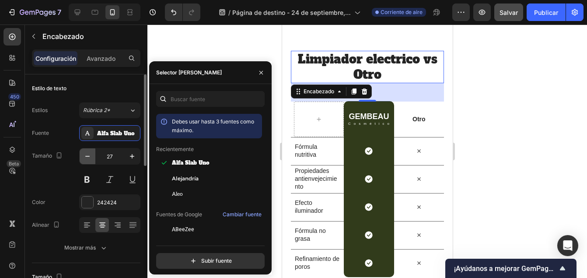
click at [88, 159] on icon "button" at bounding box center [87, 156] width 9 height 9
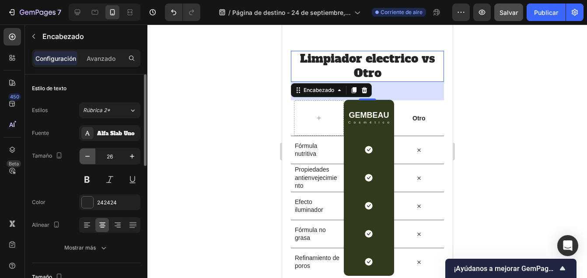
click at [88, 159] on icon "button" at bounding box center [87, 156] width 9 height 9
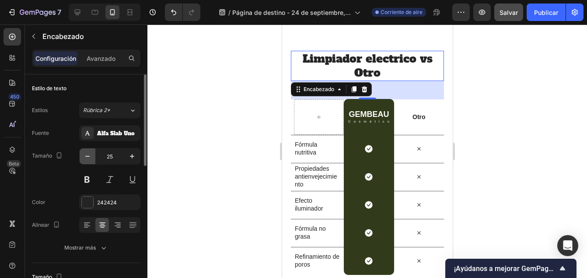
click at [88, 159] on icon "button" at bounding box center [87, 156] width 9 height 9
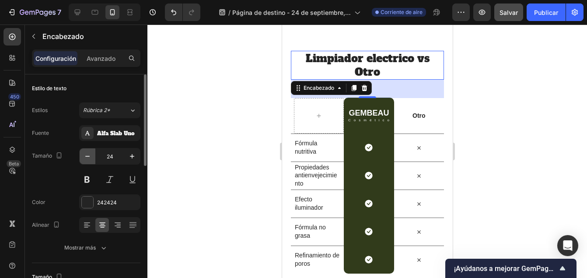
click at [88, 159] on icon "button" at bounding box center [87, 156] width 9 height 9
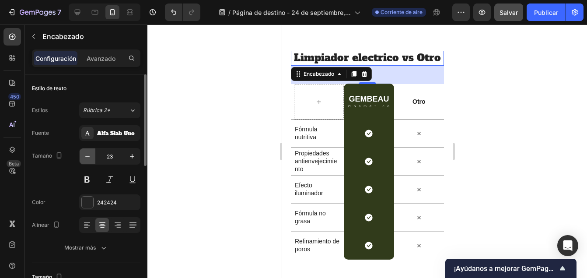
click at [88, 159] on icon "button" at bounding box center [87, 156] width 9 height 9
type input "22"
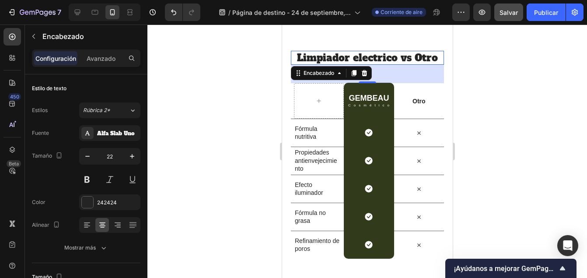
click at [180, 132] on div at bounding box center [367, 151] width 440 height 253
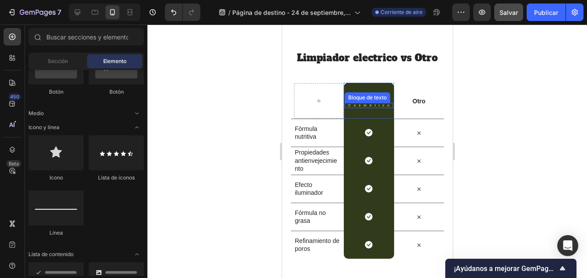
click at [381, 107] on p "Cosmético" at bounding box center [370, 106] width 44 height 4
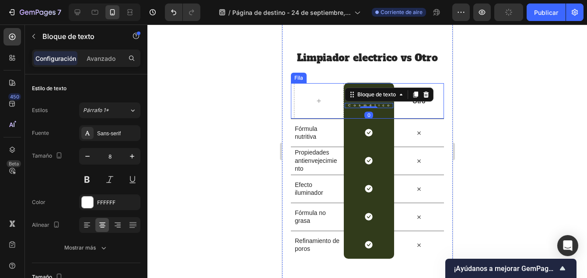
click at [329, 99] on div at bounding box center [319, 100] width 50 height 35
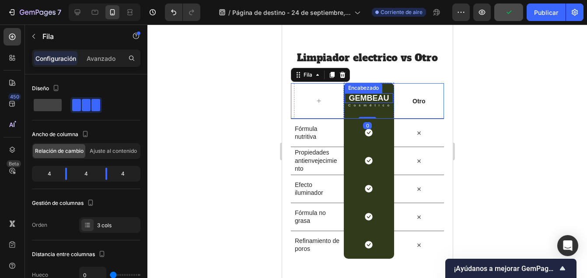
click at [355, 98] on p "GEMBEAU" at bounding box center [368, 98] width 47 height 8
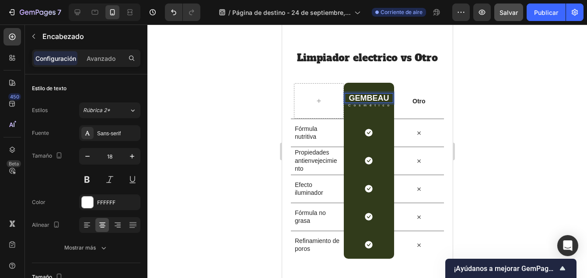
click at [381, 95] on p "GEMBEAU" at bounding box center [368, 98] width 47 height 8
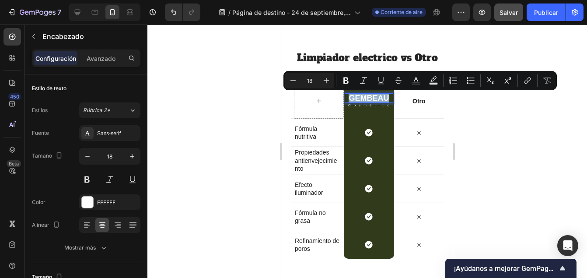
click at [381, 95] on p "GEMBEAU" at bounding box center [368, 98] width 47 height 8
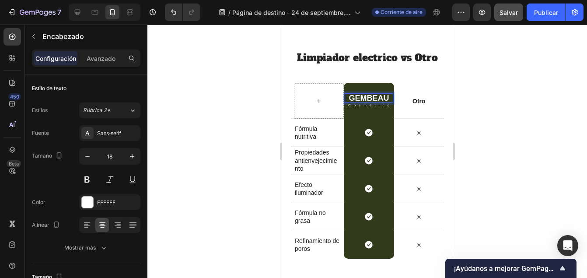
click at [385, 98] on p "GEMBEAU" at bounding box center [368, 98] width 47 height 8
click at [374, 107] on p "Cosmético" at bounding box center [370, 106] width 44 height 4
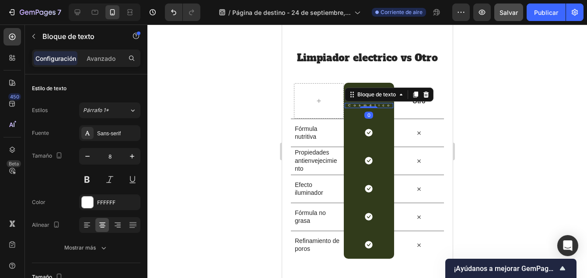
click at [374, 107] on p "Cosmético" at bounding box center [370, 106] width 44 height 4
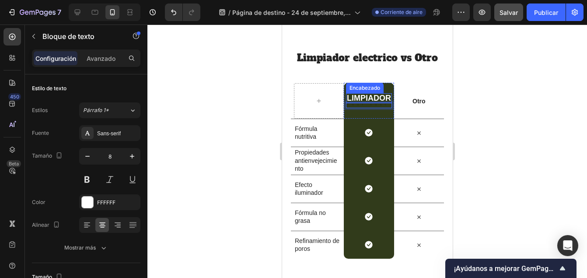
click at [383, 97] on p "LIMPIADOR" at bounding box center [369, 98] width 44 height 8
click at [383, 97] on div "LIMPIAR Encabezado 0 Bloque de texto Fila" at bounding box center [369, 101] width 50 height 36
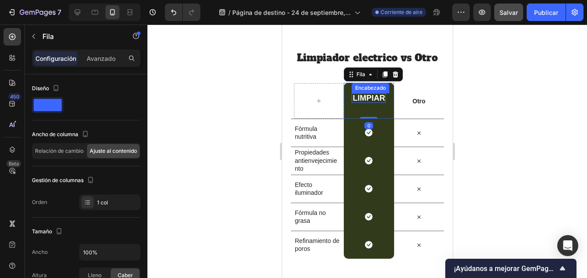
click at [382, 97] on h2 "LIMPIAR" at bounding box center [368, 98] width 34 height 10
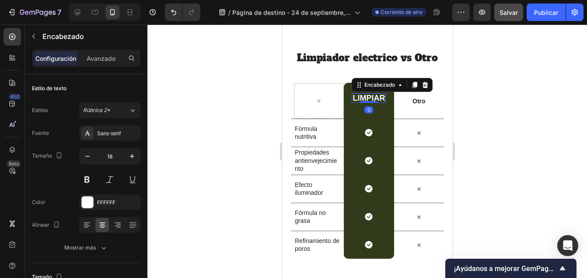
click at [382, 97] on h2 "LIMPIAR" at bounding box center [368, 98] width 34 height 10
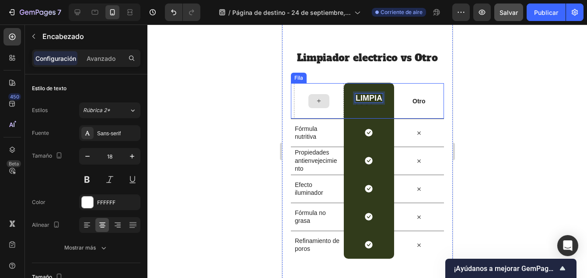
click at [334, 103] on div at bounding box center [319, 100] width 50 height 35
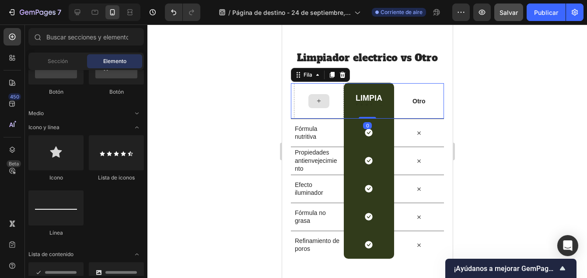
click at [325, 102] on div at bounding box center [318, 101] width 21 height 14
click at [308, 104] on div at bounding box center [318, 101] width 21 height 14
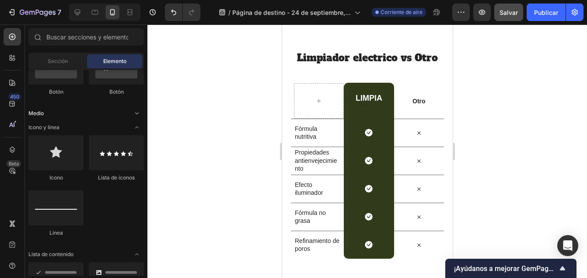
click at [136, 115] on icon "Alternar abierto" at bounding box center [136, 113] width 7 height 7
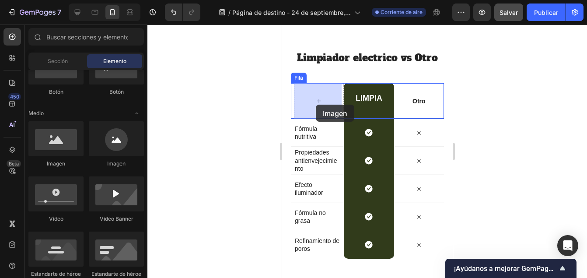
drag, startPoint x: 344, startPoint y: 171, endPoint x: 316, endPoint y: 105, distance: 72.5
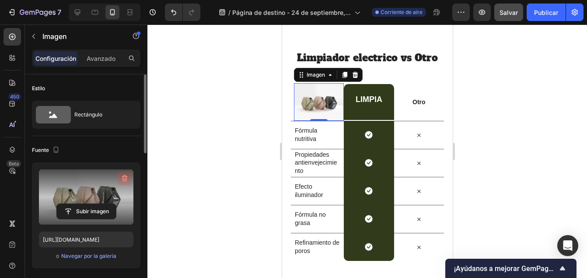
click at [125, 179] on icon "button" at bounding box center [124, 178] width 9 height 9
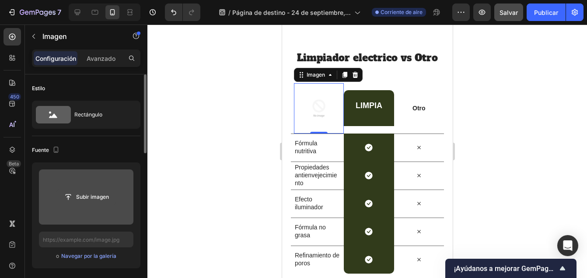
click at [102, 197] on input "file" at bounding box center [86, 197] width 59 height 15
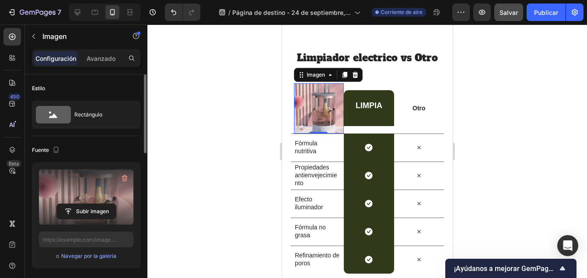
type input "https://cdn.shopify.com/s/files/1/0928/9803/4030/files/gempages_585759519590580…"
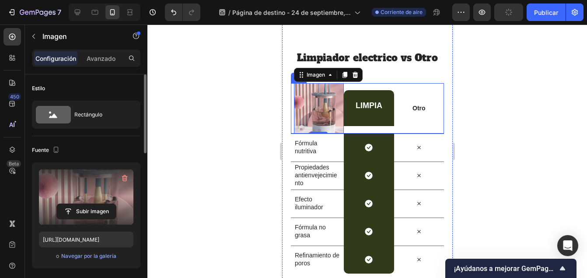
click at [231, 119] on div at bounding box center [367, 151] width 440 height 253
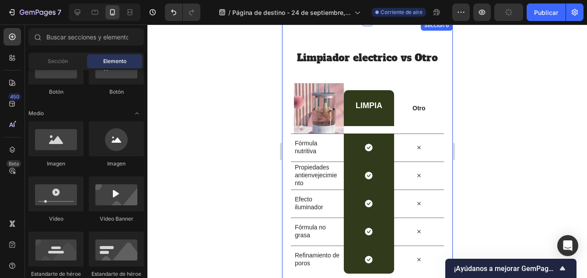
click at [393, 39] on div "Limpiador electrico vs Otro Encabezado Fila Imagen LIMPIA Encabezado Bloque de …" at bounding box center [367, 162] width 171 height 284
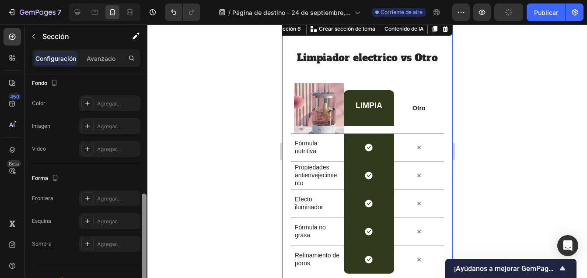
scroll to position [249, 0]
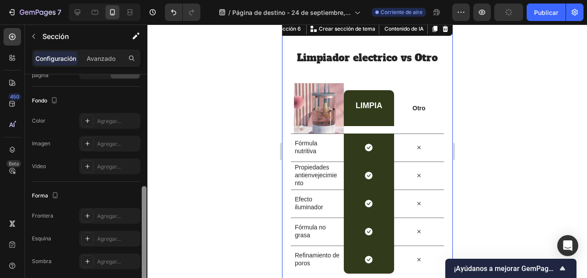
drag, startPoint x: 145, startPoint y: 108, endPoint x: 148, endPoint y: 220, distance: 111.6
click at [148, 0] on div "7 / Página de destino - 24 de septiembre, 15:52:15 Corriente de aire Preview Pu…" at bounding box center [293, 0] width 587 height 0
click at [103, 119] on div "Agregar..." at bounding box center [117, 121] width 41 height 8
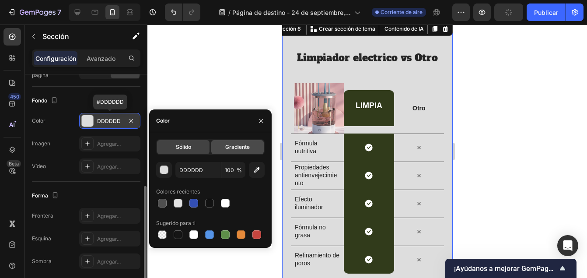
click at [228, 151] on div "Gradiente" at bounding box center [237, 147] width 53 height 14
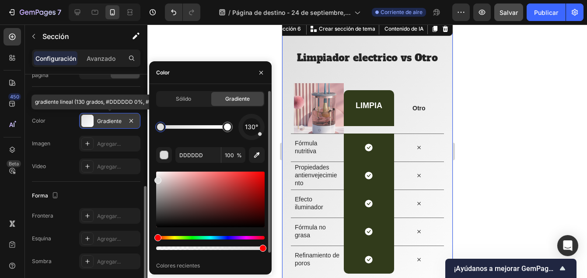
click at [246, 235] on div at bounding box center [210, 211] width 109 height 82
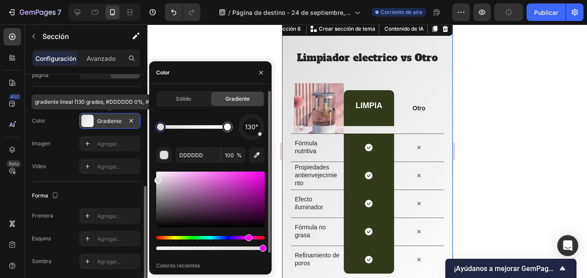
click at [248, 237] on div "Tinte" at bounding box center [210, 238] width 109 height 4
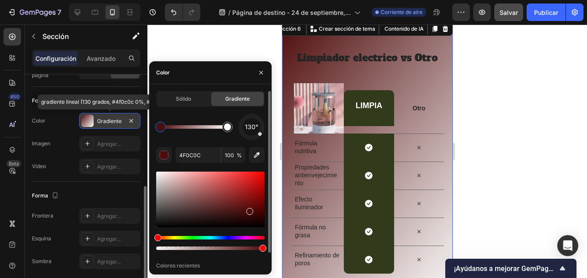
click at [247, 237] on div "Tinte" at bounding box center [210, 238] width 109 height 4
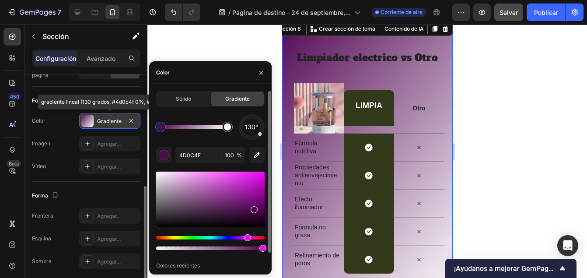
click at [253, 208] on div at bounding box center [210, 200] width 109 height 56
type input "540956"
click at [260, 248] on div at bounding box center [262, 248] width 7 height 7
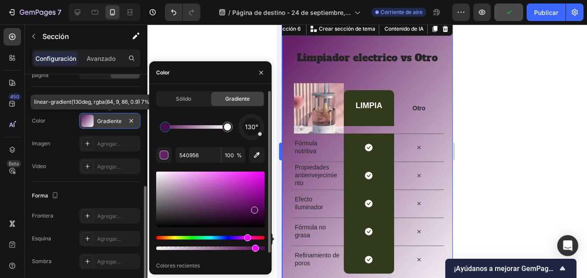
type input "90"
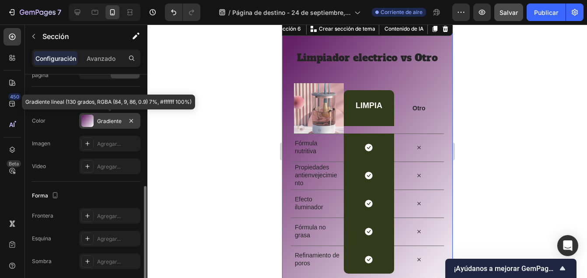
click at [472, 123] on div at bounding box center [367, 151] width 440 height 253
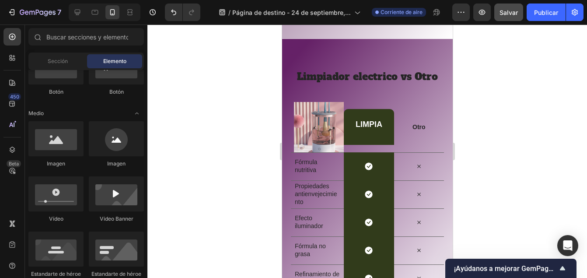
scroll to position [2245, 0]
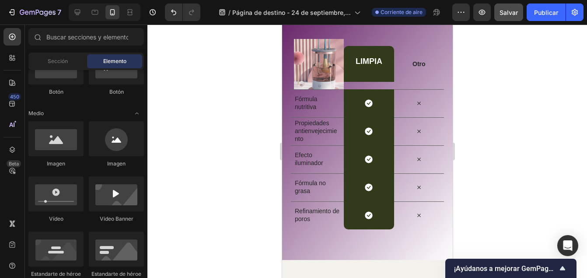
click at [372, 122] on div "Icon Fila" at bounding box center [369, 131] width 50 height 28
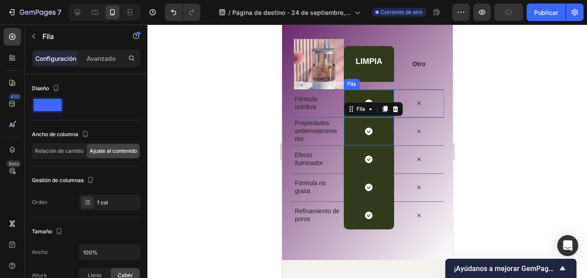
click at [373, 66] on div "Bloque de texto" at bounding box center [369, 68] width 28 height 5
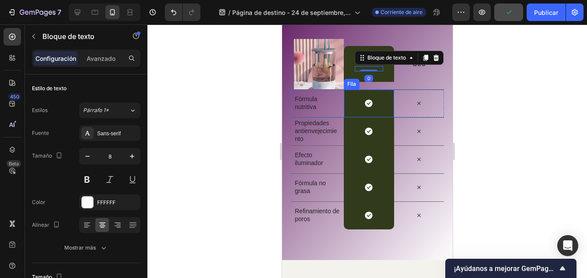
click at [376, 93] on div "Icon Fila" at bounding box center [369, 103] width 50 height 28
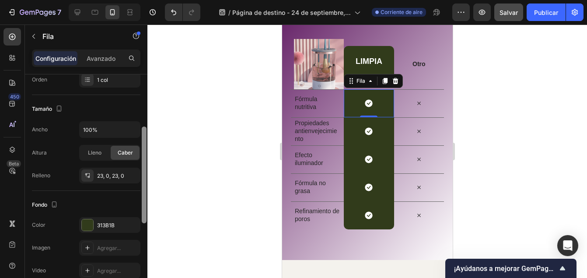
drag, startPoint x: 144, startPoint y: 126, endPoint x: 148, endPoint y: 183, distance: 56.7
click at [154, 0] on div "7 / Página de destino - 24 de septiembre, 15:52:15 Corriente de aire Preview Sa…" at bounding box center [293, 0] width 587 height 0
click at [90, 226] on div at bounding box center [87, 223] width 11 height 11
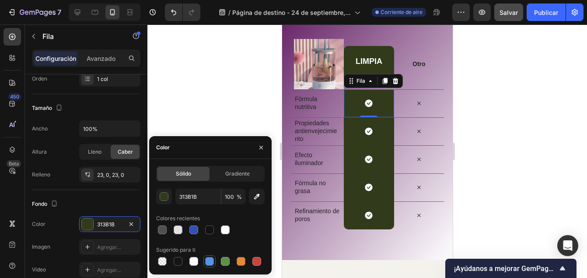
click at [210, 257] on div at bounding box center [209, 261] width 9 height 9
type input "5594E7"
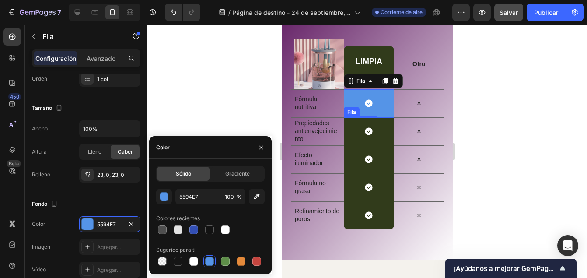
click at [358, 140] on div "Icon Fila" at bounding box center [369, 131] width 50 height 28
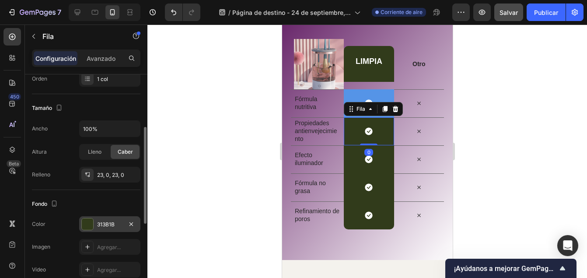
click at [82, 228] on div at bounding box center [87, 223] width 11 height 11
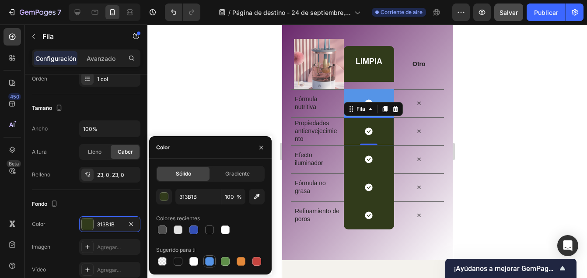
click at [214, 261] on div at bounding box center [209, 261] width 11 height 11
type input "5594E7"
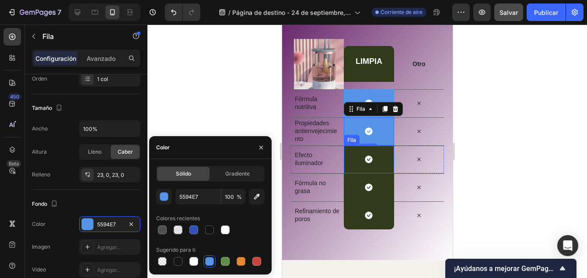
click at [359, 158] on div "Icon Fila" at bounding box center [369, 159] width 50 height 28
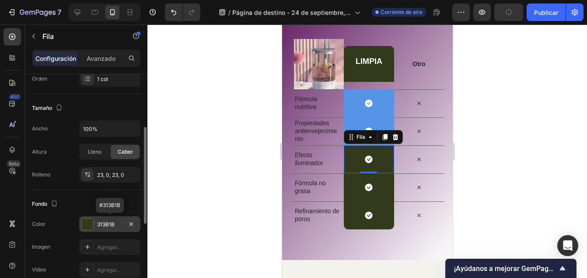
click at [86, 225] on div at bounding box center [87, 223] width 11 height 11
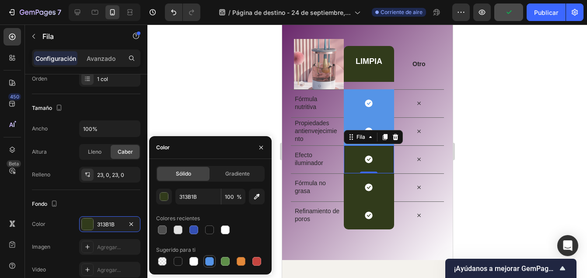
click at [208, 260] on div at bounding box center [209, 261] width 9 height 9
type input "5594E7"
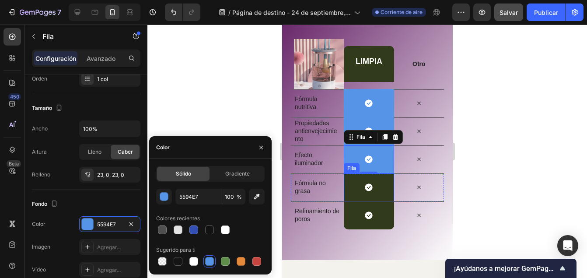
click at [355, 188] on div "Icon Fila" at bounding box center [369, 187] width 50 height 28
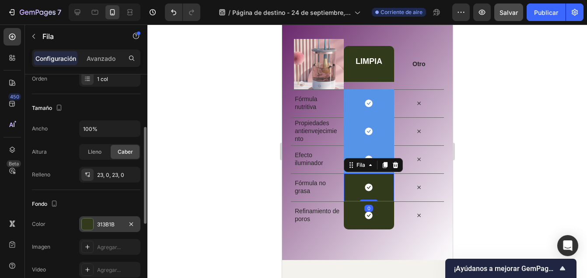
click at [92, 228] on div at bounding box center [87, 223] width 11 height 11
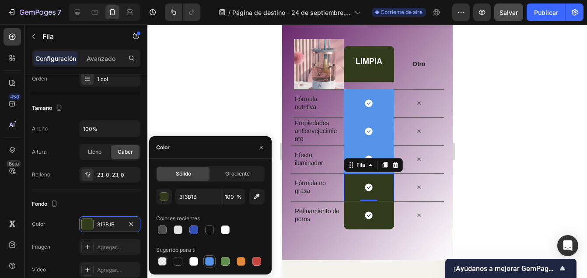
click at [212, 261] on div at bounding box center [209, 261] width 9 height 9
type input "5594E7"
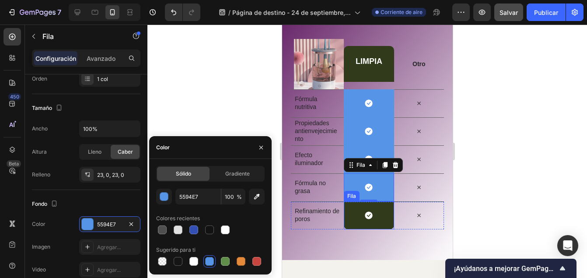
click at [350, 212] on div "Icon Fila" at bounding box center [369, 215] width 50 height 28
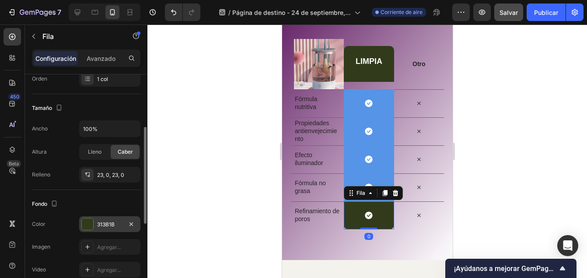
click at [91, 223] on div at bounding box center [87, 223] width 11 height 11
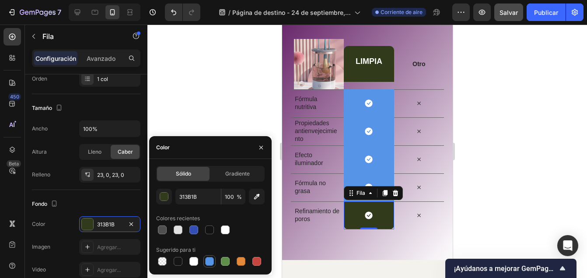
click at [211, 259] on div at bounding box center [209, 261] width 9 height 9
type input "5594E7"
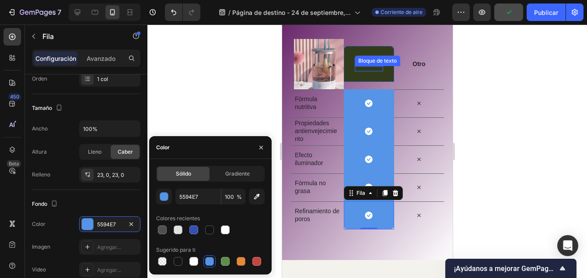
click at [358, 68] on p "Editor de texto enriquecido. Área de edición: principal" at bounding box center [370, 69] width 24 height 4
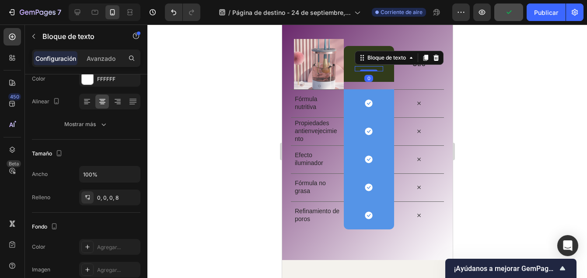
scroll to position [0, 0]
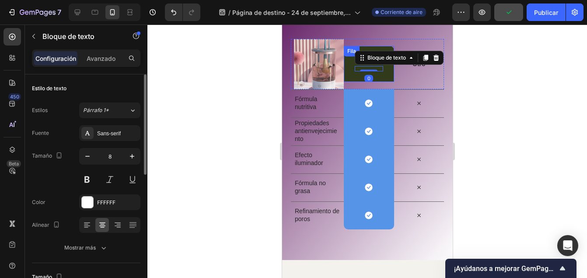
click at [348, 67] on div "LIMPIA Encabezado Bloque de texto 0 Fila" at bounding box center [369, 64] width 50 height 36
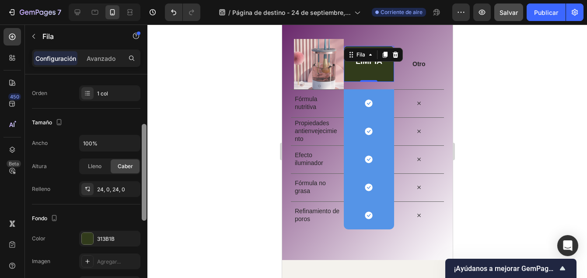
scroll to position [112, 0]
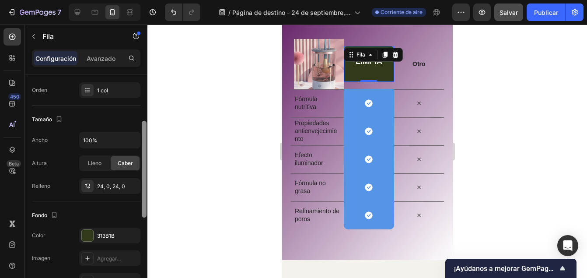
drag, startPoint x: 144, startPoint y: 151, endPoint x: 146, endPoint y: 199, distance: 47.8
click at [146, 199] on div at bounding box center [144, 169] width 5 height 97
click at [89, 230] on div at bounding box center [87, 235] width 11 height 11
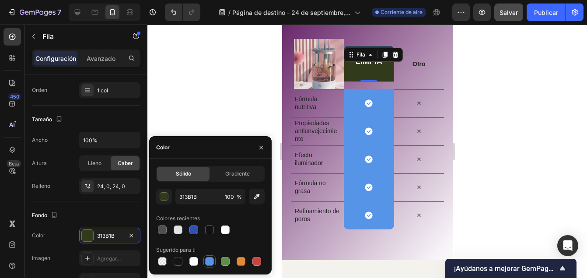
click at [206, 256] on div at bounding box center [210, 261] width 12 height 12
type input "5594E7"
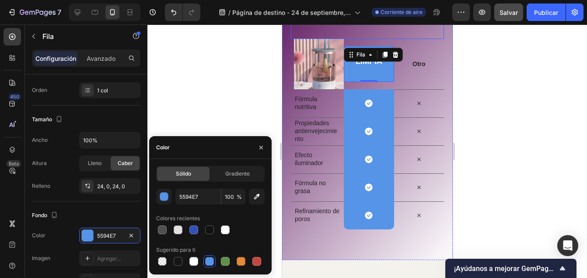
click at [420, 33] on div "Limpiador electrico vs Otro Encabezado" at bounding box center [367, 23] width 153 height 33
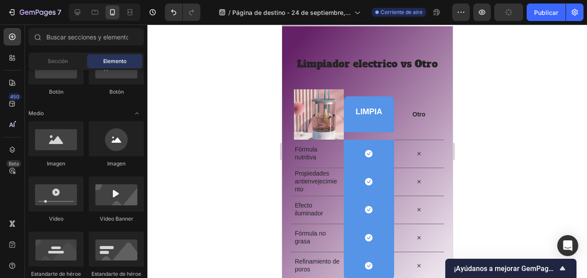
scroll to position [2208, 0]
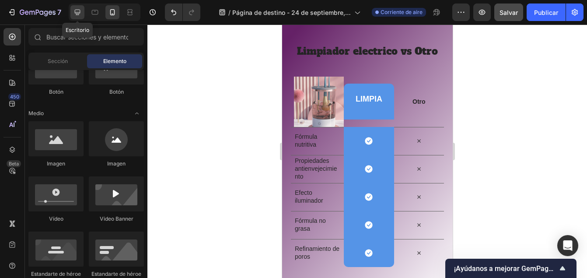
click at [80, 17] on div at bounding box center [77, 12] width 14 height 14
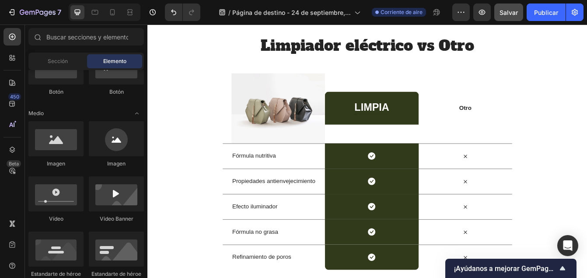
scroll to position [2061, 0]
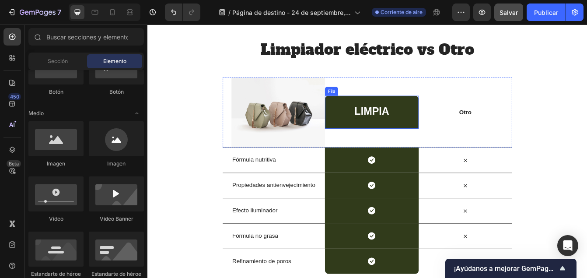
click at [450, 135] on div "LIMPIA Encabezado Bloque de texto Fila" at bounding box center [415, 128] width 112 height 39
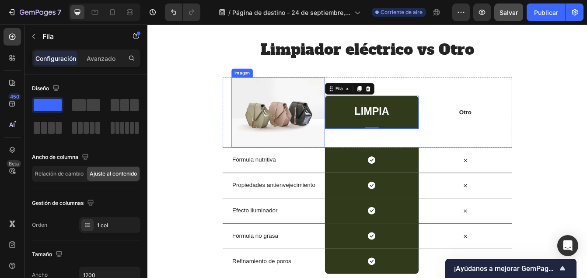
click at [302, 101] on img at bounding box center [304, 130] width 112 height 84
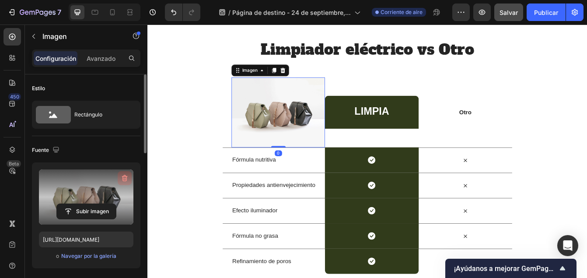
click at [124, 177] on icon "button" at bounding box center [124, 178] width 9 height 9
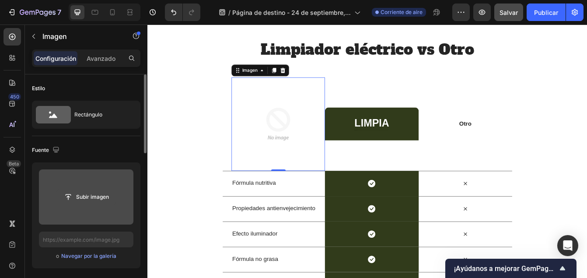
click at [100, 198] on input "file" at bounding box center [86, 197] width 59 height 15
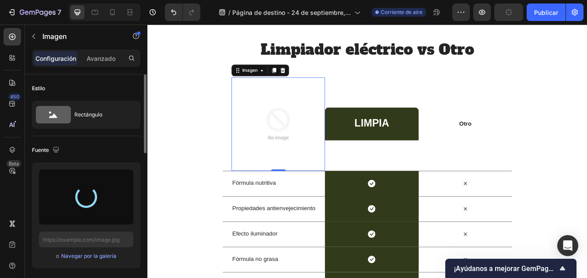
type input "https://cdn.shopify.com/s/files/1/0928/9803/4030/files/gempages_585759519590580…"
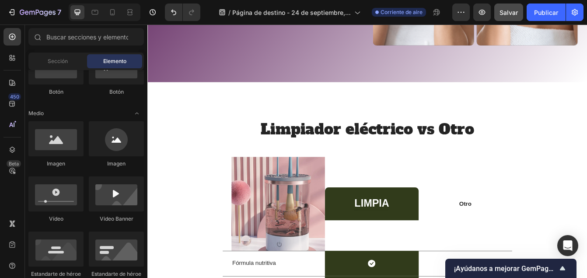
scroll to position [1872, 0]
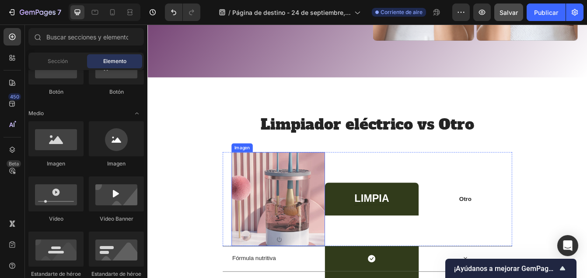
click at [321, 228] on img at bounding box center [304, 233] width 112 height 112
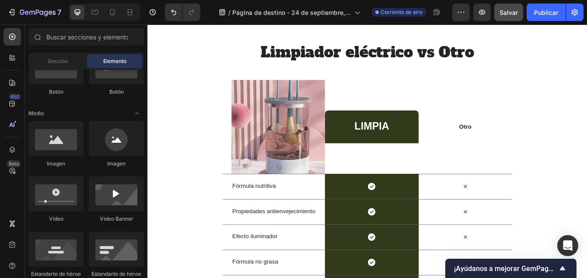
scroll to position [1963, 0]
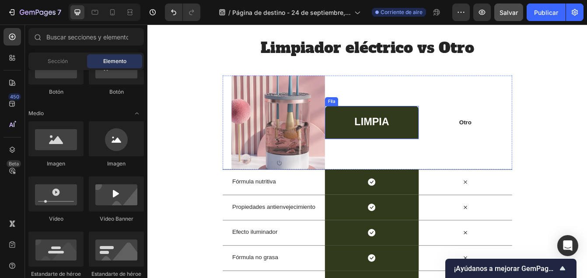
click at [445, 145] on div "LIMPIA Encabezado Bloque de texto Fila" at bounding box center [415, 141] width 112 height 39
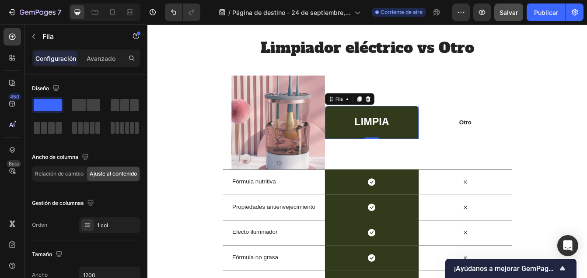
click at [379, 136] on div "LIMPIA Encabezado Bloque de texto Fila 0" at bounding box center [415, 141] width 112 height 39
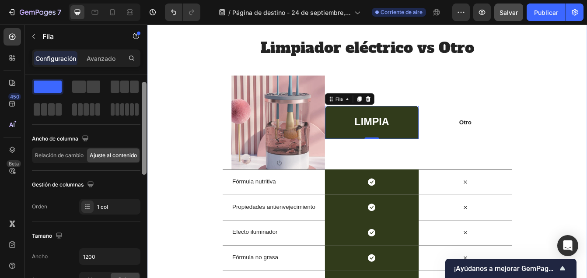
drag, startPoint x: 294, startPoint y: 125, endPoint x: 149, endPoint y: 171, distance: 152.0
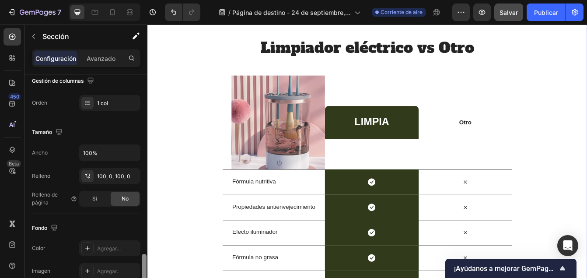
scroll to position [238, 0]
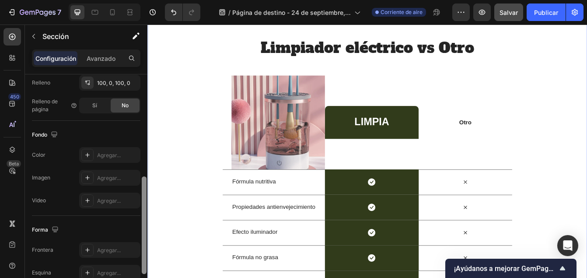
drag, startPoint x: 1, startPoint y: 147, endPoint x: 146, endPoint y: 198, distance: 153.2
click at [146, 198] on div "Diseño Ancho de columna Relación de cambio Ajuste al contenido 12 Gestión de co…" at bounding box center [86, 188] width 123 height 228
click at [117, 154] on div "Agregar..." at bounding box center [117, 155] width 41 height 8
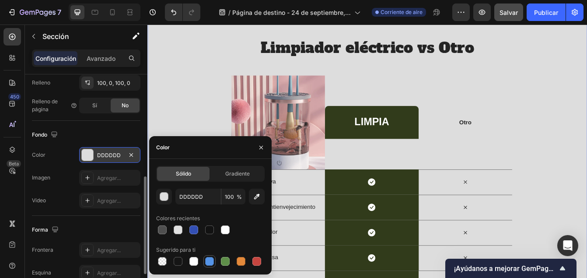
click at [207, 260] on div at bounding box center [209, 261] width 9 height 9
type input "5594E7"
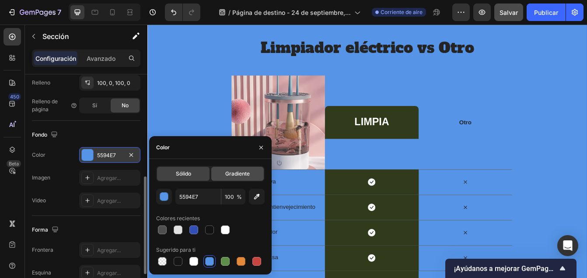
click at [233, 178] on div "Gradiente" at bounding box center [237, 174] width 53 height 14
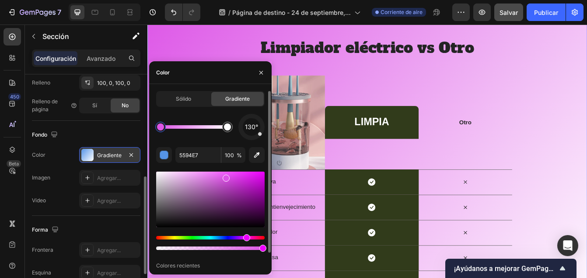
click at [246, 236] on div "Tinte" at bounding box center [210, 238] width 109 height 4
click at [250, 214] on div at bounding box center [210, 200] width 109 height 56
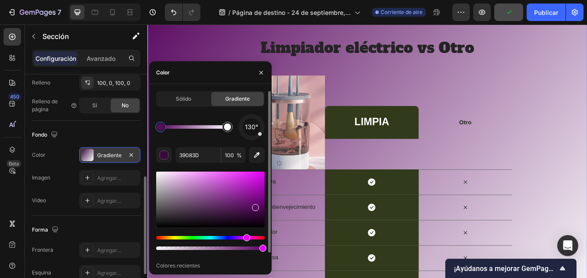
type input "590960"
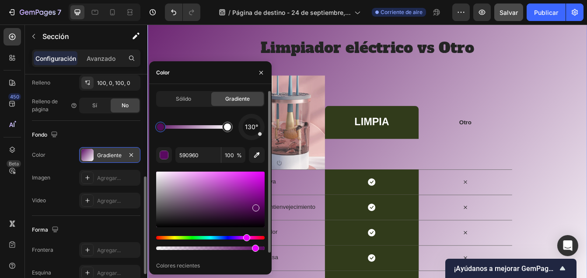
type input "90"
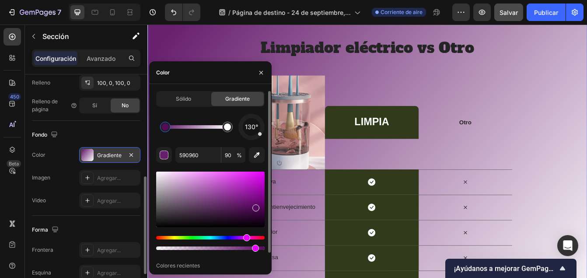
drag, startPoint x: 162, startPoint y: 130, endPoint x: 169, endPoint y: 129, distance: 6.6
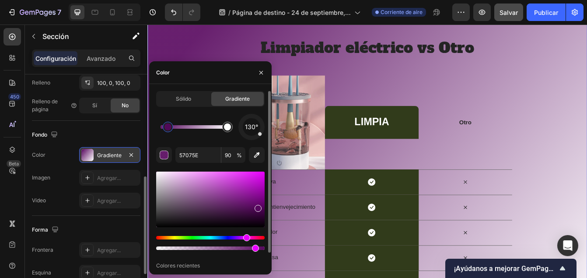
drag, startPoint x: 255, startPoint y: 210, endPoint x: 256, endPoint y: 204, distance: 5.4
type input "5E0866"
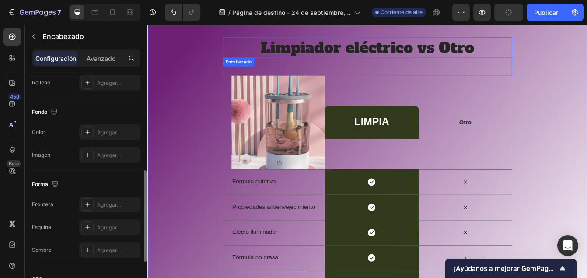
click at [562, 57] on h2 "Limpiador eléctrico vs Otro" at bounding box center [410, 52] width 346 height 25
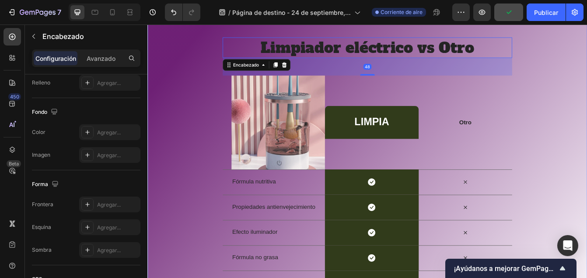
scroll to position [0, 0]
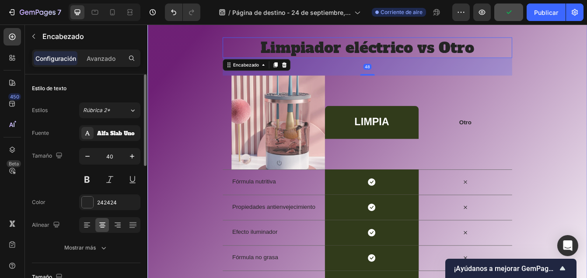
click at [587, 157] on div "Limpiador eléctrico vs Otro Encabezado 48 Fila Imagen LIMPIA Encabezado Bloque …" at bounding box center [409, 194] width 525 height 308
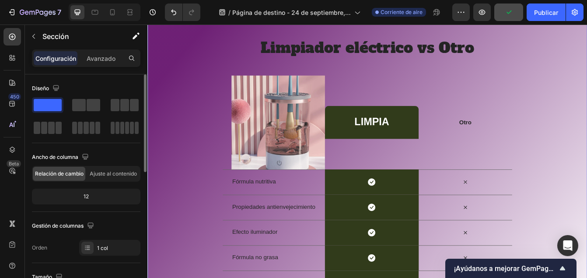
click at [587, 207] on div "Limpiador eléctrico vs Otro Encabezado Fila Imagen LIMPIA Encabezado Bloque de …" at bounding box center [409, 194] width 525 height 308
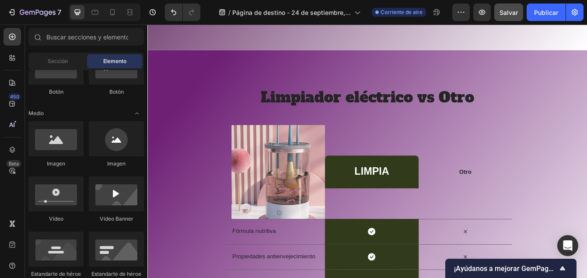
scroll to position [1979, 0]
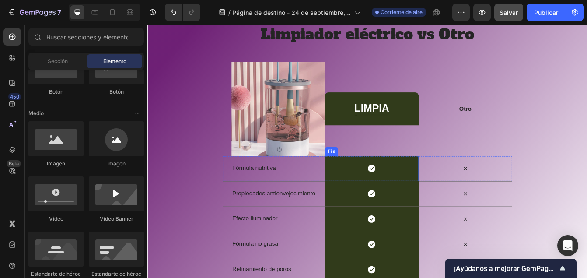
click at [448, 193] on div "Icon Fila" at bounding box center [415, 196] width 112 height 30
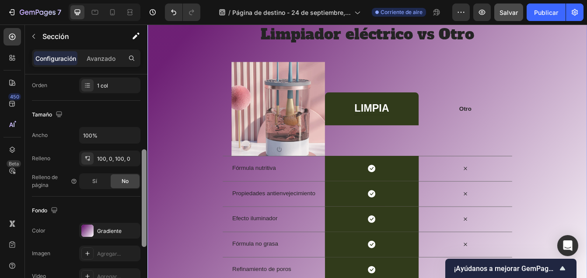
scroll to position [166, 0]
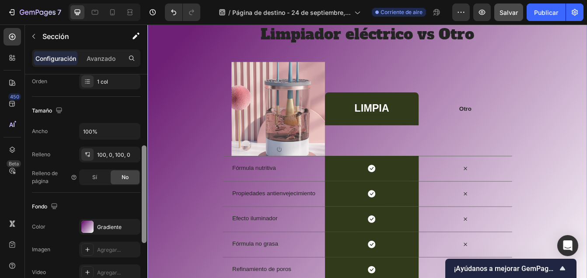
click at [141, 214] on div at bounding box center [144, 188] width 7 height 228
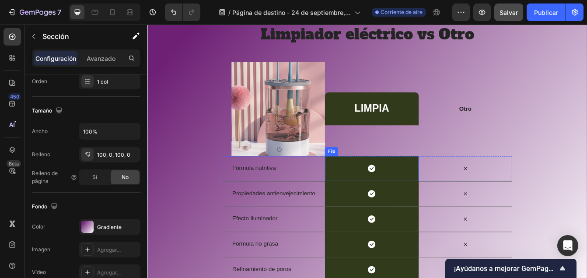
click at [380, 188] on div "Icon Fila" at bounding box center [415, 196] width 112 height 30
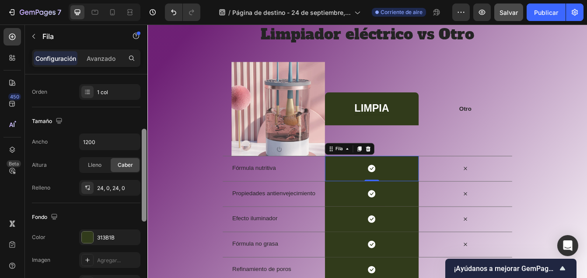
scroll to position [143, 0]
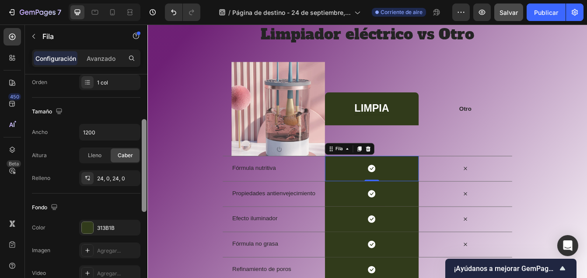
drag, startPoint x: 143, startPoint y: 151, endPoint x: 143, endPoint y: 210, distance: 58.2
click at [143, 210] on div at bounding box center [144, 165] width 5 height 93
click at [94, 225] on div "313B1B" at bounding box center [109, 228] width 61 height 16
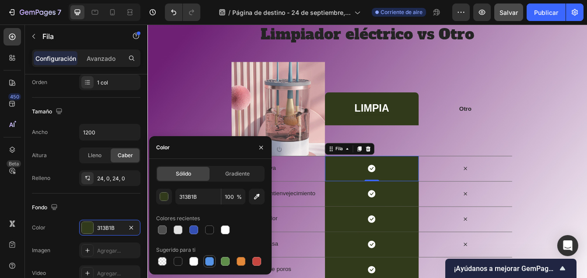
click at [211, 264] on div at bounding box center [209, 261] width 9 height 9
type input "5594E7"
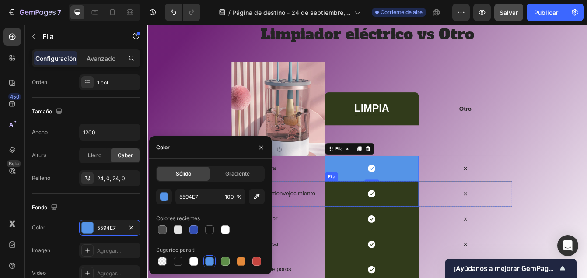
click at [370, 224] on div "Icon Fila" at bounding box center [415, 226] width 112 height 30
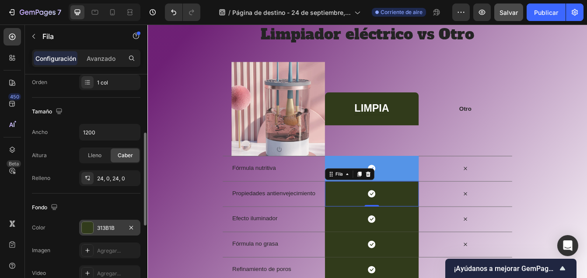
click at [91, 228] on div at bounding box center [87, 227] width 11 height 11
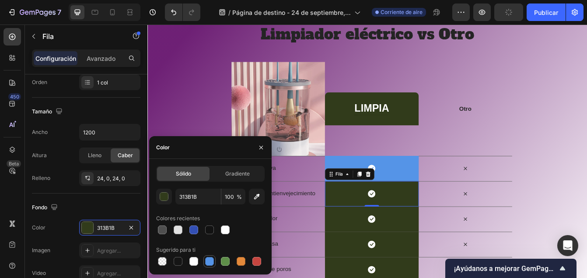
click at [212, 265] on div at bounding box center [209, 261] width 9 height 9
type input "5594E7"
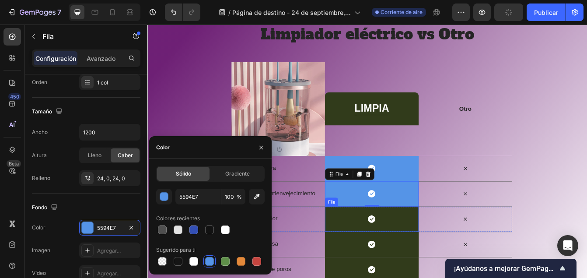
click at [385, 250] on div "Icon Fila" at bounding box center [415, 257] width 112 height 30
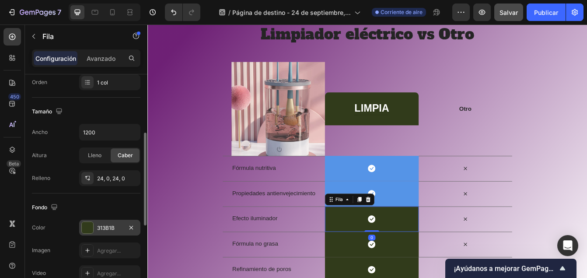
click at [89, 229] on div at bounding box center [87, 227] width 11 height 11
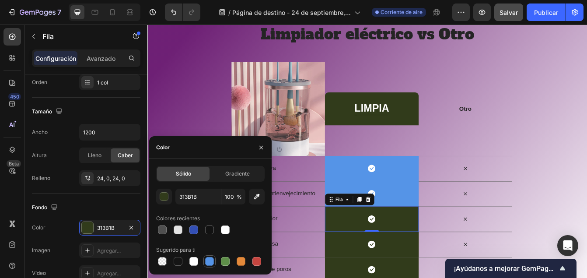
click at [206, 260] on div at bounding box center [209, 261] width 9 height 9
type input "5594E7"
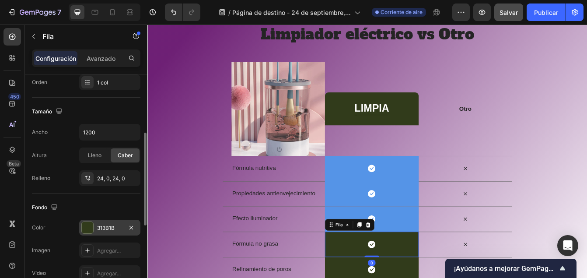
click at [91, 232] on div at bounding box center [87, 227] width 11 height 11
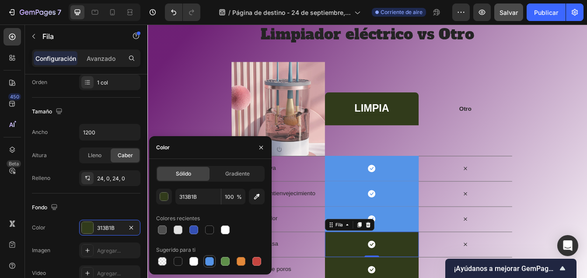
click at [209, 255] on div at bounding box center [210, 261] width 12 height 12
type input "5594E7"
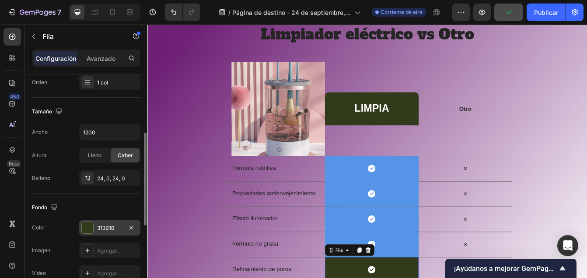
click at [89, 227] on div at bounding box center [87, 227] width 11 height 11
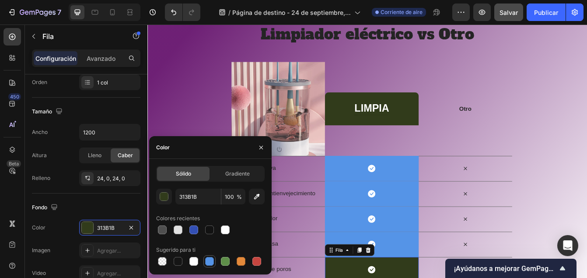
click at [214, 259] on div at bounding box center [209, 261] width 11 height 11
type input "5594E7"
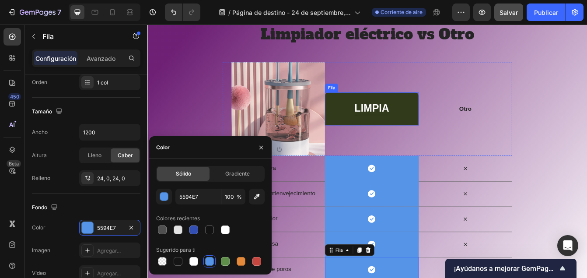
click at [374, 133] on div "LIMPIA Encabezado Bloque de texto Fila" at bounding box center [415, 124] width 112 height 39
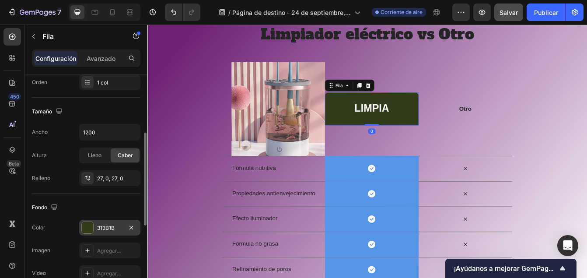
click at [82, 221] on div "313B1B" at bounding box center [109, 228] width 61 height 16
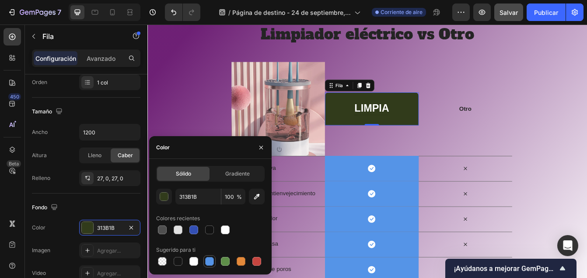
click at [213, 262] on div at bounding box center [209, 261] width 9 height 9
type input "5594E7"
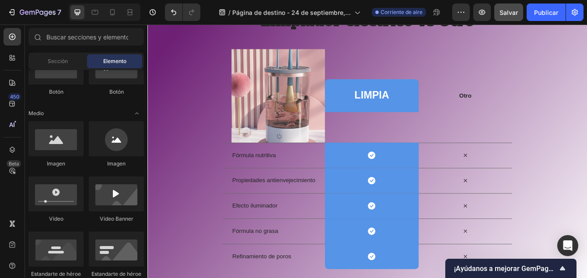
scroll to position [2012, 0]
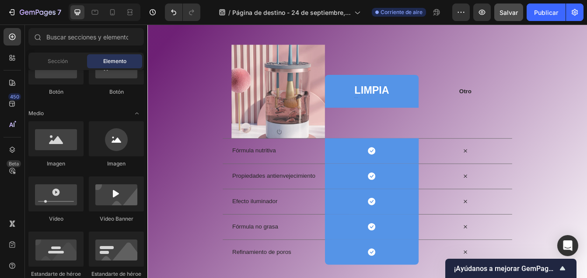
click at [306, 161] on div "Fórmula nutritiva Bloque de texto" at bounding box center [304, 176] width 112 height 30
click at [301, 171] on div "Fórmula nutritiva" at bounding box center [304, 176] width 112 height 10
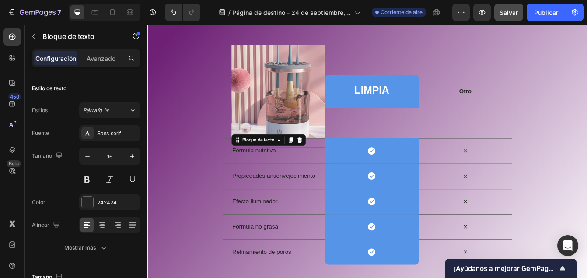
scroll to position [2061, 0]
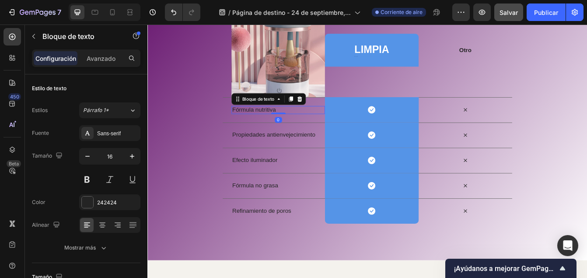
click at [305, 123] on p "Fórmula nutritiva" at bounding box center [304, 126] width 110 height 9
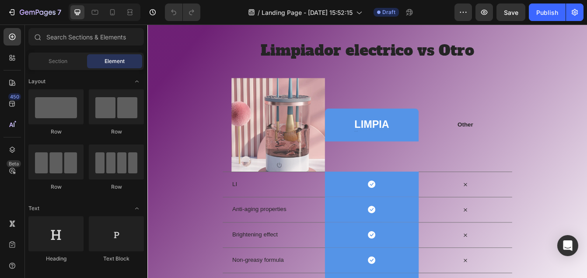
scroll to position [2025, 0]
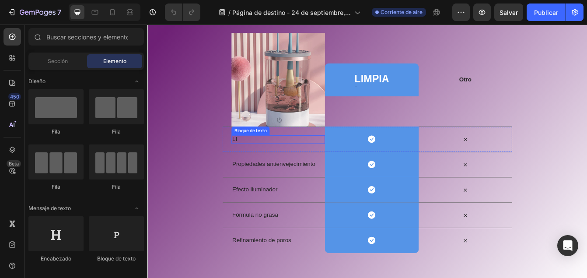
click at [276, 165] on p "LI" at bounding box center [304, 161] width 110 height 9
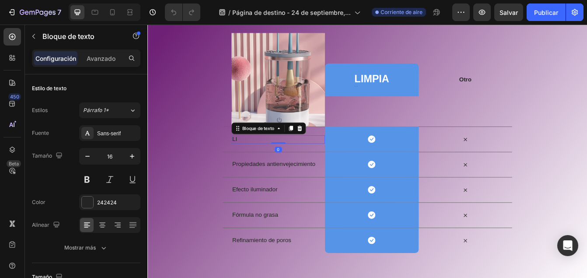
click at [263, 162] on p "LI" at bounding box center [304, 161] width 110 height 9
